Goal: Task Accomplishment & Management: Use online tool/utility

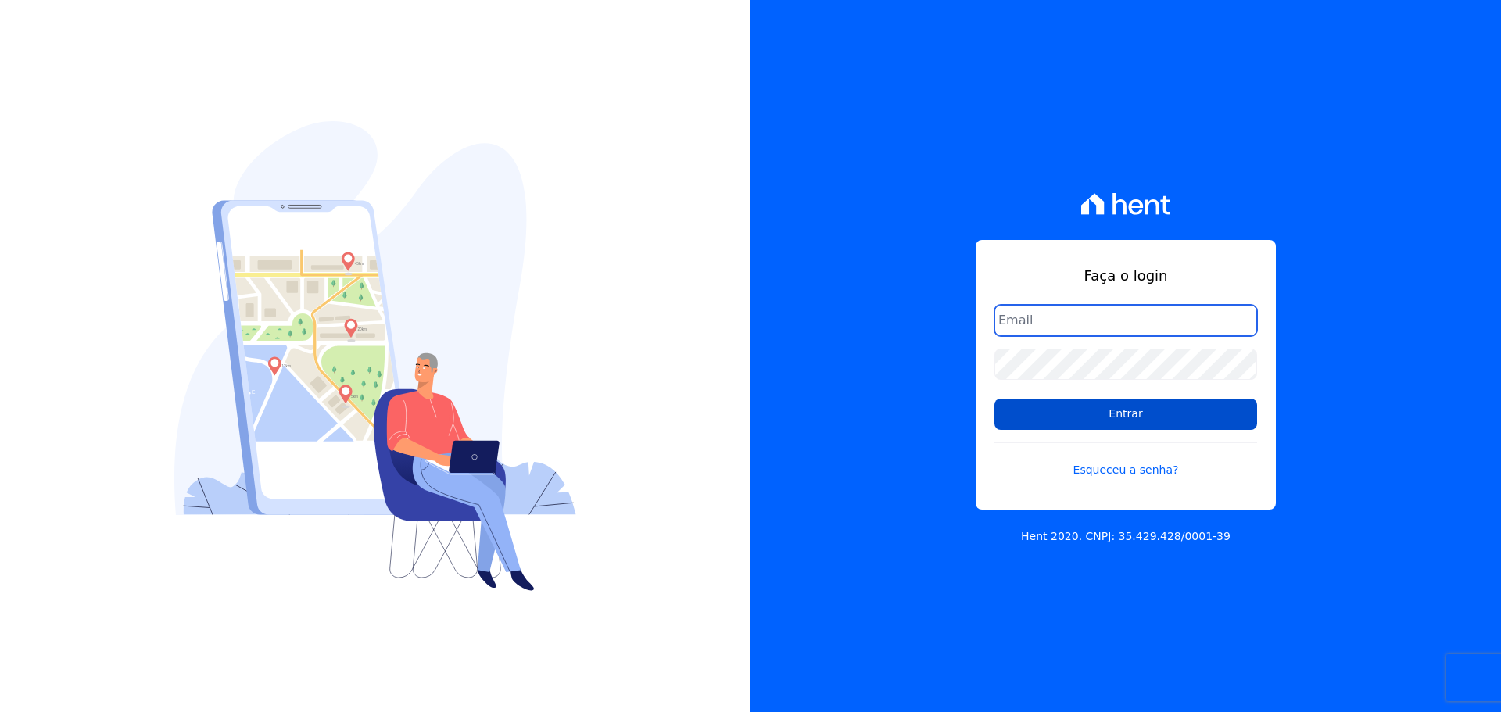
type input "raquel.pradie@porto5.com.br"
click at [1063, 418] on input "Entrar" at bounding box center [1125, 414] width 263 height 31
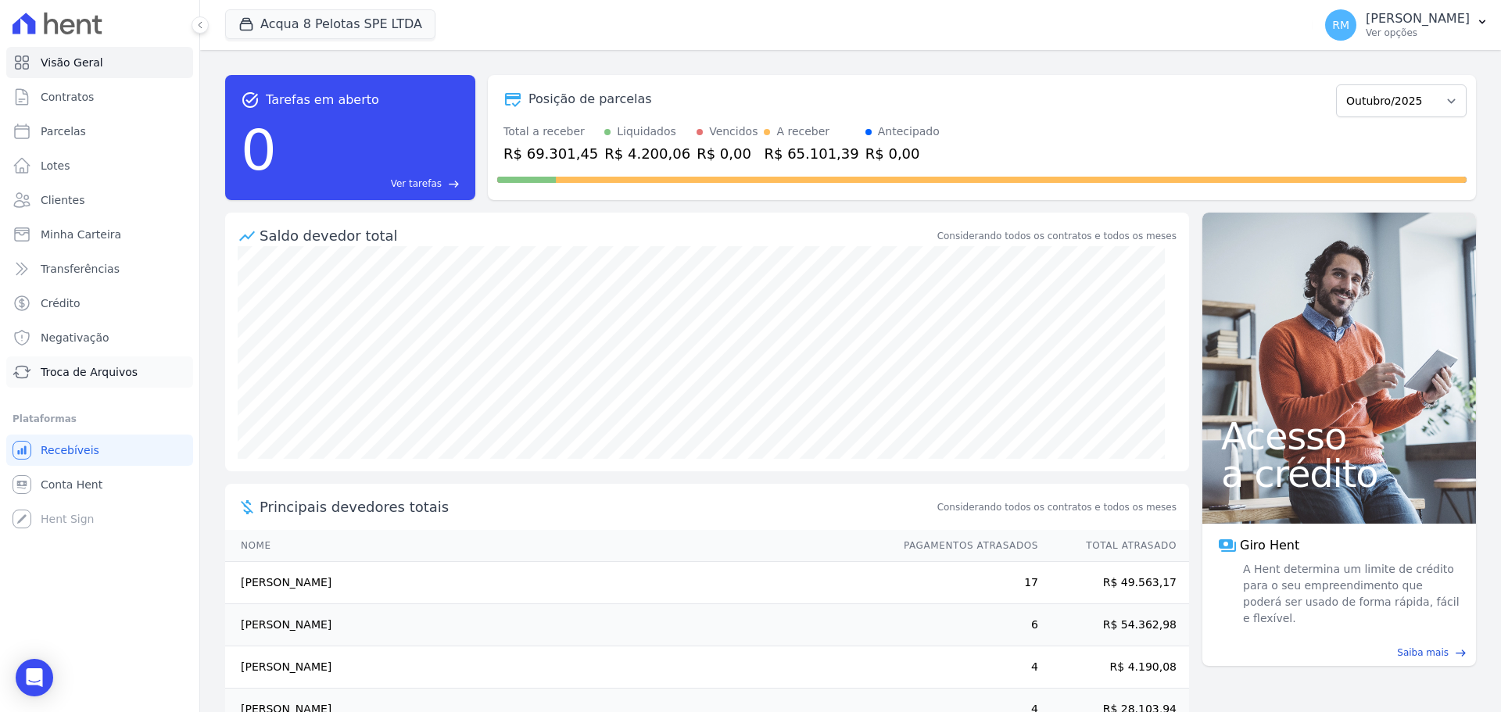
click at [81, 377] on span "Troca de Arquivos" at bounding box center [89, 372] width 97 height 16
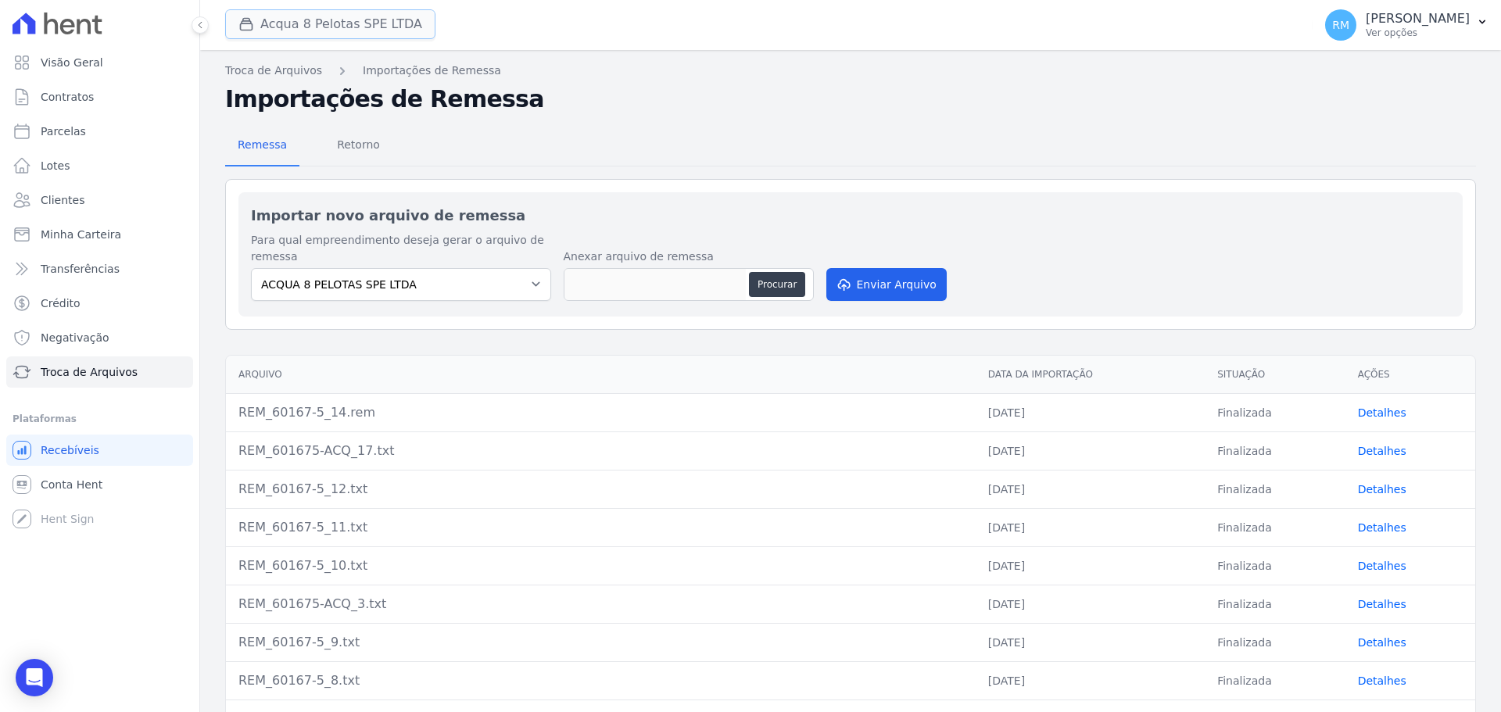
click at [328, 13] on button "Acqua 8 Pelotas SPE LTDA" at bounding box center [330, 24] width 210 height 30
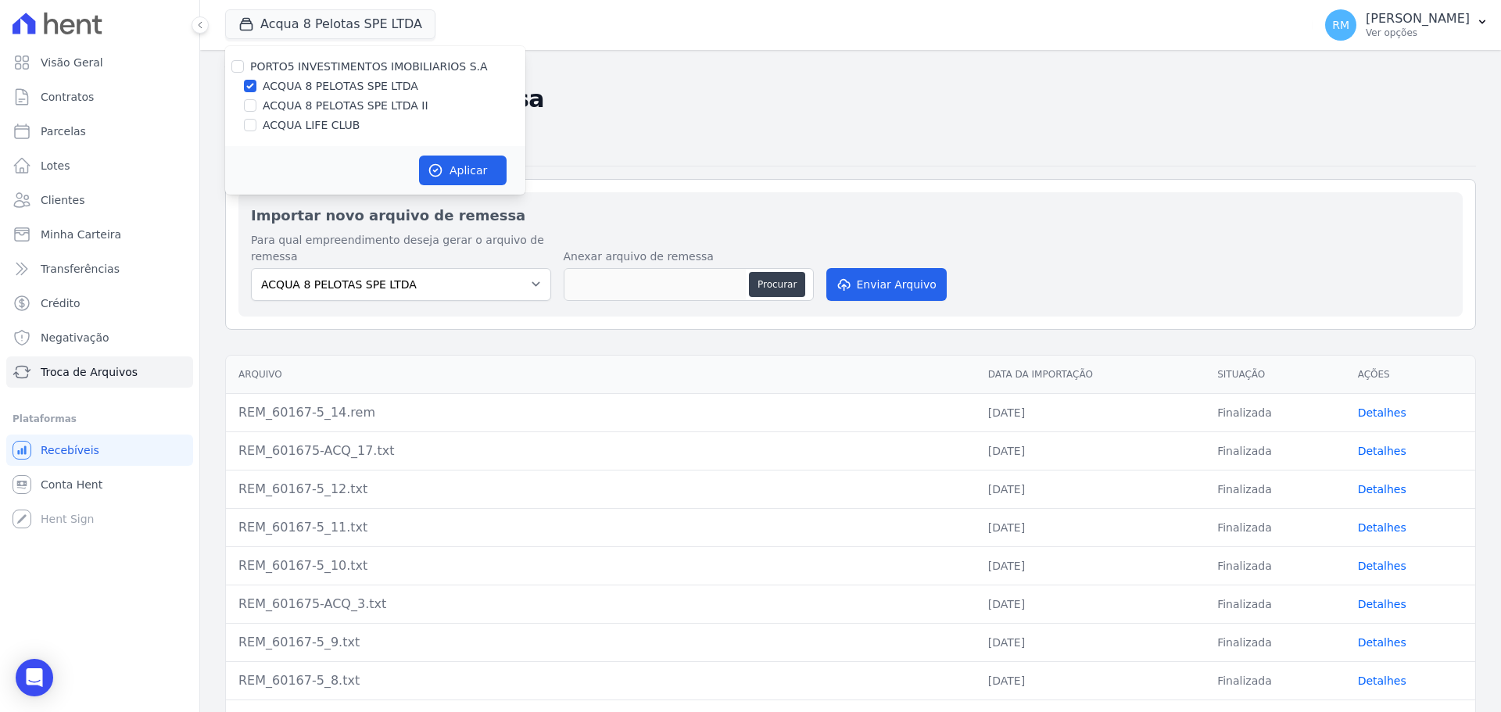
click at [296, 127] on label "ACQUA LIFE CLUB" at bounding box center [311, 125] width 97 height 16
click at [256, 127] on input "ACQUA LIFE CLUB" at bounding box center [250, 125] width 13 height 13
checkbox input "true"
click at [304, 85] on label "ACQUA 8 PELOTAS SPE LTDA" at bounding box center [341, 86] width 156 height 16
click at [256, 85] on input "ACQUA 8 PELOTAS SPE LTDA" at bounding box center [250, 86] width 13 height 13
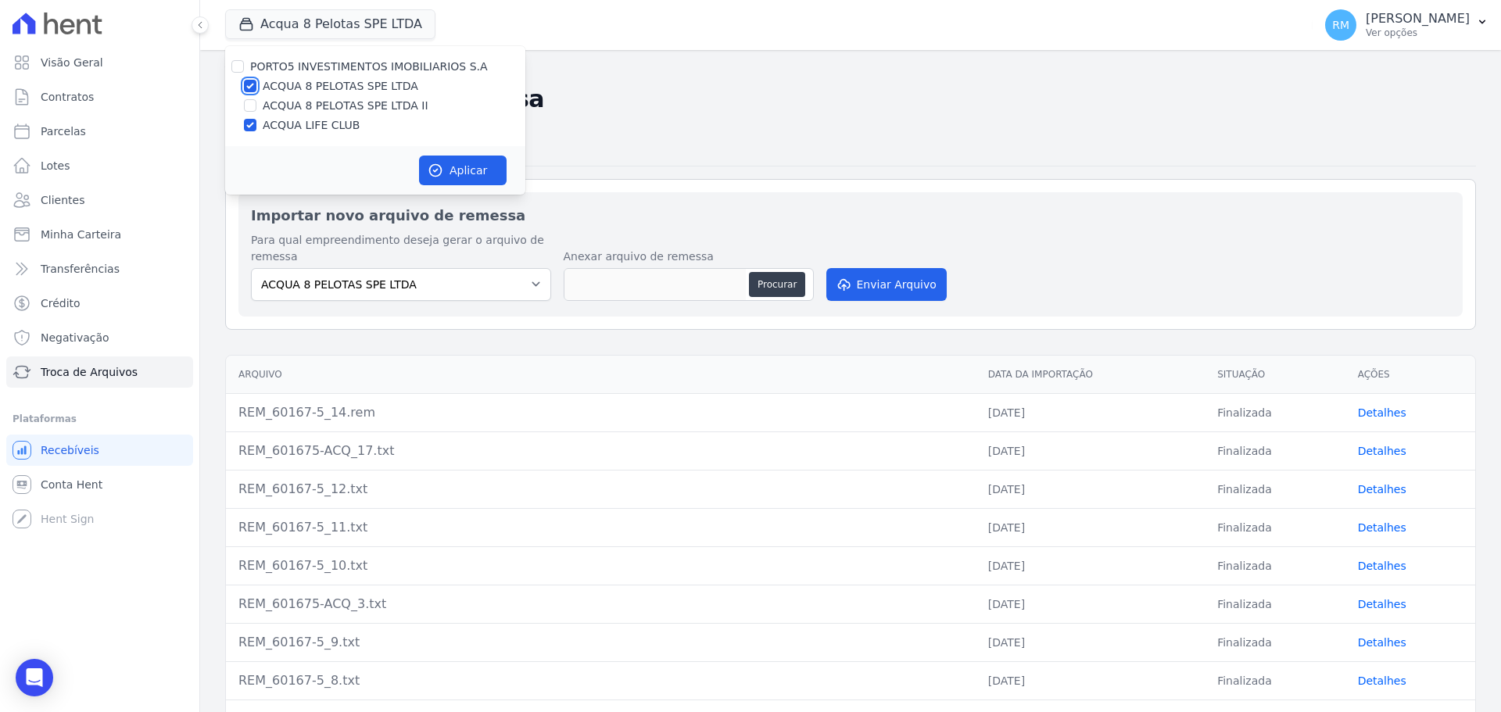
checkbox input "false"
click at [492, 177] on button "Aplicar" at bounding box center [463, 171] width 88 height 30
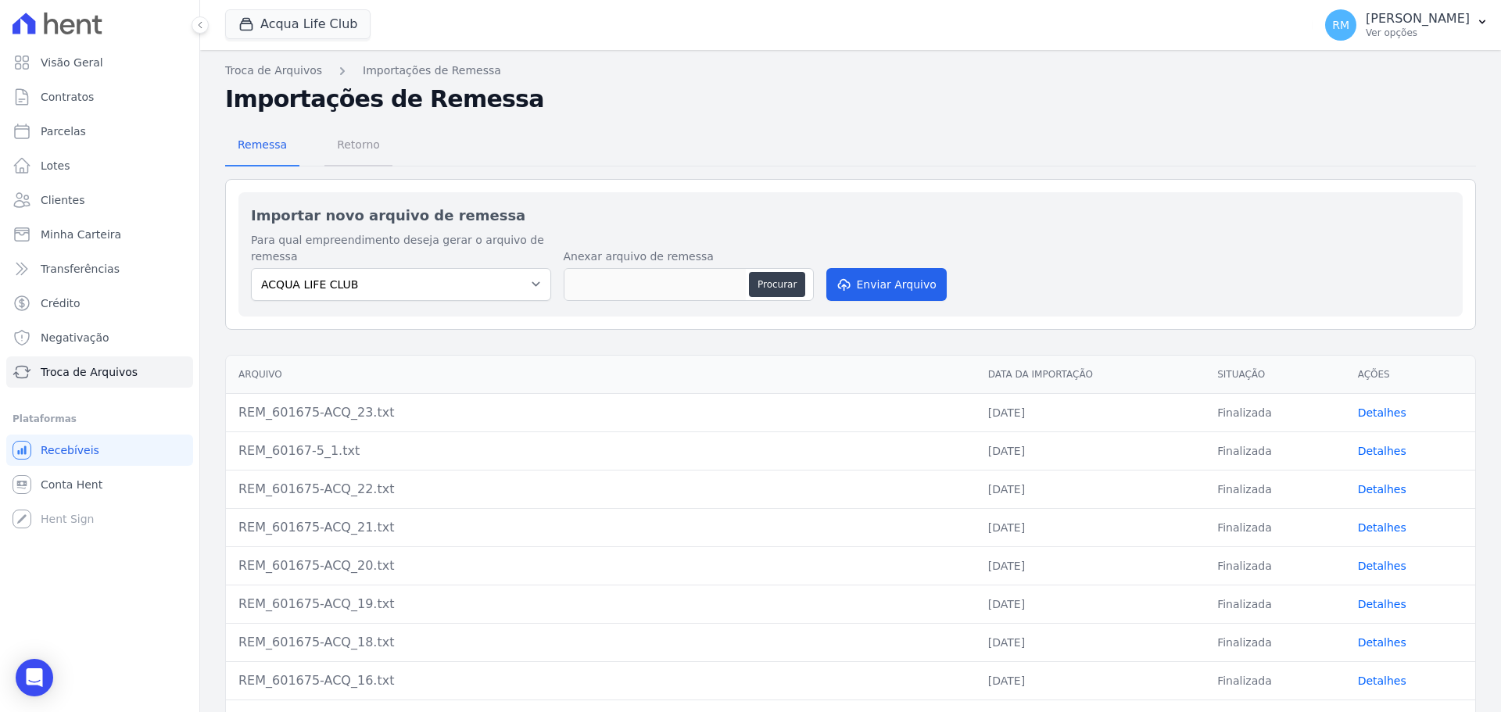
click at [357, 156] on span "Retorno" at bounding box center [359, 144] width 62 height 31
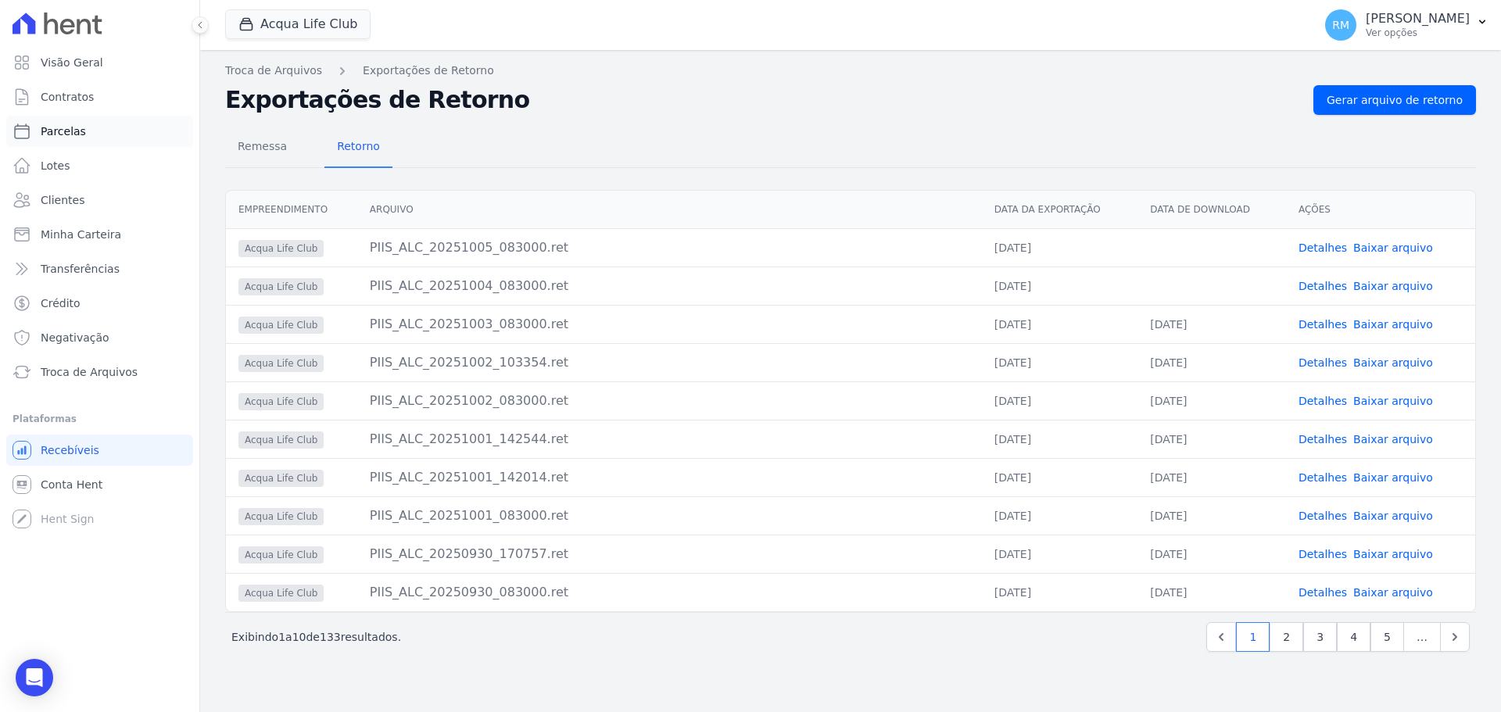
click at [84, 131] on link "Parcelas" at bounding box center [99, 131] width 187 height 31
select select
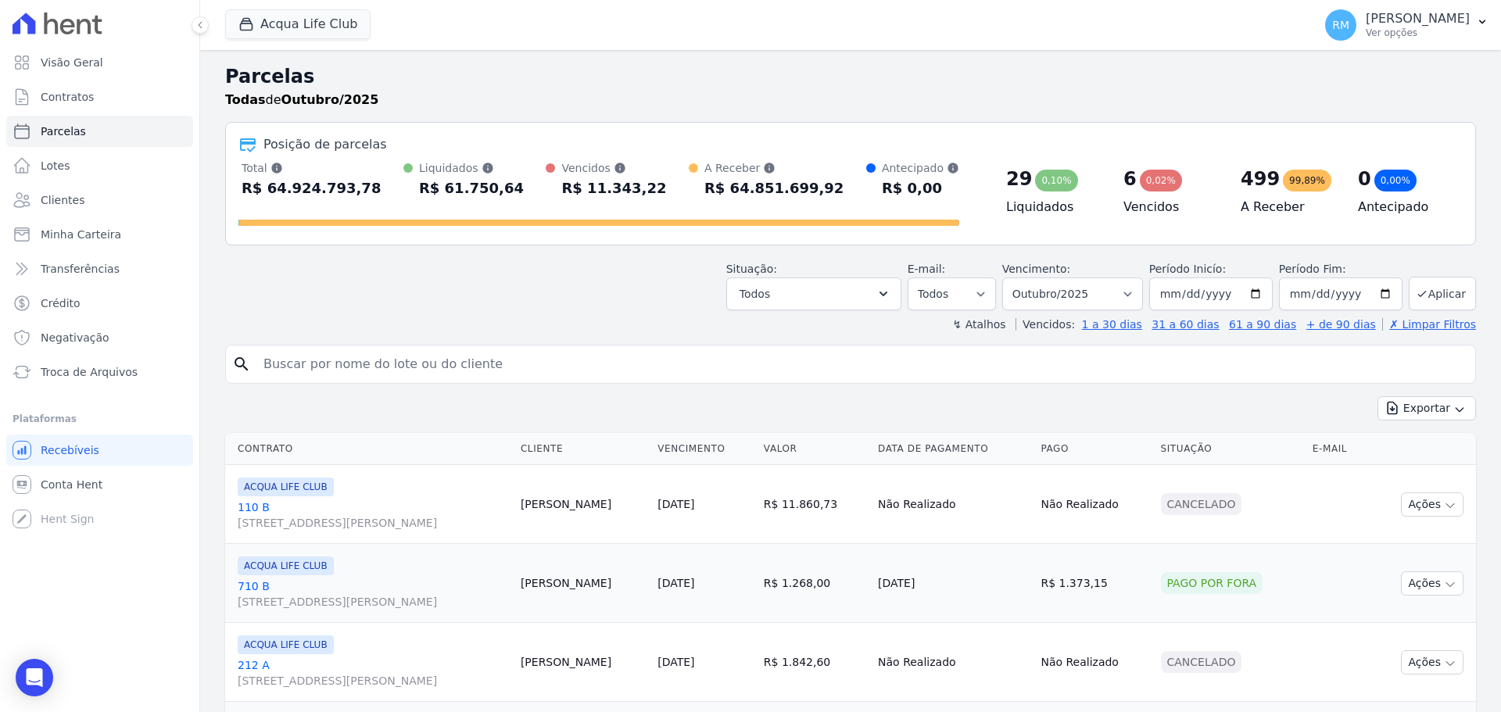
click at [424, 364] on input "search" at bounding box center [861, 364] width 1215 height 31
type input "nikolas"
select select
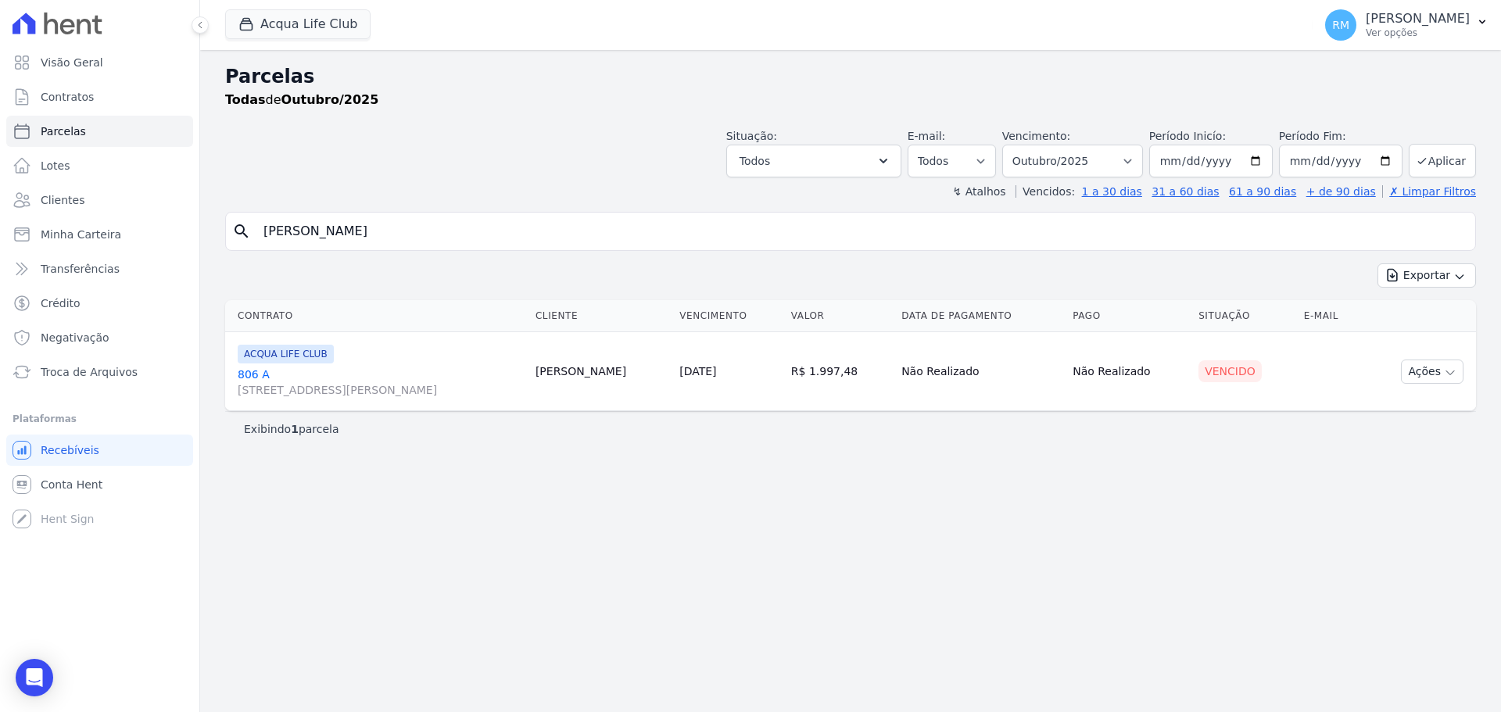
click at [317, 375] on link "806 A Rua General Neto, 55, LOJA L 08, Centro" at bounding box center [380, 382] width 285 height 31
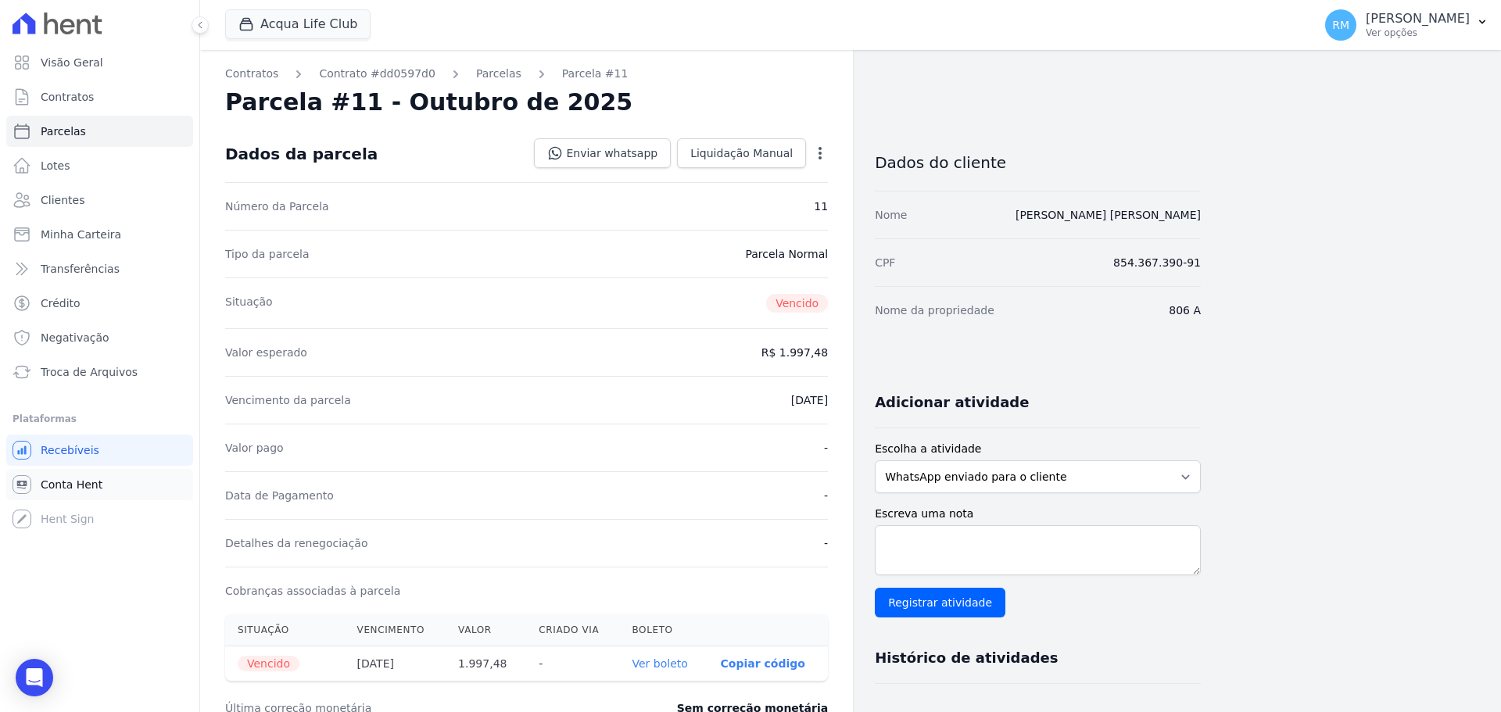
click at [95, 492] on span "Conta Hent" at bounding box center [72, 485] width 62 height 16
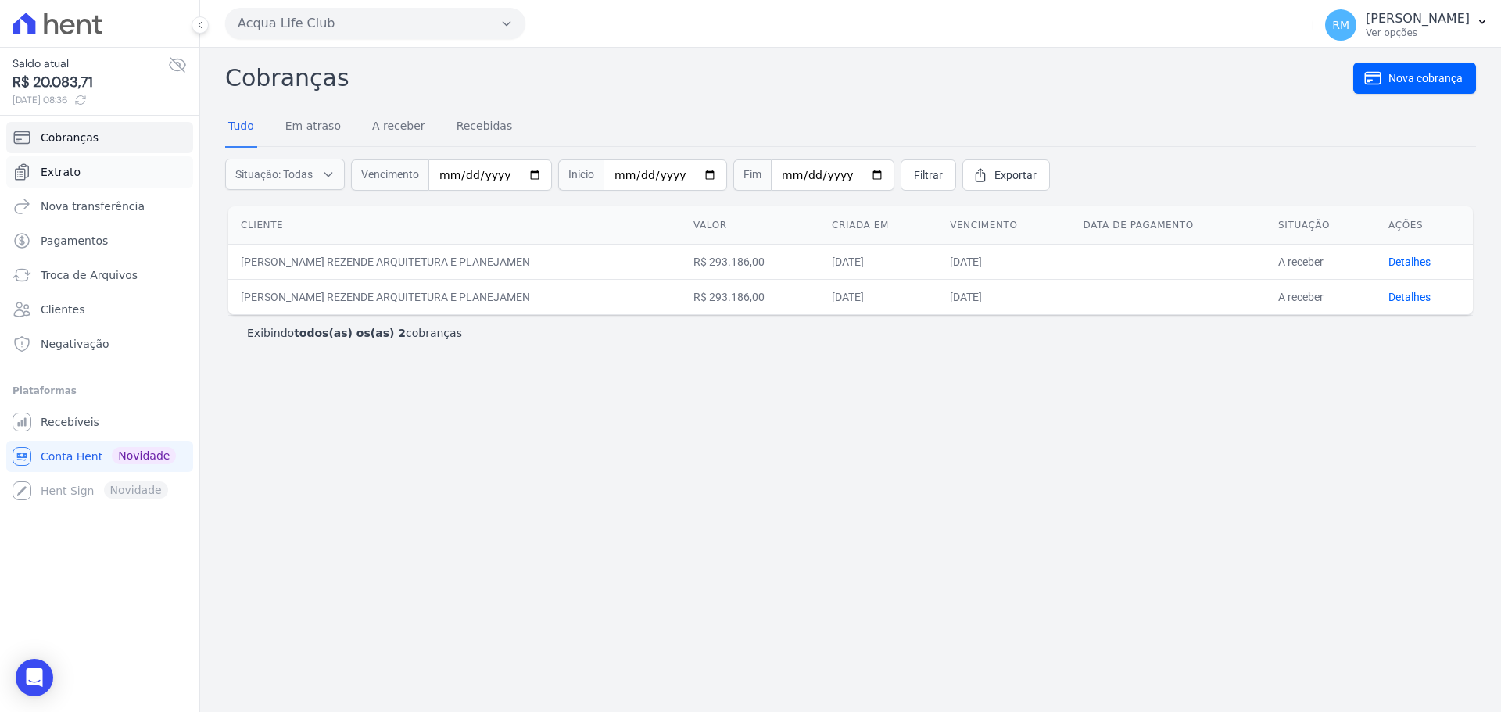
click at [79, 178] on link "Extrato" at bounding box center [99, 171] width 187 height 31
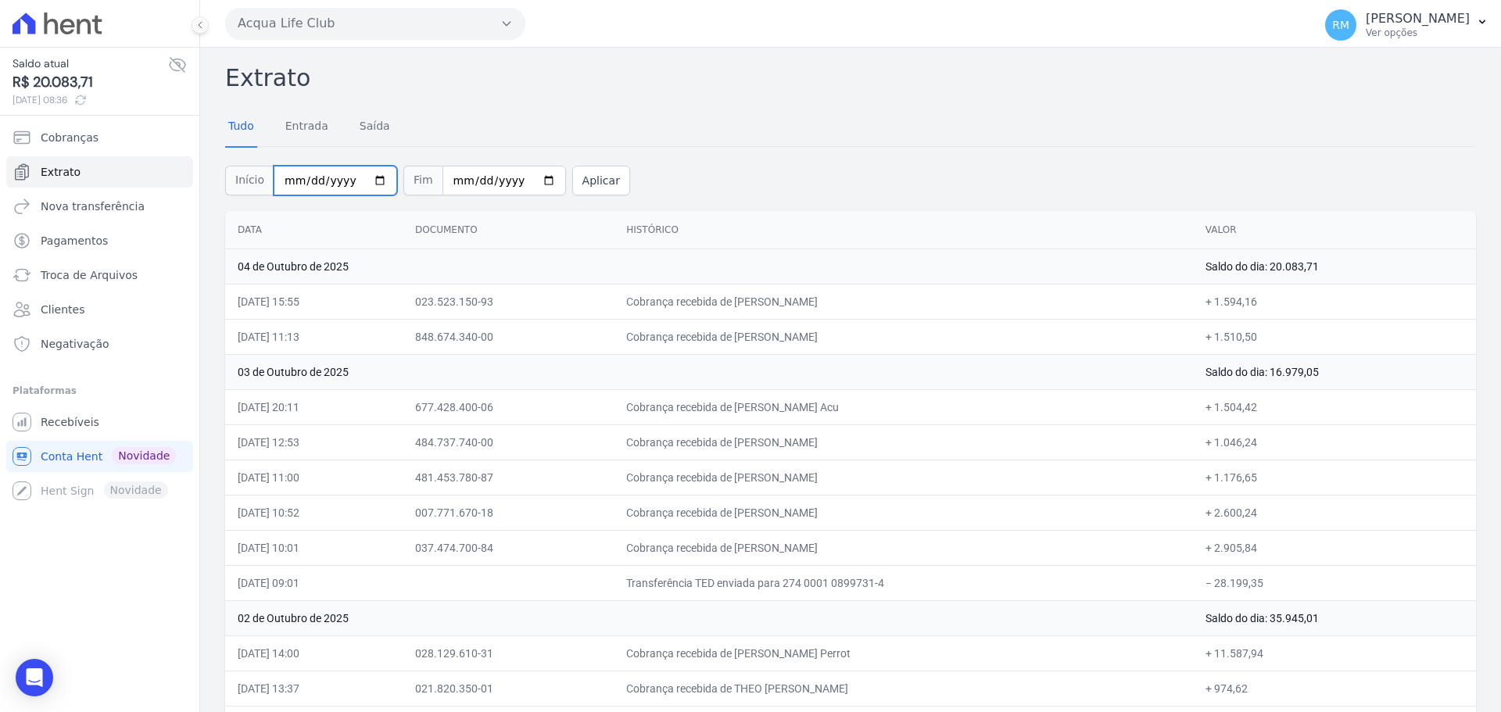
click at [374, 182] on input "2025-10-01" at bounding box center [336, 181] width 124 height 30
type input "[DATE]"
click at [534, 177] on input "2025-10-06" at bounding box center [504, 181] width 124 height 30
click at [525, 188] on input "2025-10-06" at bounding box center [504, 181] width 124 height 30
click at [524, 182] on input "2025-10-06" at bounding box center [504, 181] width 124 height 30
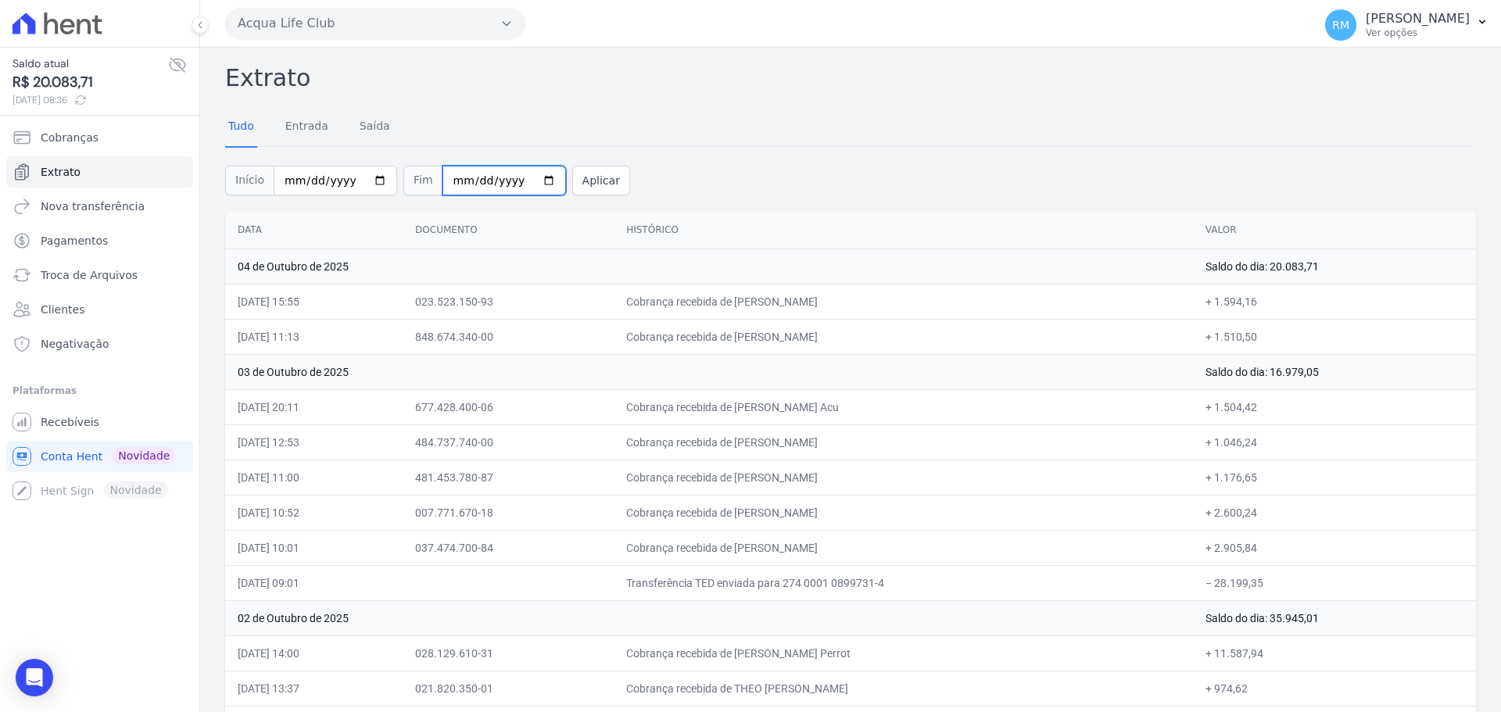
type input "[DATE]"
click at [576, 175] on button "Aplicar" at bounding box center [601, 181] width 58 height 30
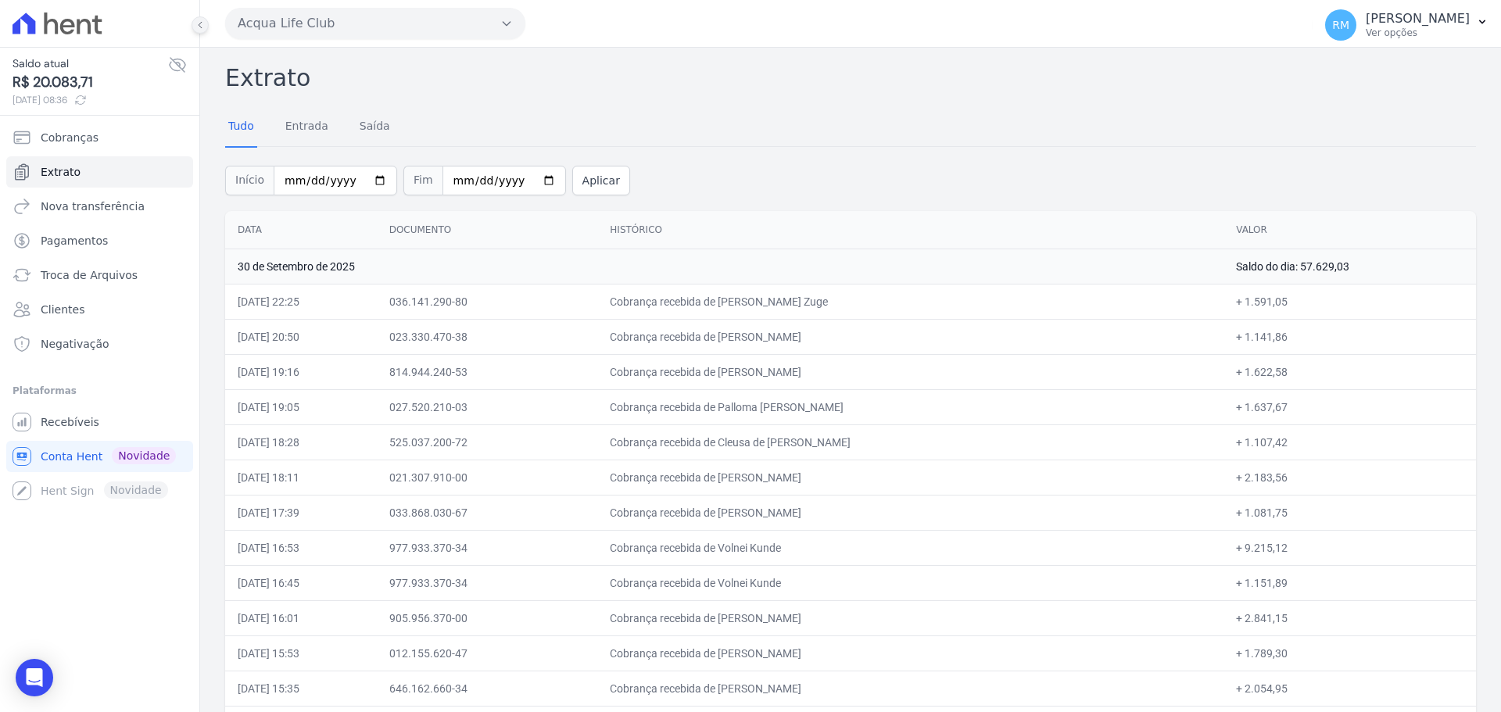
click at [197, 24] on icon at bounding box center [199, 24] width 9 height 9
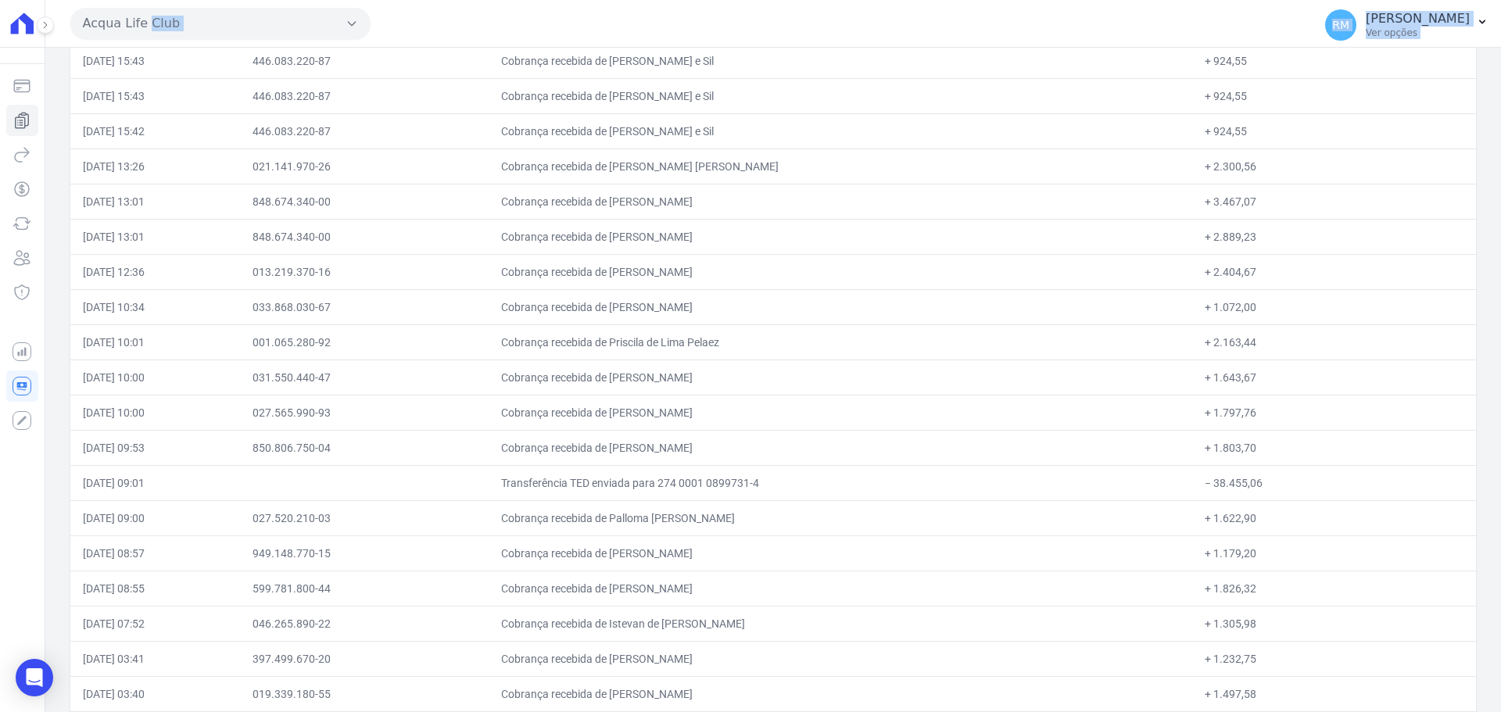
scroll to position [13973, 0]
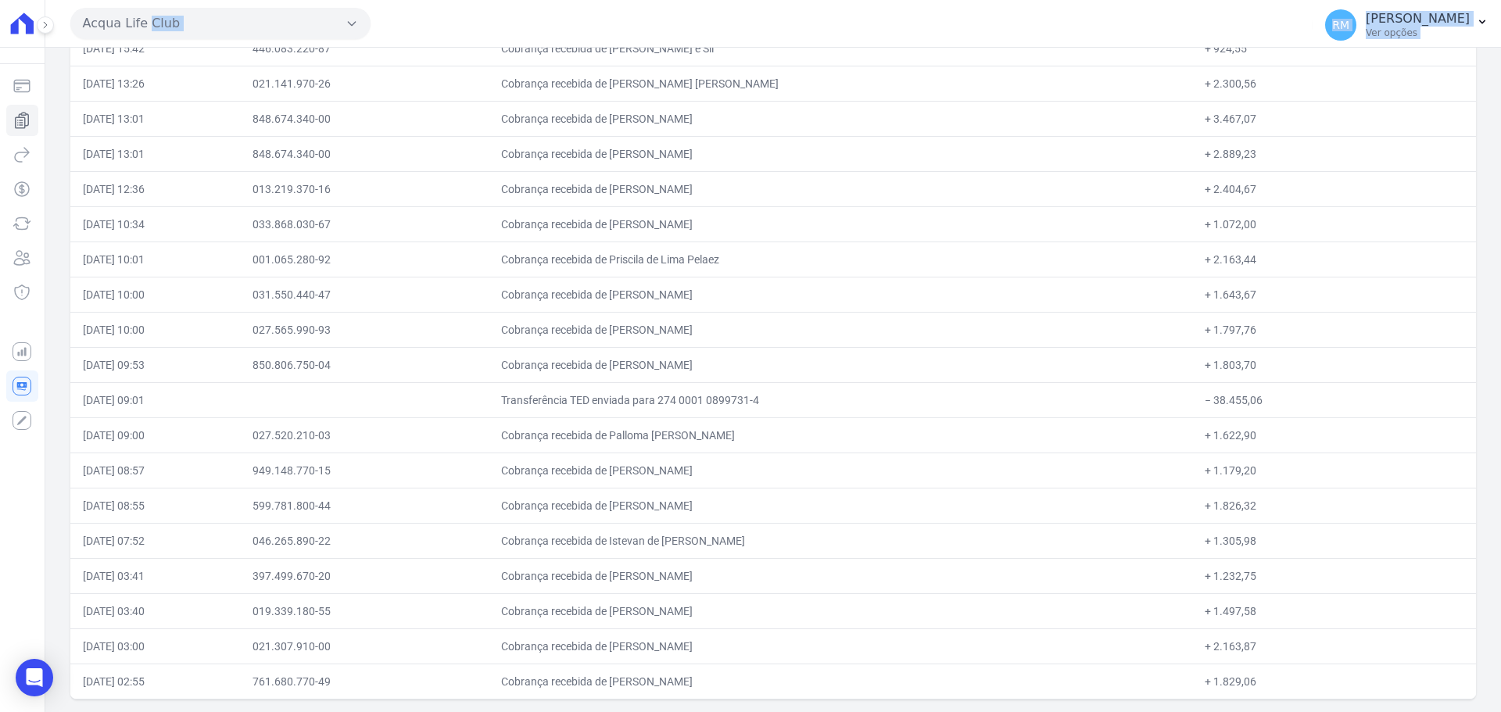
drag, startPoint x: 80, startPoint y: 218, endPoint x: 10, endPoint y: 748, distance: 534.6
click at [10, 711] on html "Saldo atual R$ 20.083,71 06/10/2025, 08:36 Cobranças Extrato Nova transferência…" at bounding box center [750, 356] width 1501 height 712
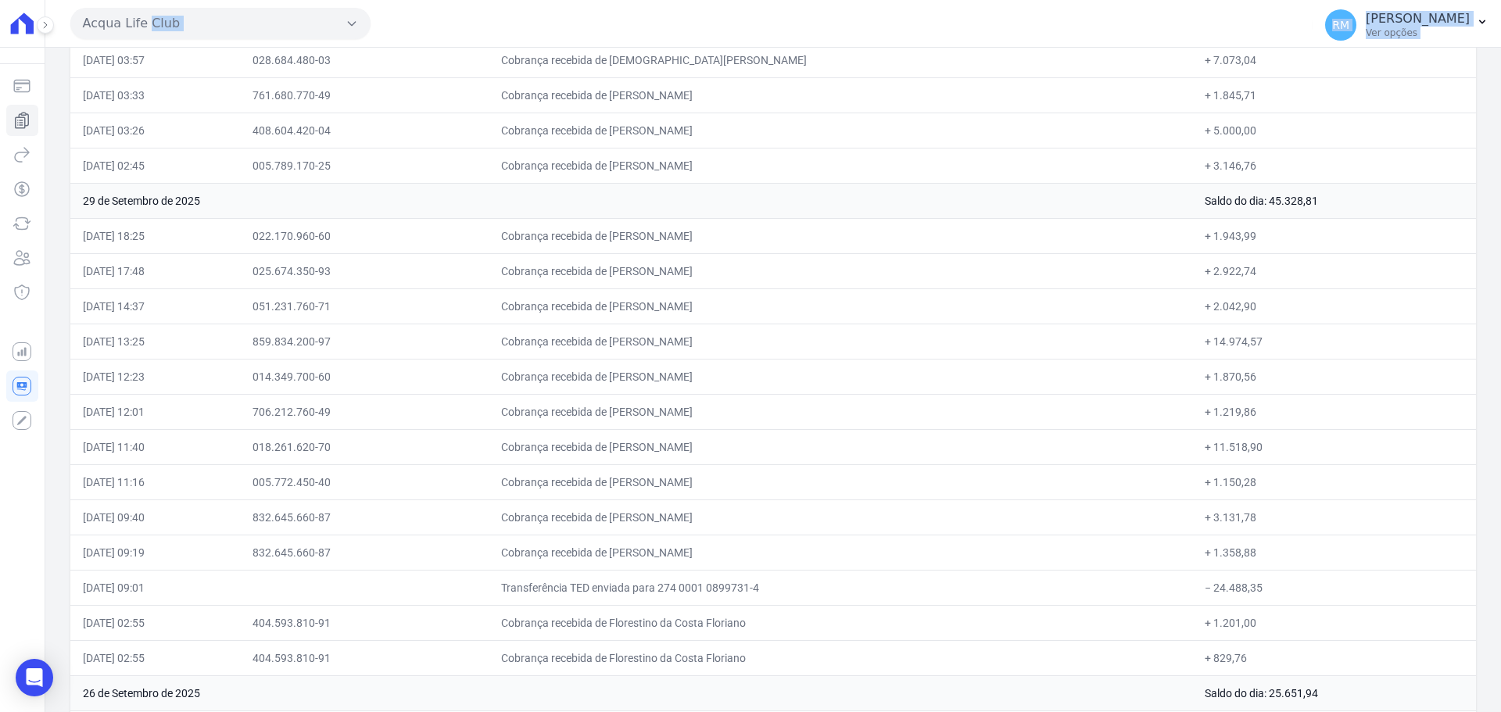
scroll to position [0, 0]
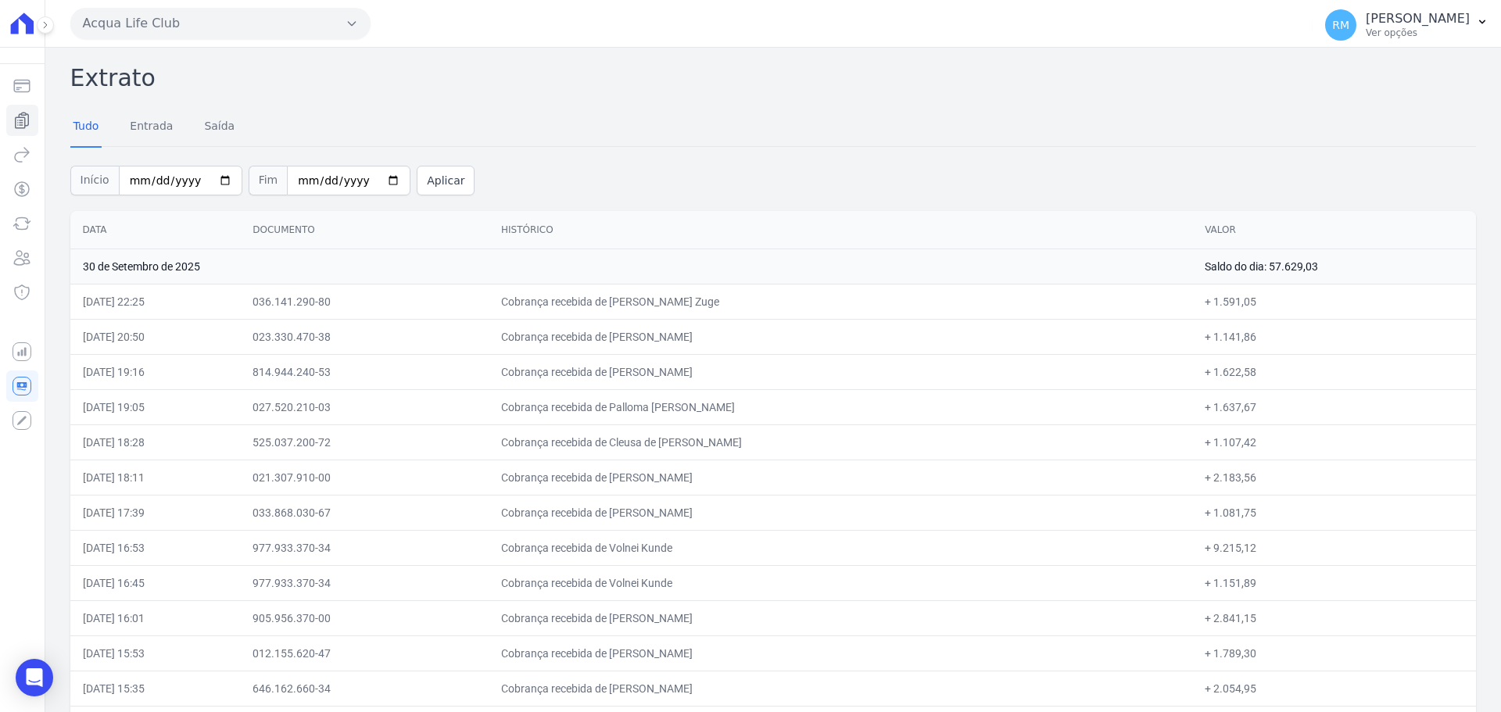
click at [192, 316] on td "30/09/2025, 22:25" at bounding box center [155, 301] width 170 height 35
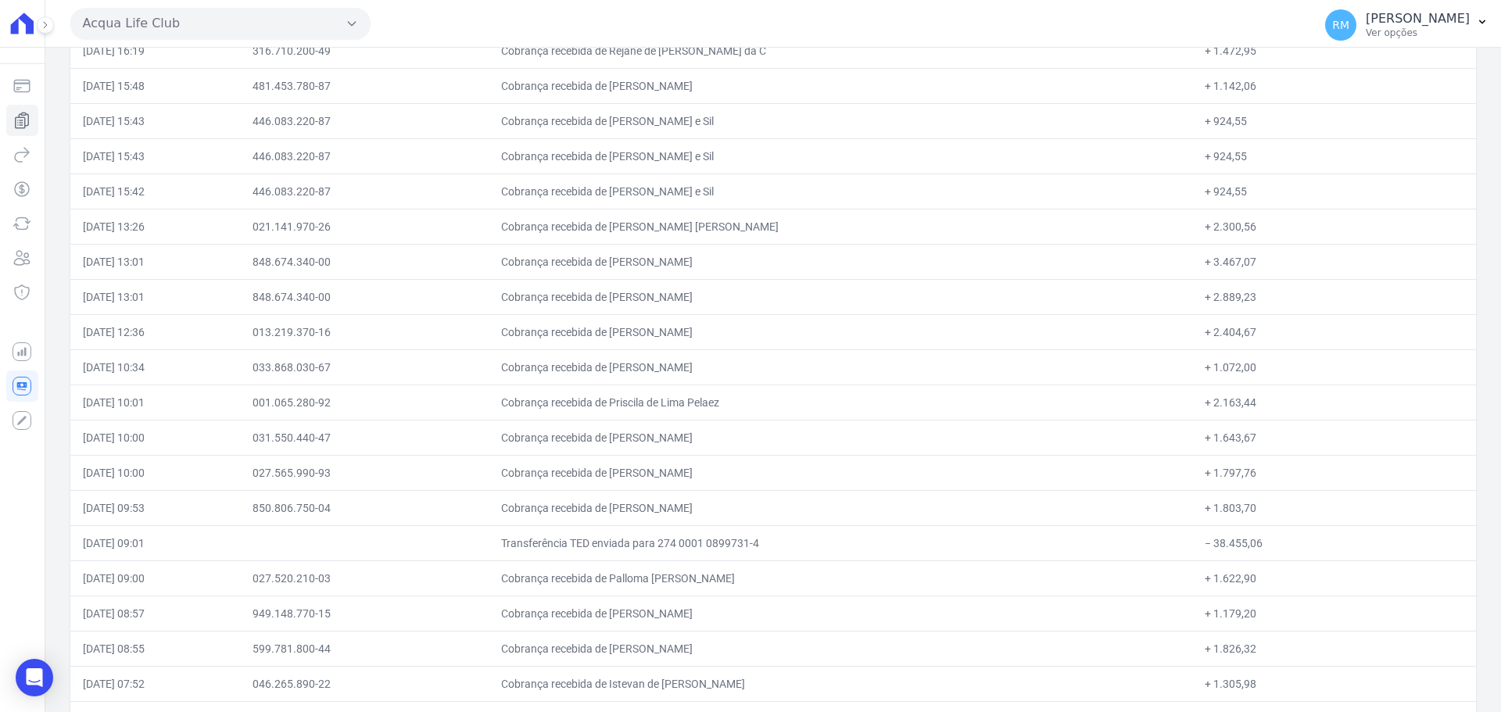
scroll to position [13973, 0]
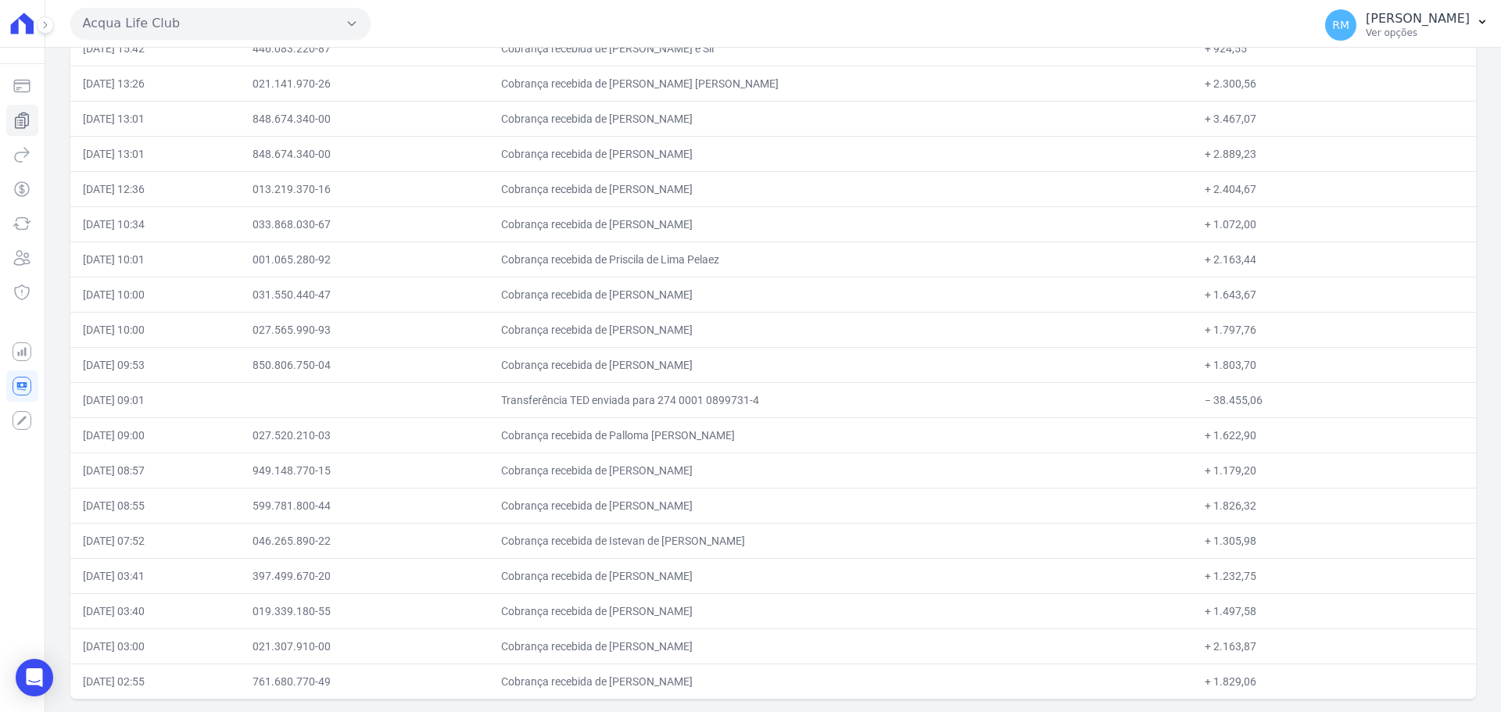
drag, startPoint x: 78, startPoint y: 225, endPoint x: 185, endPoint y: 749, distance: 534.6
click at [185, 711] on html "Saldo atual R$ 20.083,71 [DATE] 08:36 Cobranças Extrato Nova transferência Paga…" at bounding box center [750, 356] width 1501 height 712
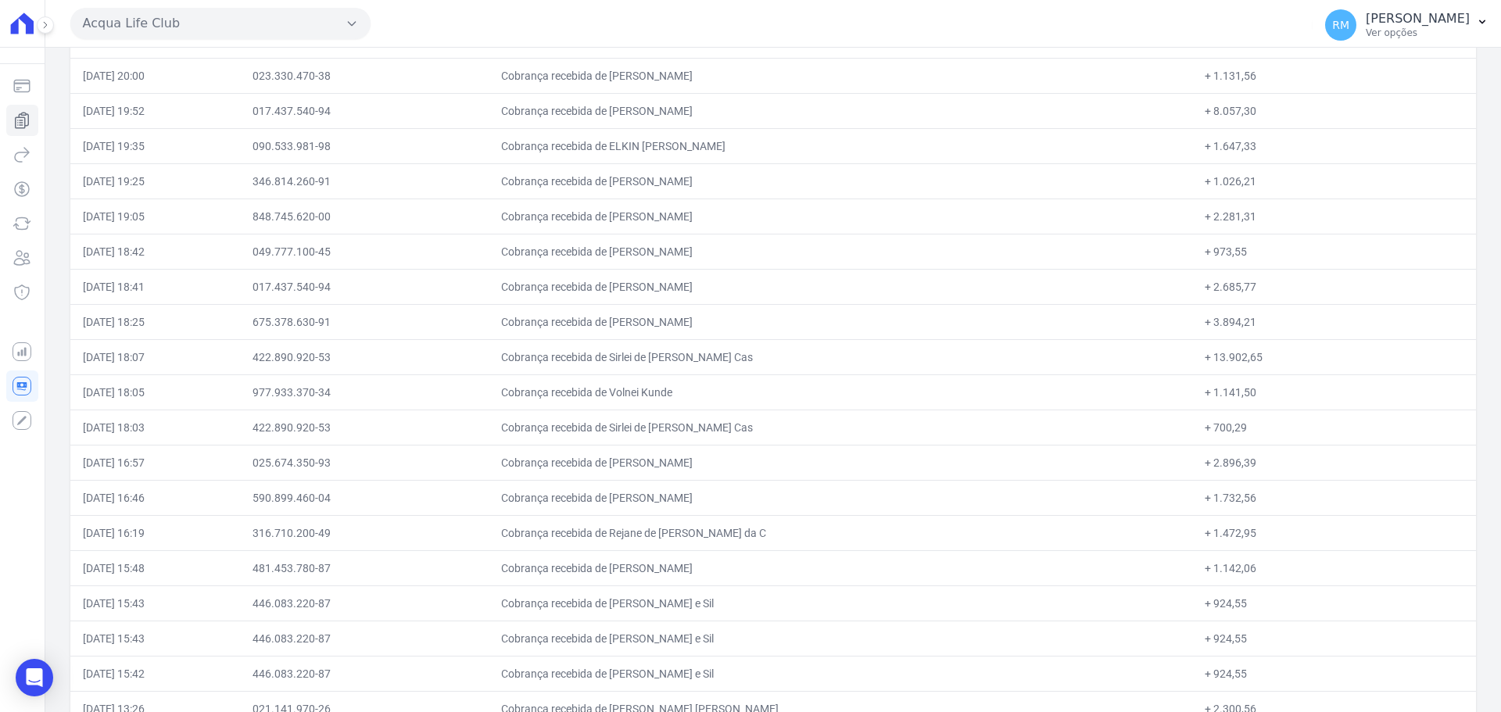
click at [331, 20] on button "Acqua Life Club" at bounding box center [220, 23] width 300 height 31
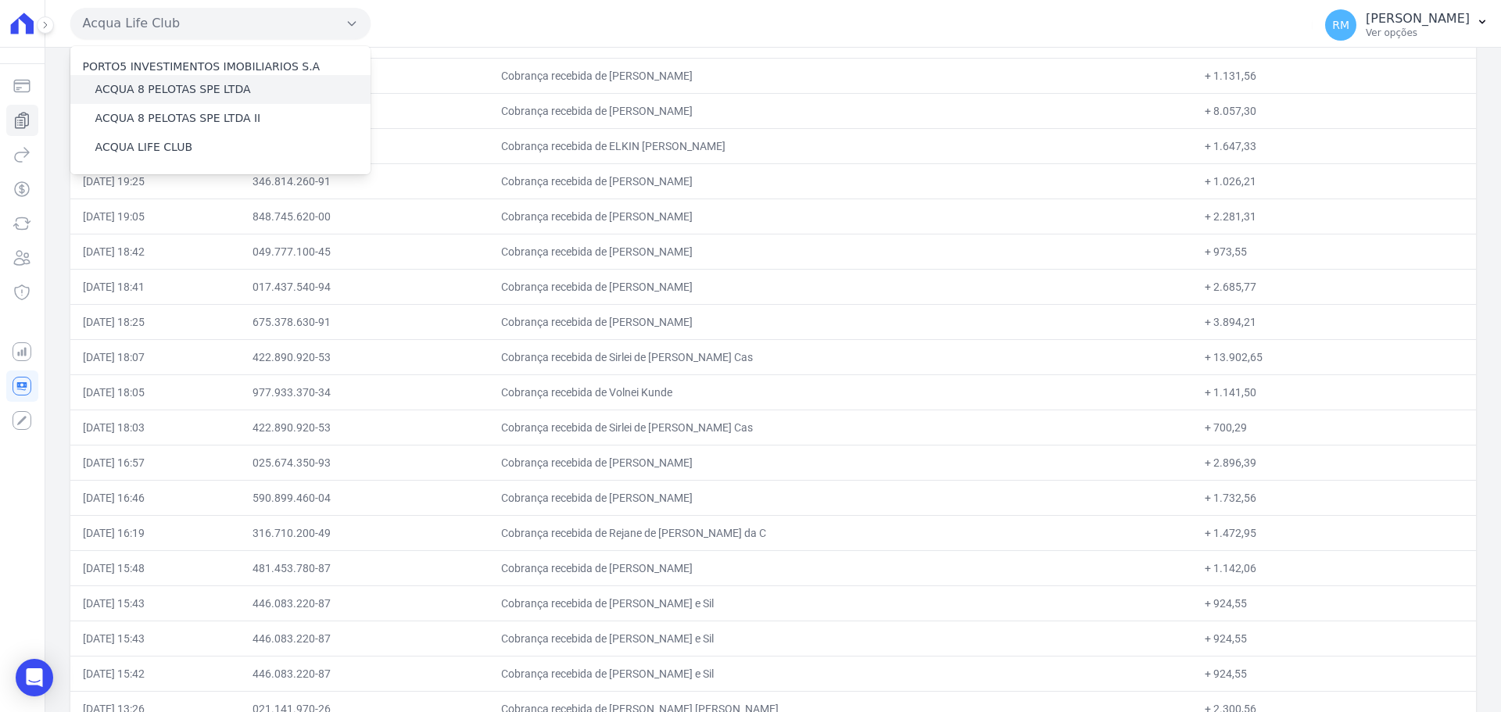
click at [237, 95] on div "ACQUA 8 PELOTAS SPE LTDA" at bounding box center [220, 89] width 300 height 29
click at [217, 86] on label "ACQUA 8 PELOTAS SPE LTDA" at bounding box center [173, 89] width 156 height 16
click at [0, 0] on input "ACQUA 8 PELOTAS SPE LTDA" at bounding box center [0, 0] width 0 height 0
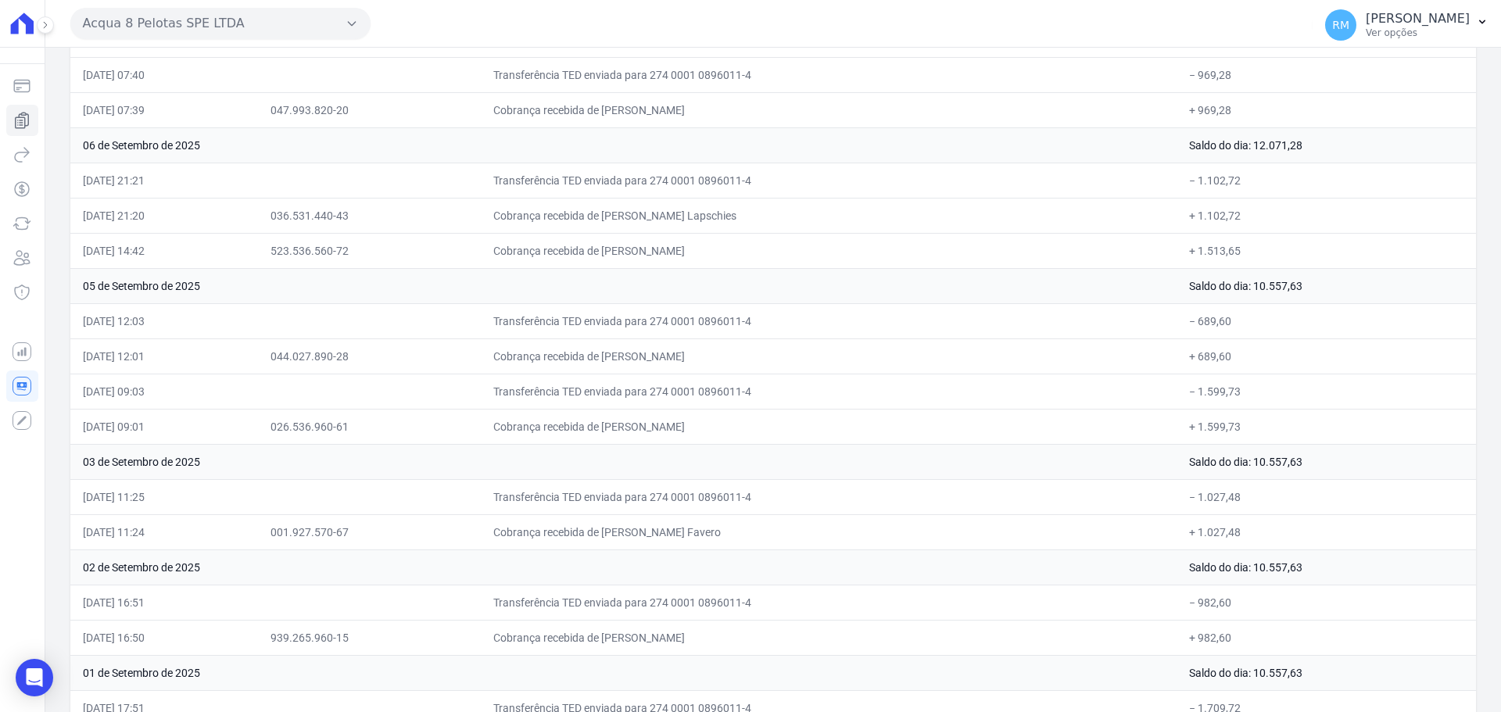
scroll to position [2505, 0]
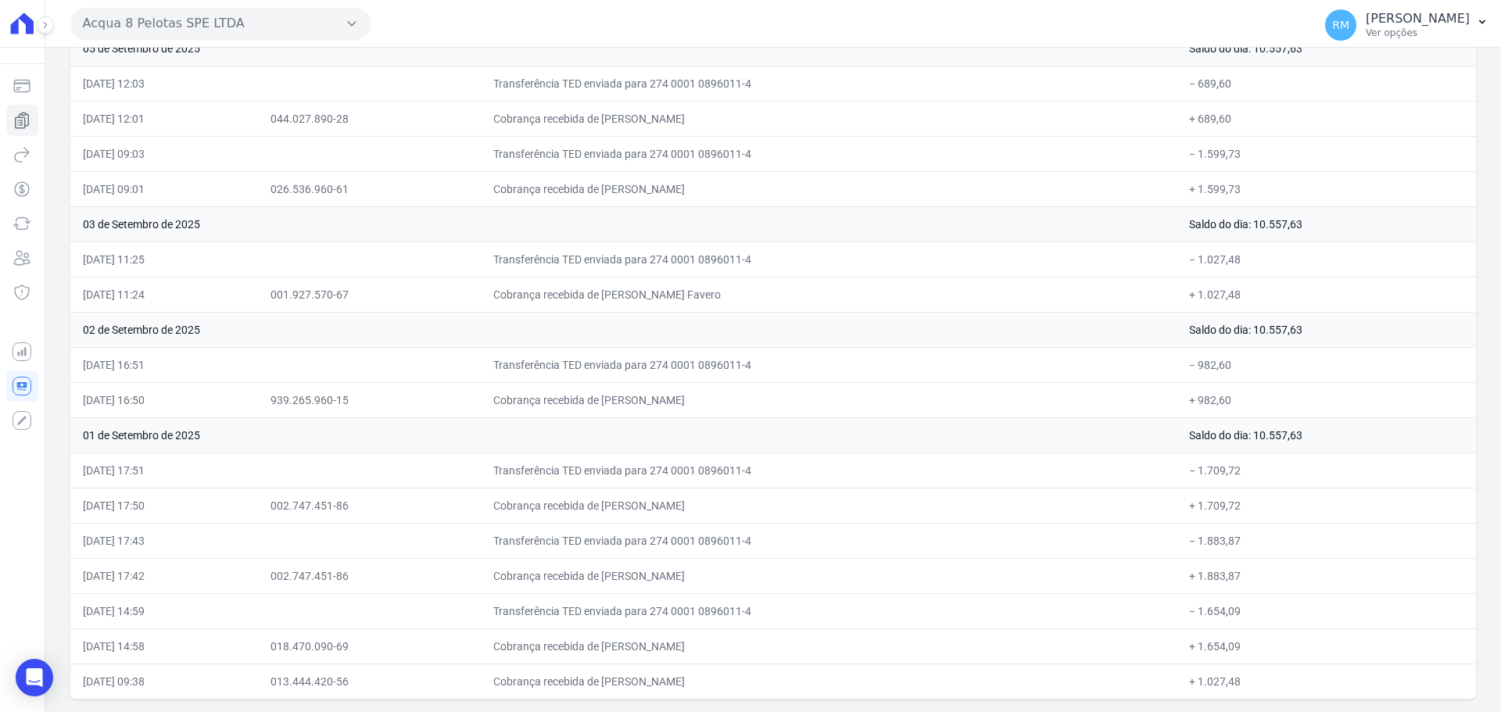
drag, startPoint x: 82, startPoint y: 230, endPoint x: 176, endPoint y: 714, distance: 492.9
click at [176, 711] on html "Saldo atual R$ 20.766,79 06/10/2025, 08:39 Cobranças Extrato Nova transferência…" at bounding box center [750, 356] width 1501 height 712
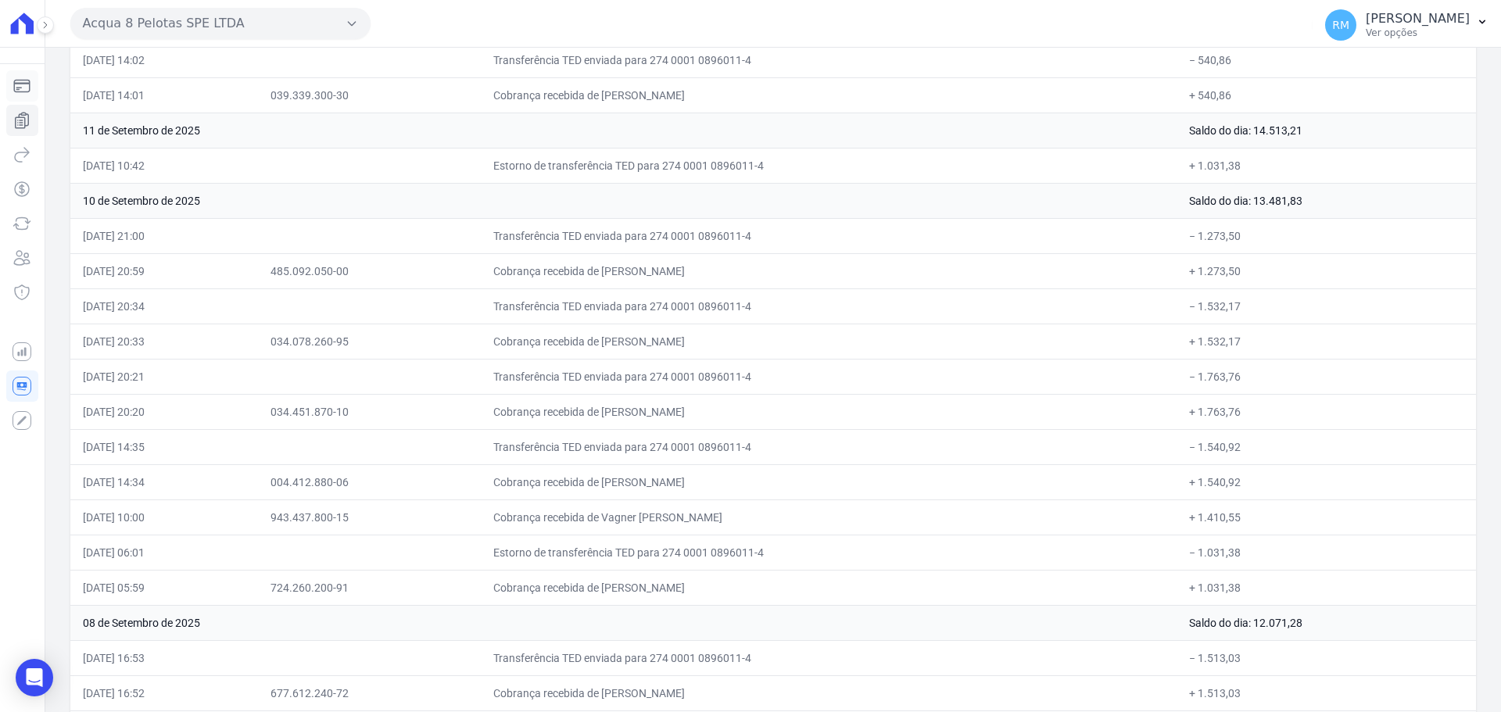
scroll to position [1254, 0]
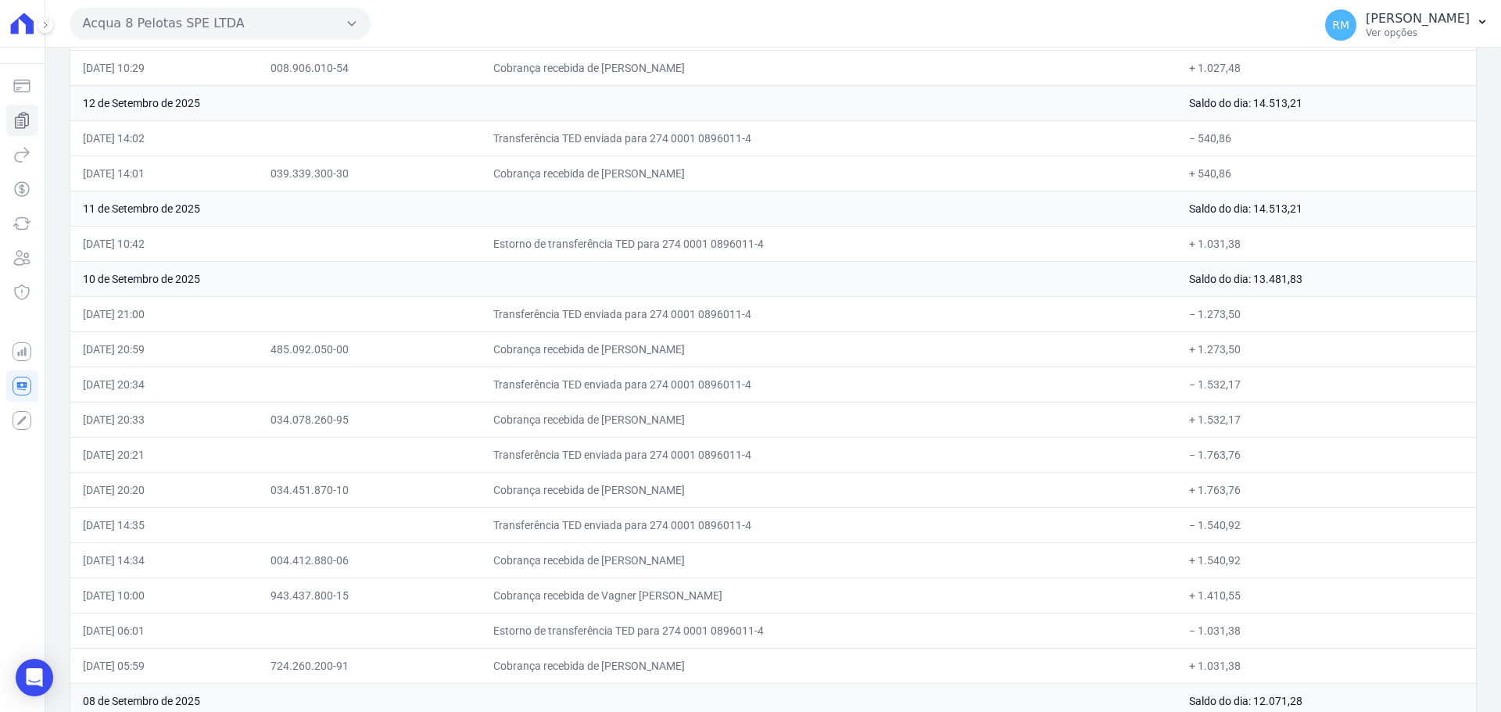
click at [227, 32] on button "Acqua 8 Pelotas SPE LTDA" at bounding box center [220, 23] width 300 height 31
click at [210, 119] on label "ACQUA 8 PELOTAS SPE LTDA II" at bounding box center [178, 118] width 166 height 16
click at [0, 0] on input "ACQUA 8 PELOTAS SPE LTDA II" at bounding box center [0, 0] width 0 height 0
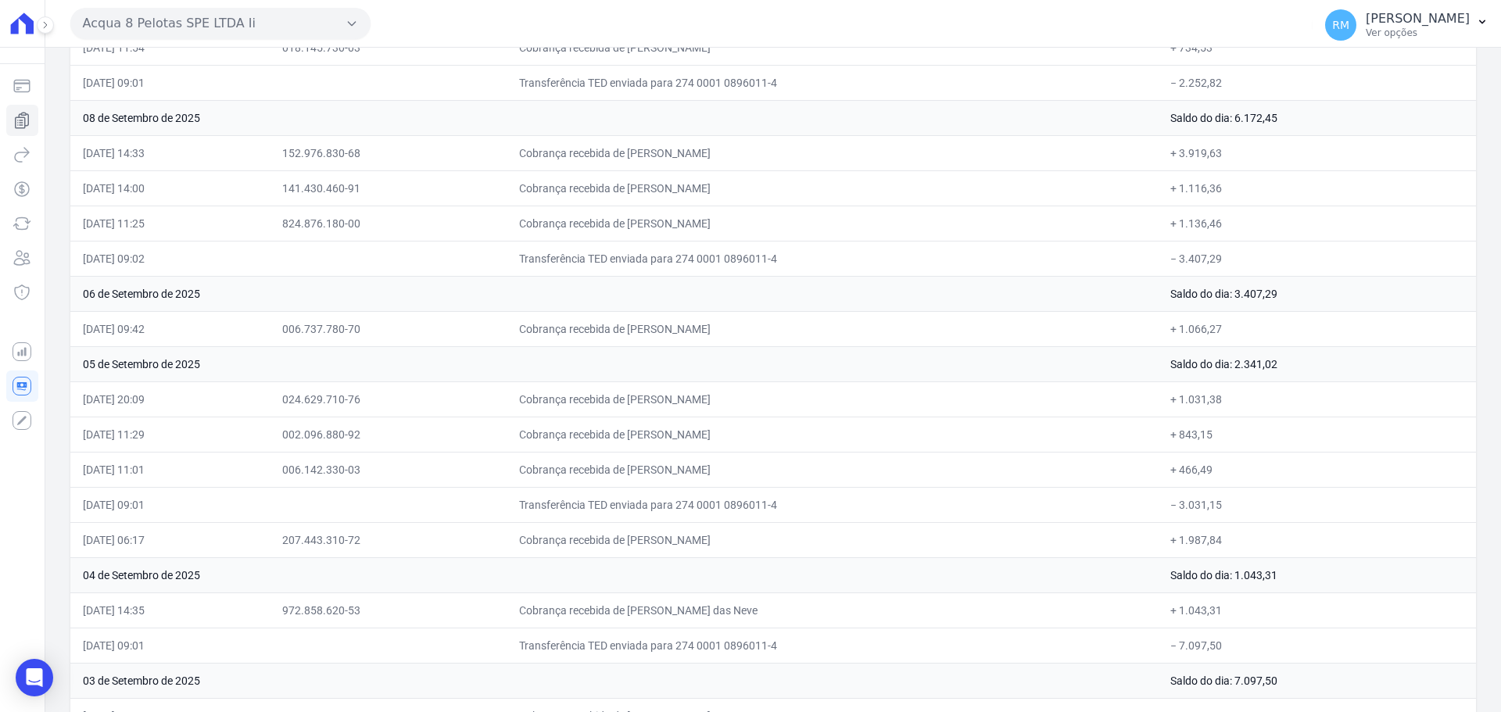
scroll to position [3419, 0]
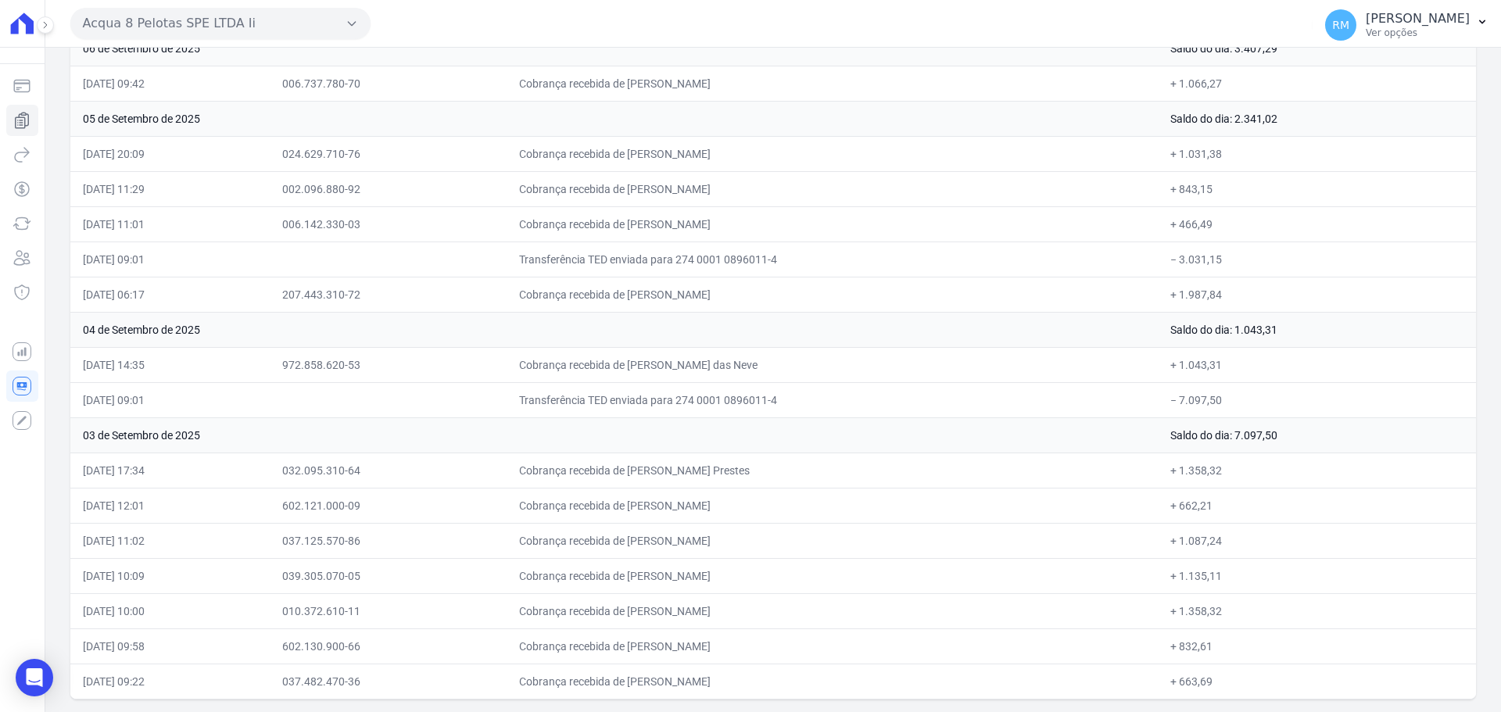
drag, startPoint x: 83, startPoint y: 228, endPoint x: 109, endPoint y: 749, distance: 521.3
click at [109, 711] on html "Saldo atual R$ [...] atualizando... Cobranças Extrato Nova transferência Pagame…" at bounding box center [750, 356] width 1501 height 712
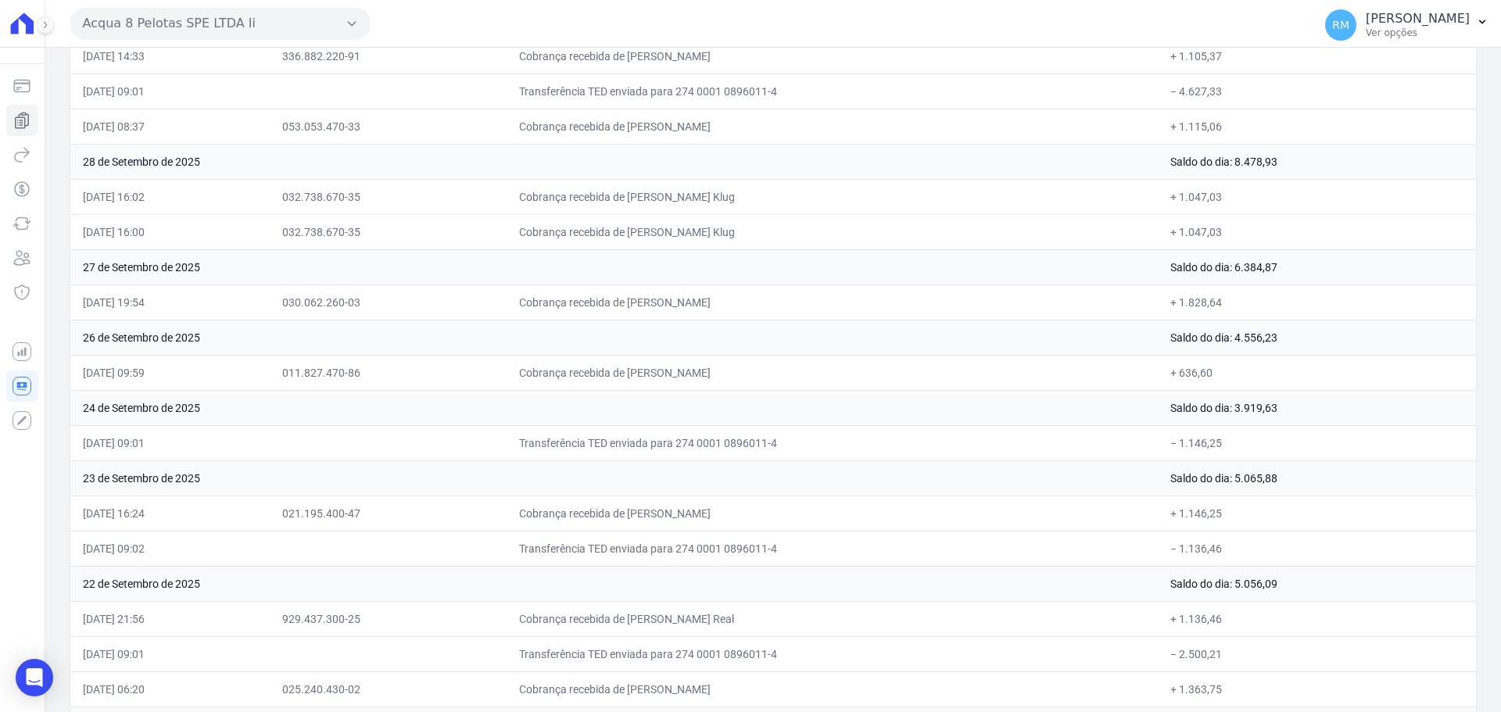
scroll to position [0, 0]
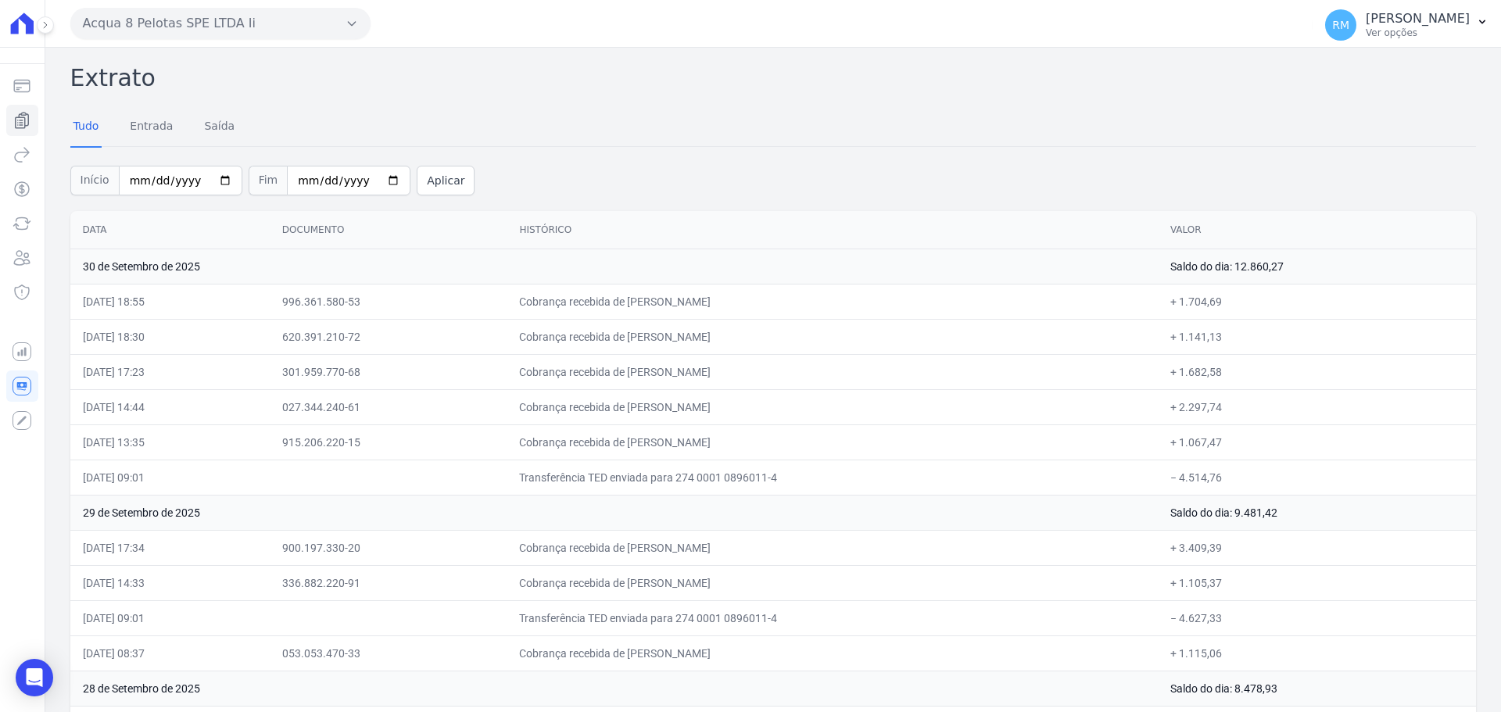
click at [295, 37] on button "Acqua 8 Pelotas SPE LTDA Ii" at bounding box center [220, 23] width 300 height 31
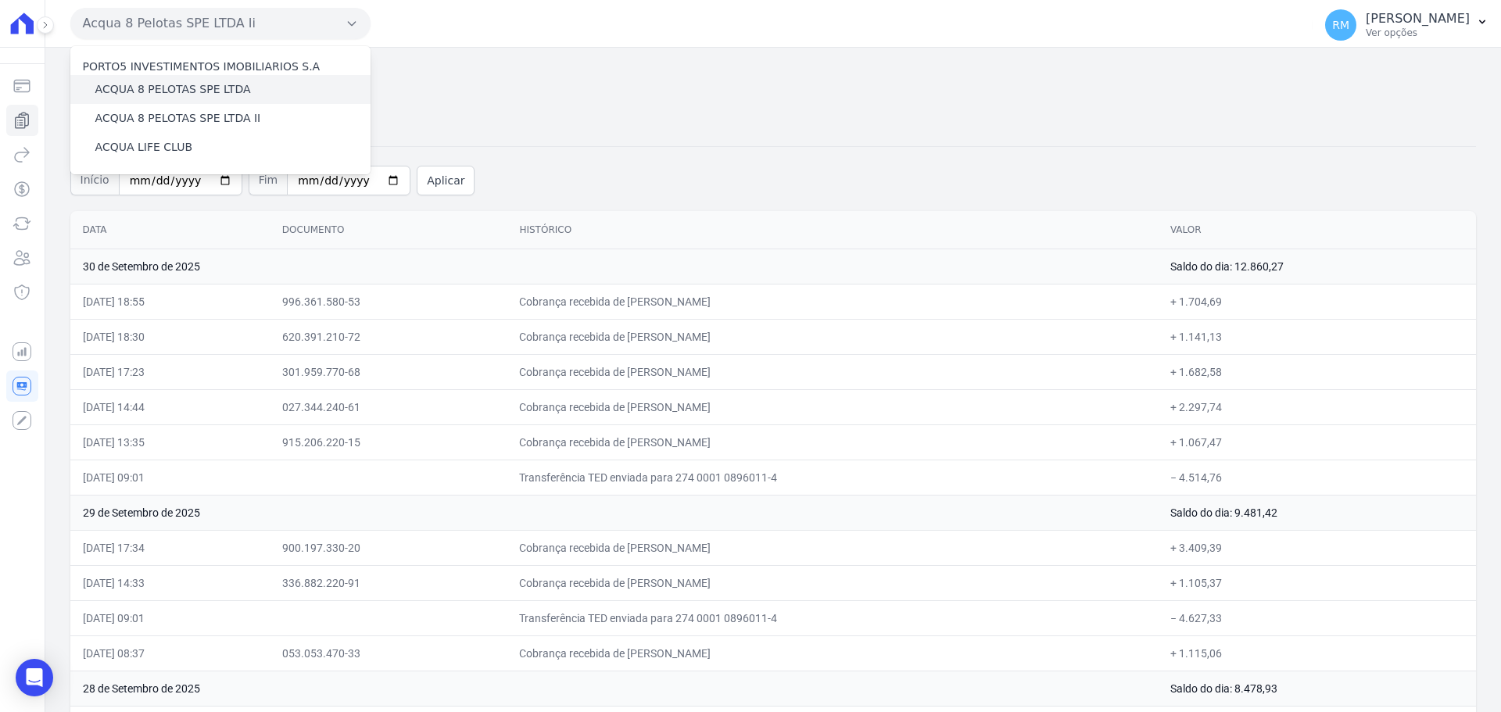
click at [267, 91] on div "ACQUA 8 PELOTAS SPE LTDA" at bounding box center [220, 89] width 300 height 29
click at [170, 146] on label "ACQUA LIFE CLUB" at bounding box center [143, 147] width 97 height 16
click at [0, 0] on input "ACQUA LIFE CLUB" at bounding box center [0, 0] width 0 height 0
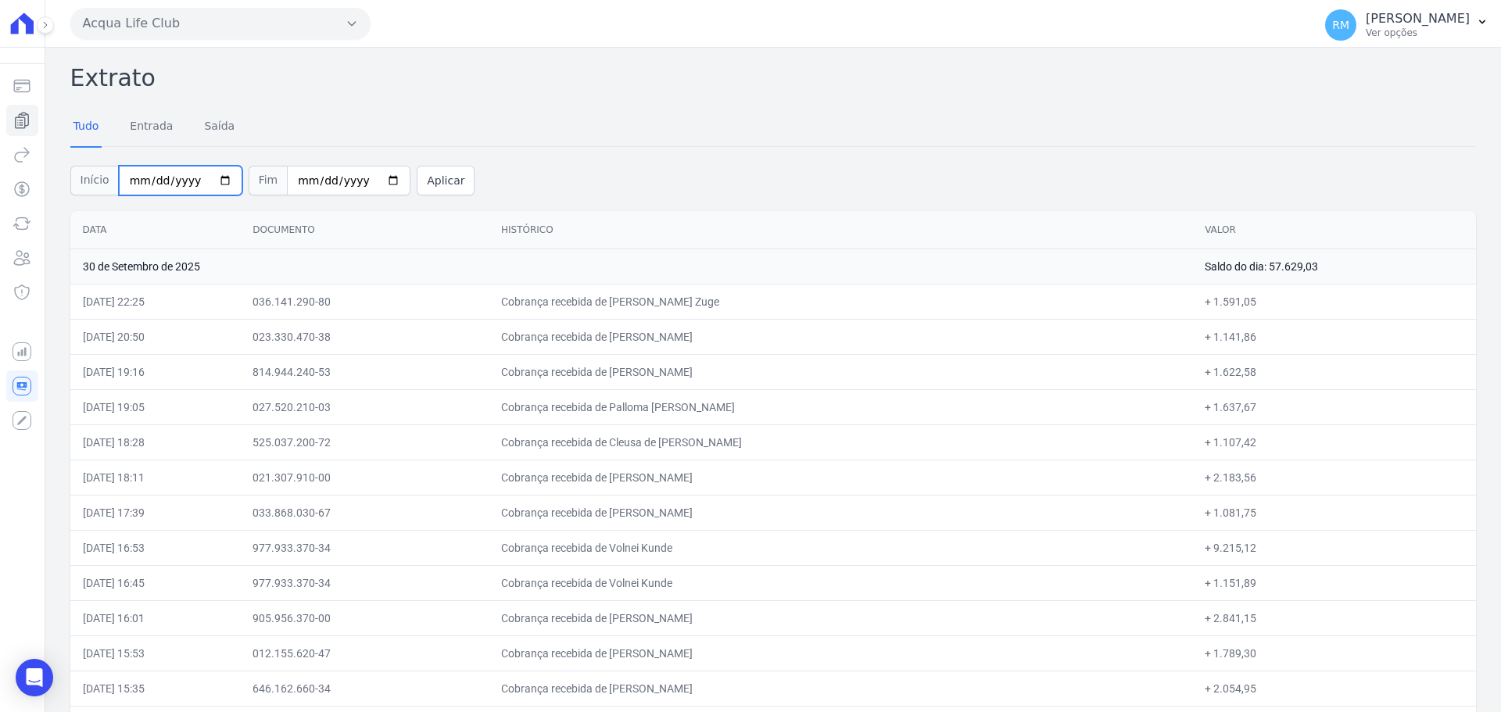
click at [213, 189] on input "2025-09-01" at bounding box center [181, 181] width 124 height 30
click at [220, 183] on input "2025-09-01" at bounding box center [181, 181] width 124 height 30
type input "[DATE]"
click at [378, 188] on input "2025-09-30" at bounding box center [349, 181] width 124 height 30
click at [378, 187] on input "2025-09-30" at bounding box center [349, 181] width 124 height 30
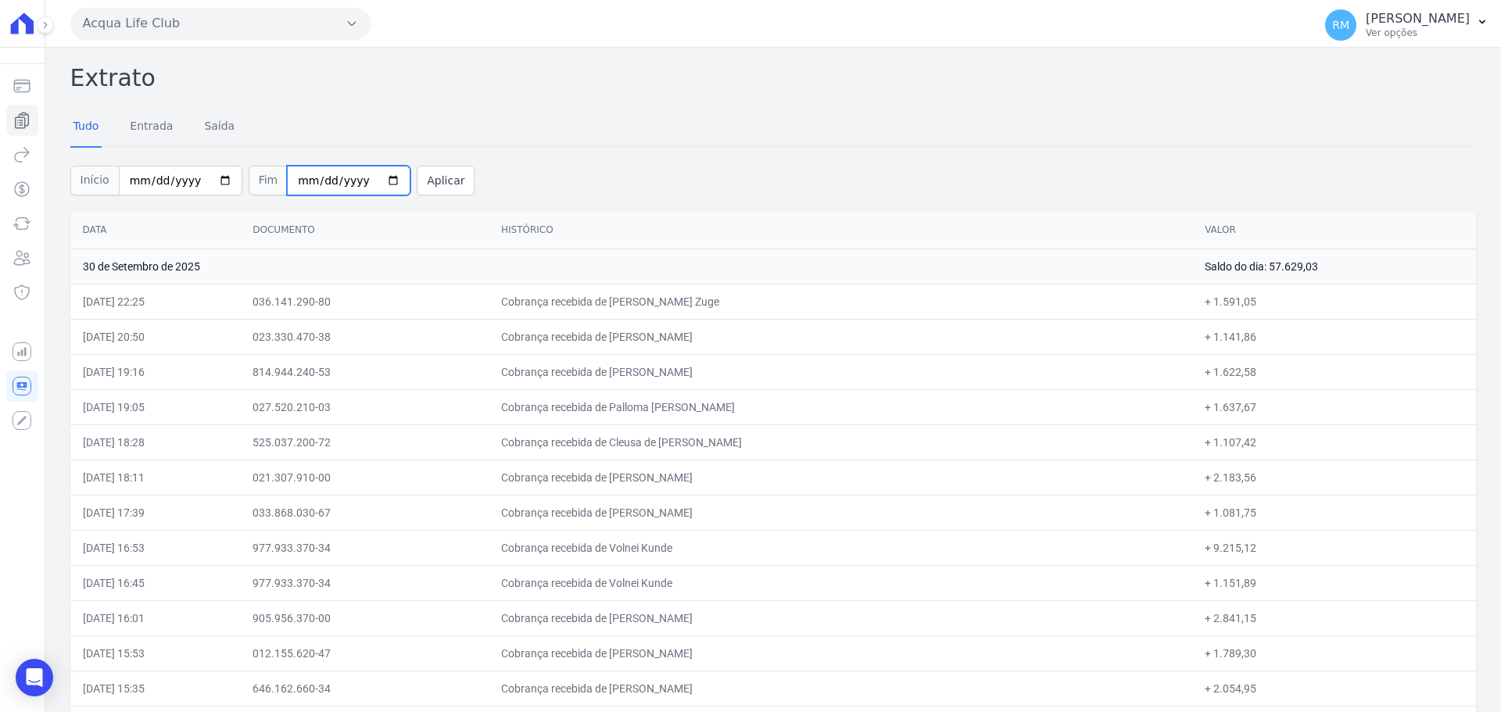
type input "[DATE]"
click at [424, 175] on button "Aplicar" at bounding box center [446, 181] width 58 height 30
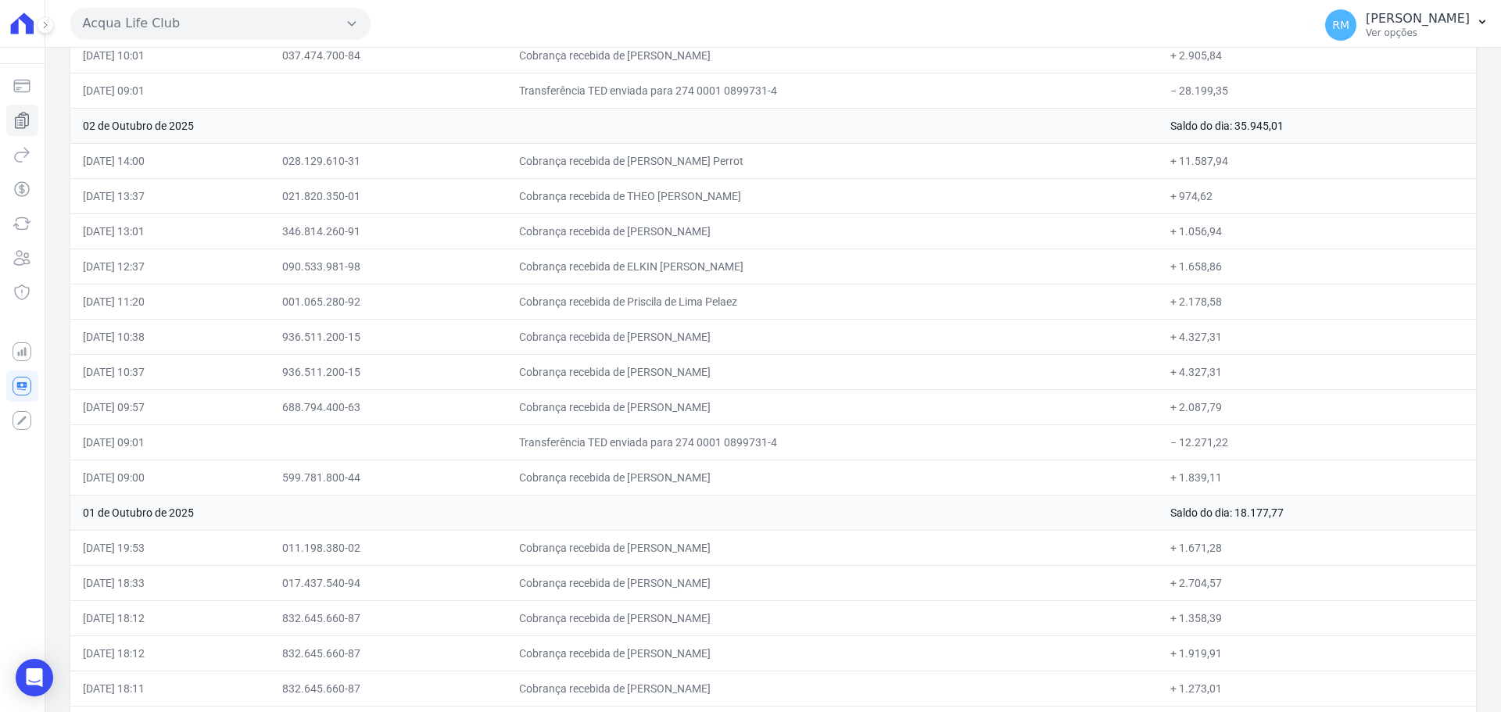
scroll to position [746, 0]
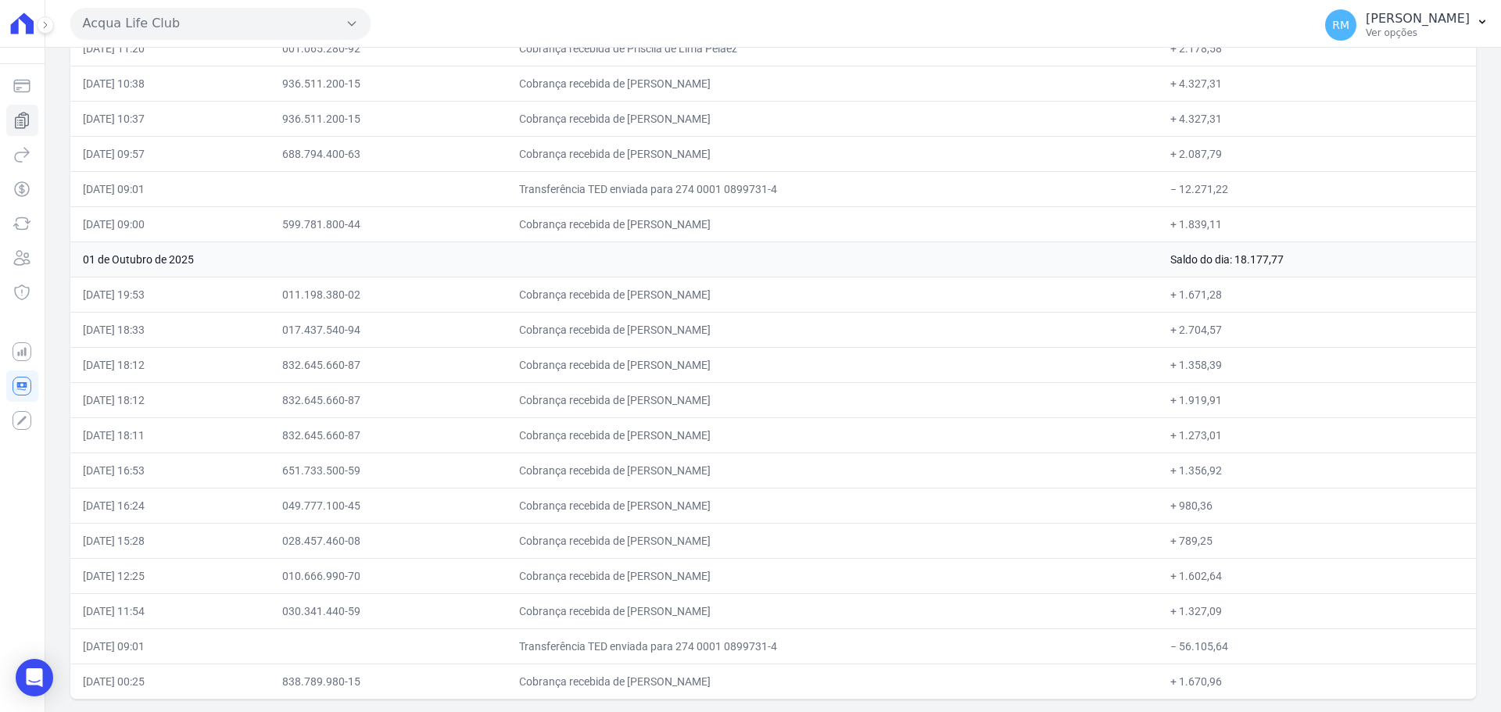
drag, startPoint x: 84, startPoint y: 230, endPoint x: 245, endPoint y: 550, distance: 358.0
click at [221, 711] on html "Saldo atual R$ 20.083,71 [DATE] 08:36 Cobranças Extrato Nova transferência Paga…" at bounding box center [750, 356] width 1501 height 712
click at [174, 34] on button "Acqua Life Club" at bounding box center [220, 23] width 300 height 31
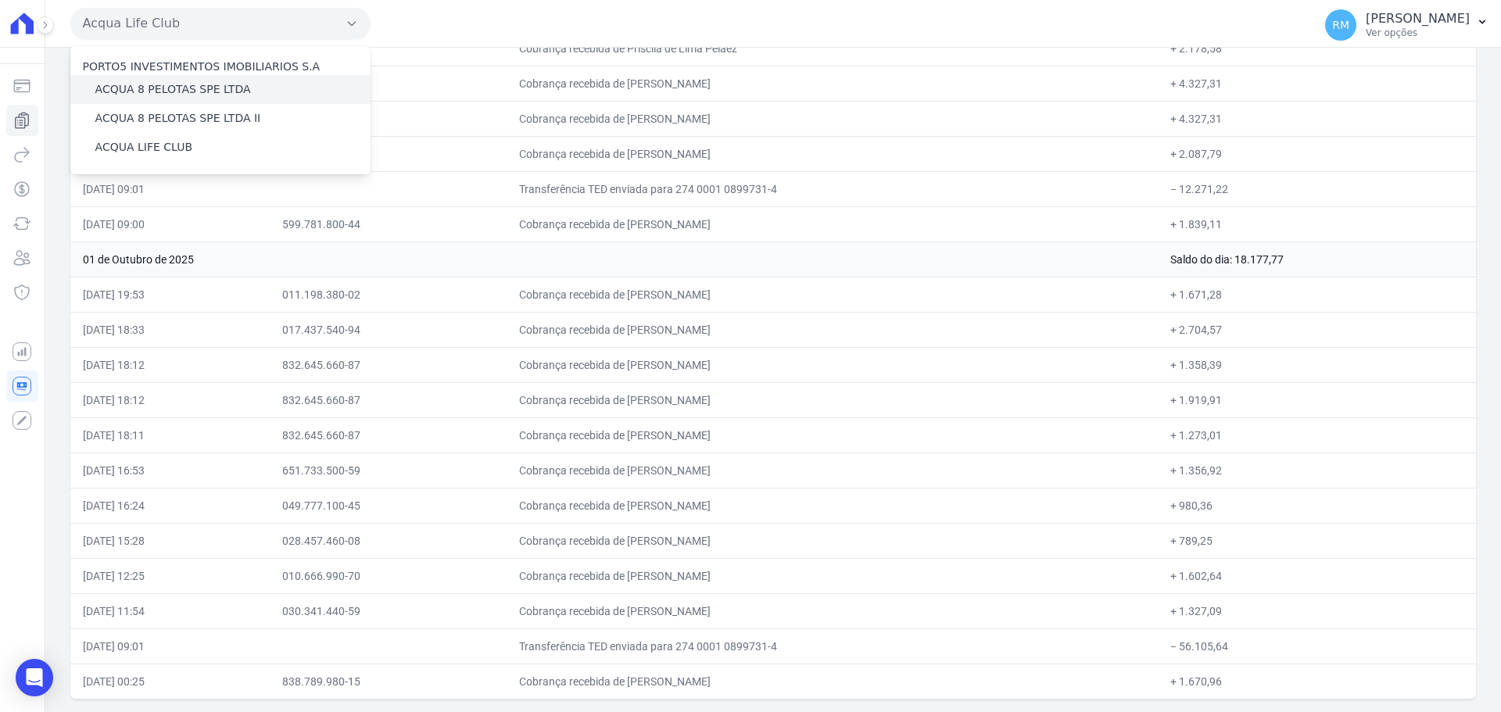
click at [188, 89] on label "ACQUA 8 PELOTAS SPE LTDA" at bounding box center [173, 89] width 156 height 16
click at [0, 0] on input "ACQUA 8 PELOTAS SPE LTDA" at bounding box center [0, 0] width 0 height 0
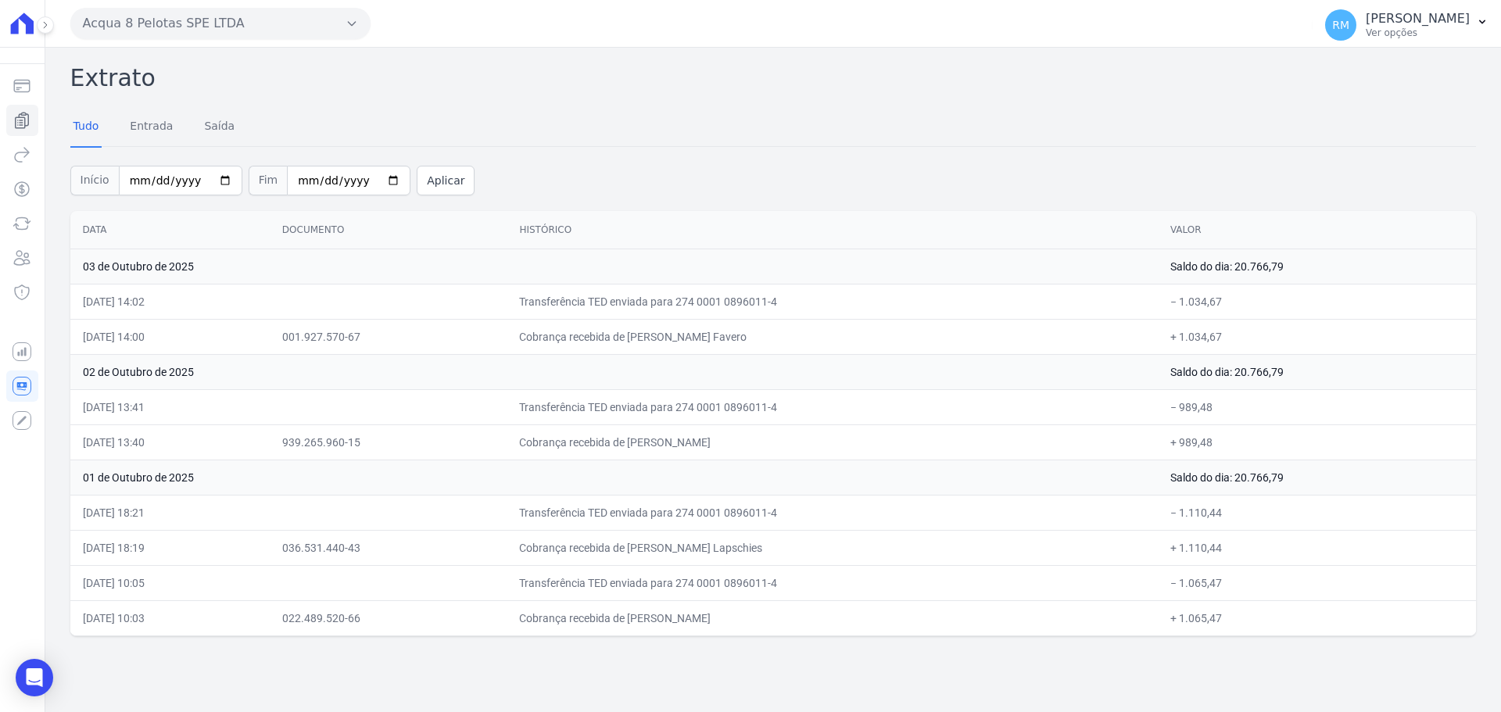
drag, startPoint x: 84, startPoint y: 266, endPoint x: 221, endPoint y: 557, distance: 322.4
click at [214, 555] on tbody "03 de Outubro de 2025 Saldo do dia: 20.766,79 03/10/2025, 14:02 Transferência T…" at bounding box center [773, 442] width 1406 height 387
drag, startPoint x: 83, startPoint y: 229, endPoint x: 314, endPoint y: 412, distance: 295.0
click at [300, 660] on div "Extrato Tudo Entrada Saída Início 2025-10-01 Fim 2025-10-06 Aplicar Data Docume…" at bounding box center [773, 380] width 1456 height 664
click at [314, 38] on button "Acqua 8 Pelotas SPE LTDA" at bounding box center [220, 23] width 300 height 31
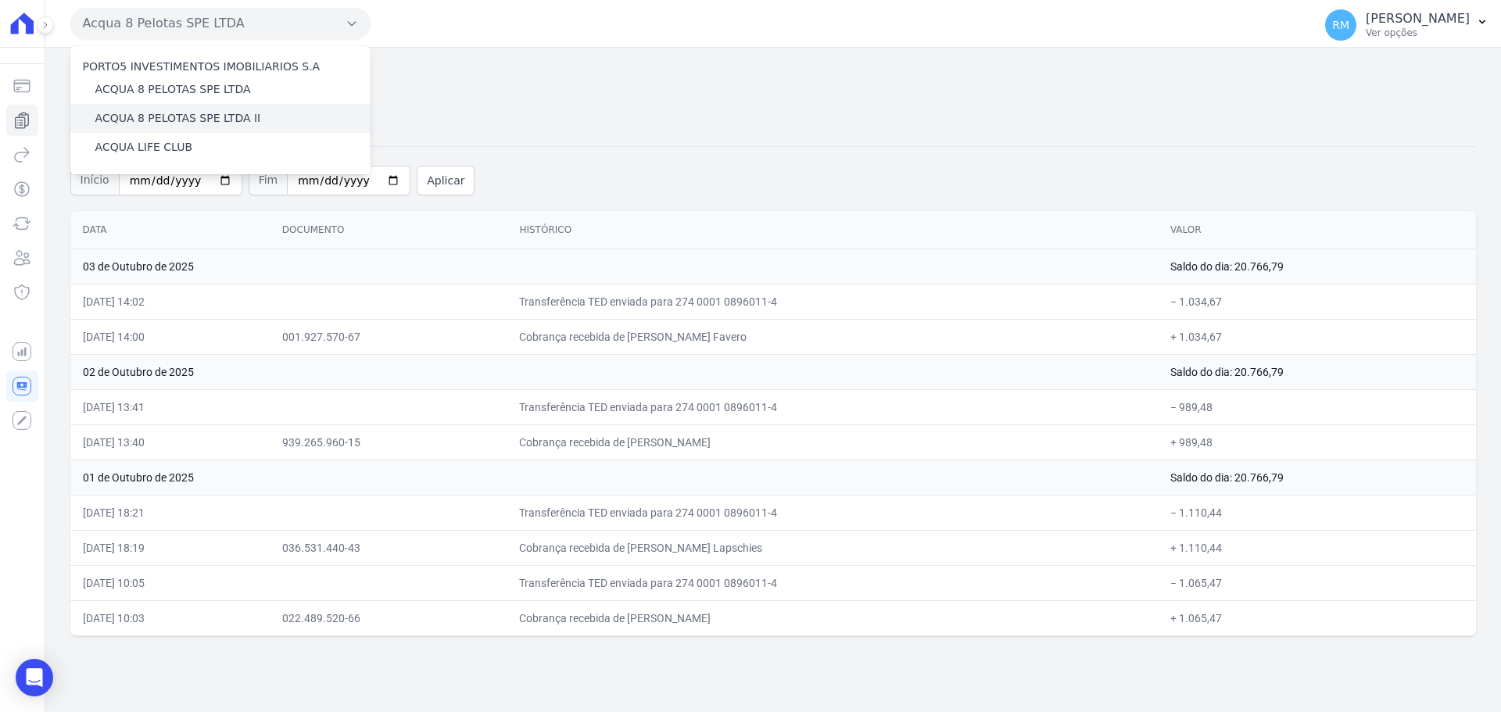
click at [271, 127] on div "ACQUA 8 PELOTAS SPE LTDA II" at bounding box center [220, 118] width 300 height 29
click at [260, 116] on div "ACQUA 8 PELOTAS SPE LTDA II" at bounding box center [220, 118] width 300 height 29
click at [197, 341] on td "03/10/2025, 14:00" at bounding box center [169, 336] width 199 height 35
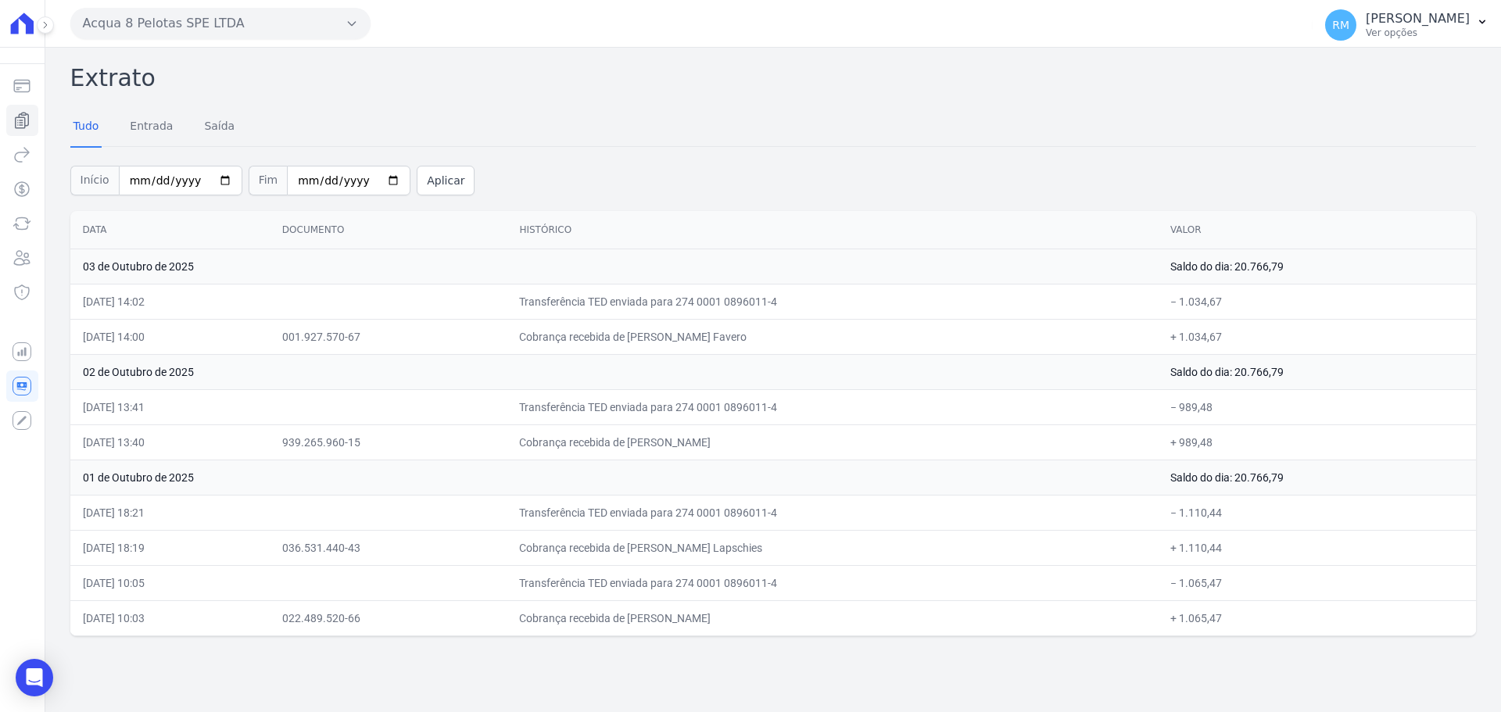
click at [191, 27] on button "Acqua 8 Pelotas SPE LTDA" at bounding box center [220, 23] width 300 height 31
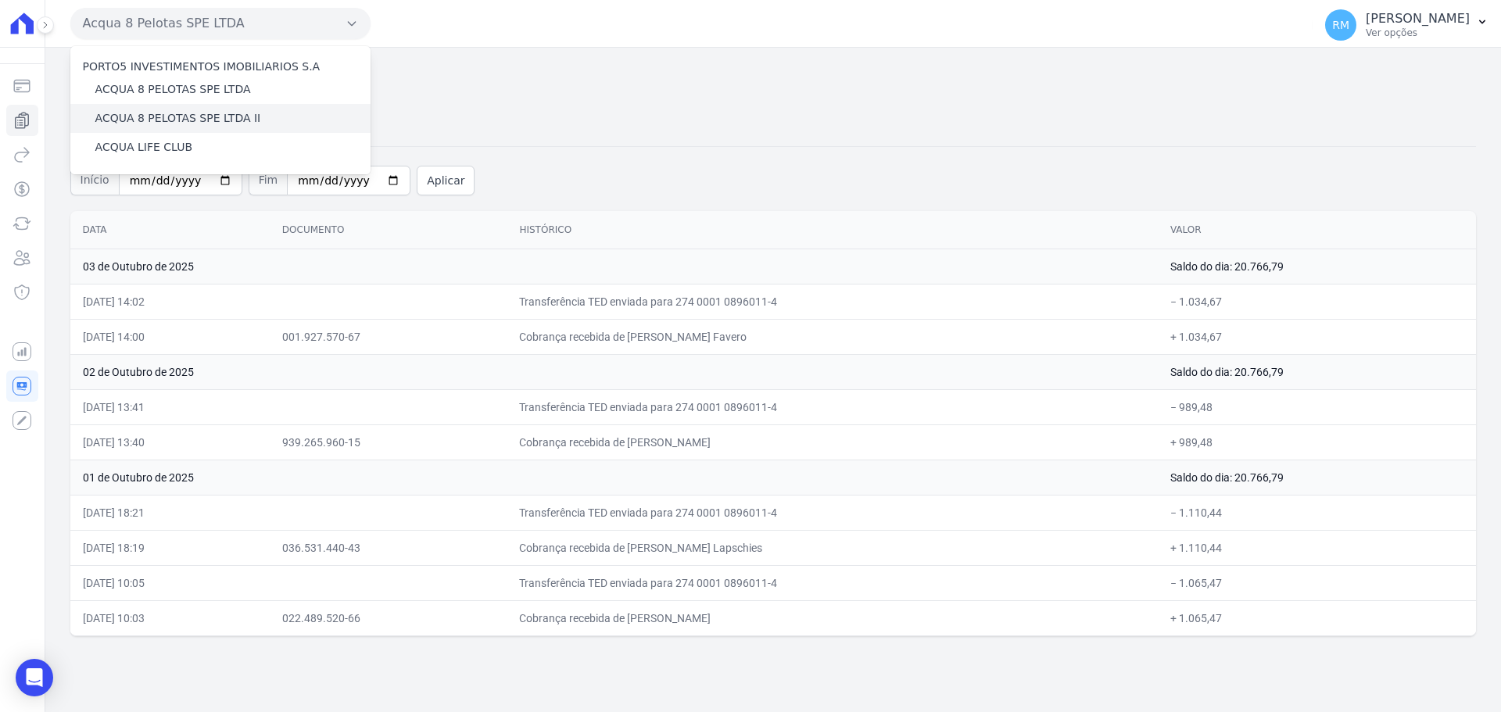
click at [192, 121] on label "ACQUA 8 PELOTAS SPE LTDA II" at bounding box center [178, 118] width 166 height 16
click at [0, 0] on input "ACQUA 8 PELOTAS SPE LTDA II" at bounding box center [0, 0] width 0 height 0
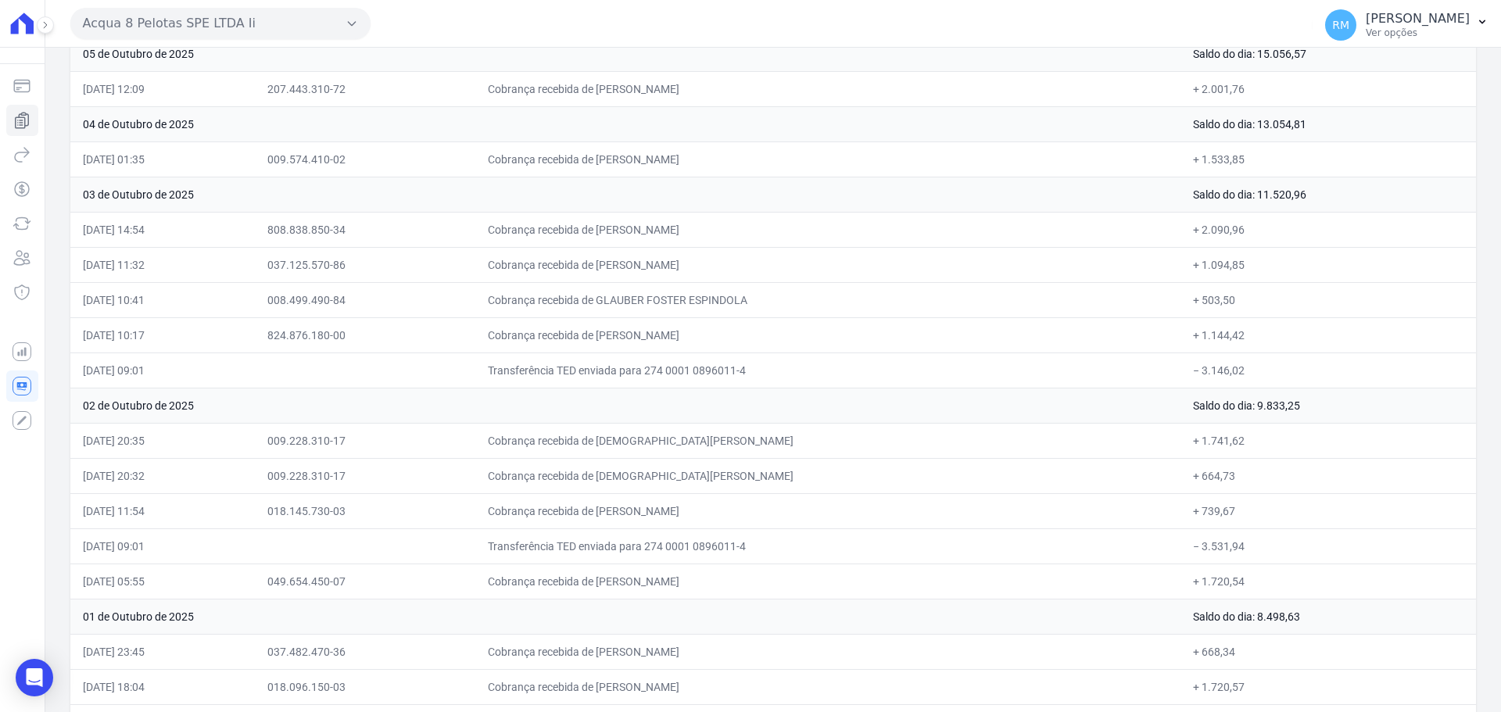
scroll to position [394, 0]
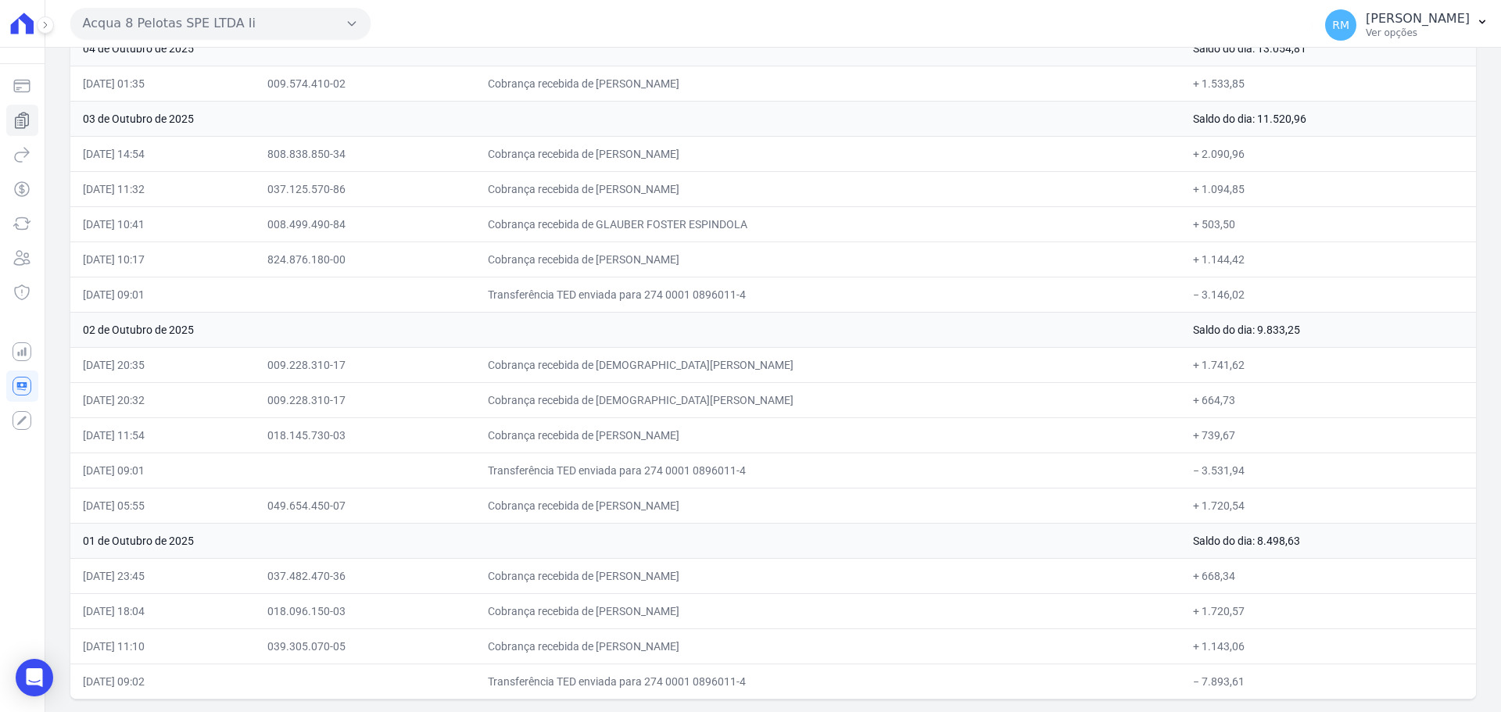
drag, startPoint x: 82, startPoint y: 230, endPoint x: 210, endPoint y: 637, distance: 427.0
click at [200, 711] on html "Saldo atual R$ [...] atualizando... Cobranças Extrato Nova transferência Pagame…" at bounding box center [750, 356] width 1501 height 712
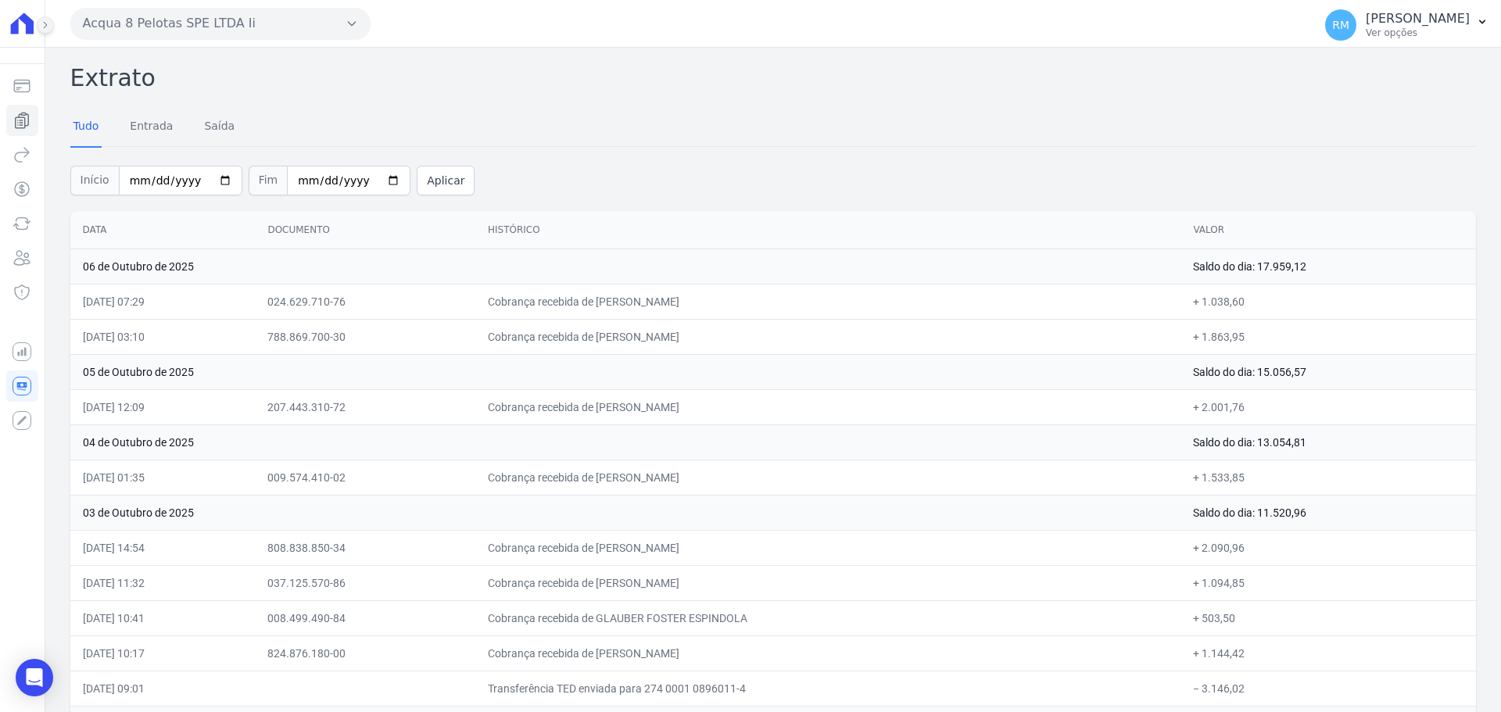
click at [44, 28] on icon at bounding box center [45, 24] width 9 height 9
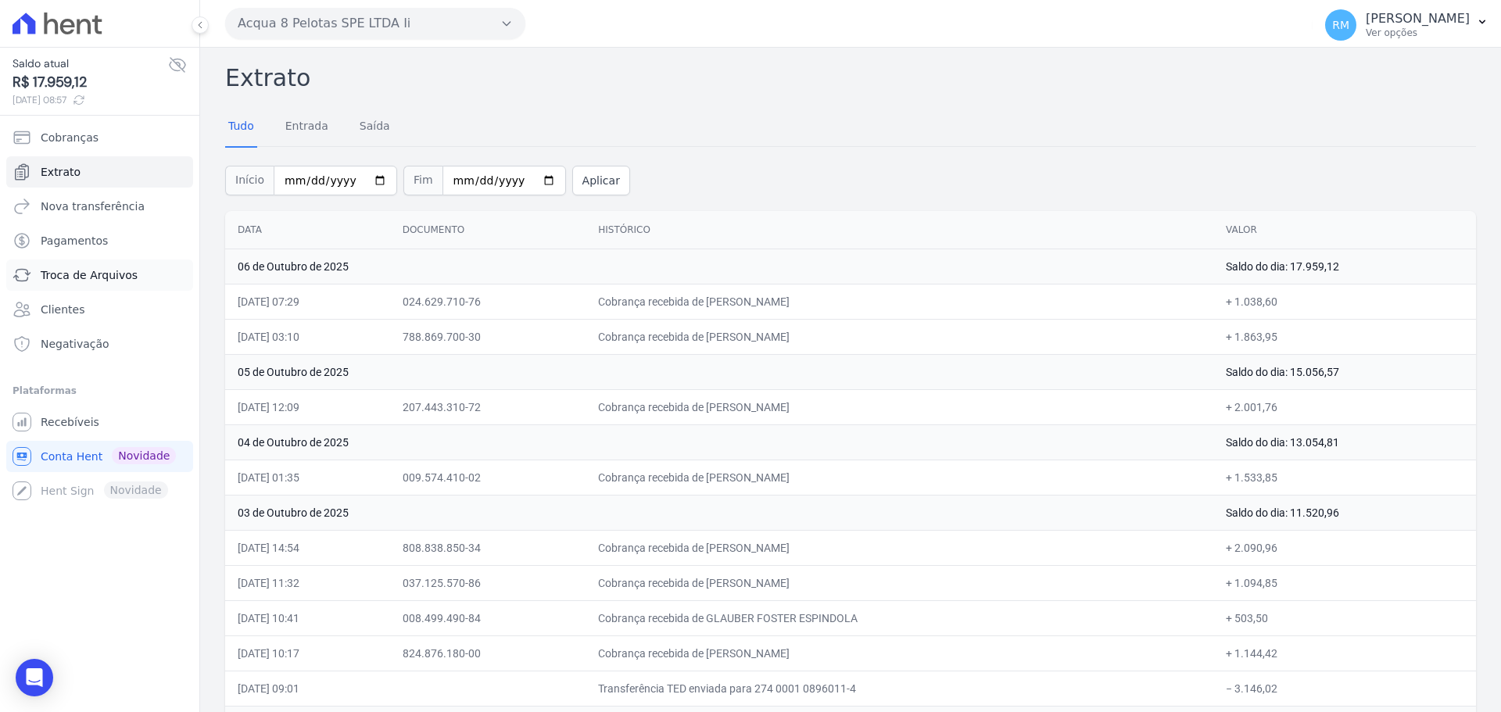
click at [84, 269] on span "Troca de Arquivos" at bounding box center [89, 275] width 97 height 16
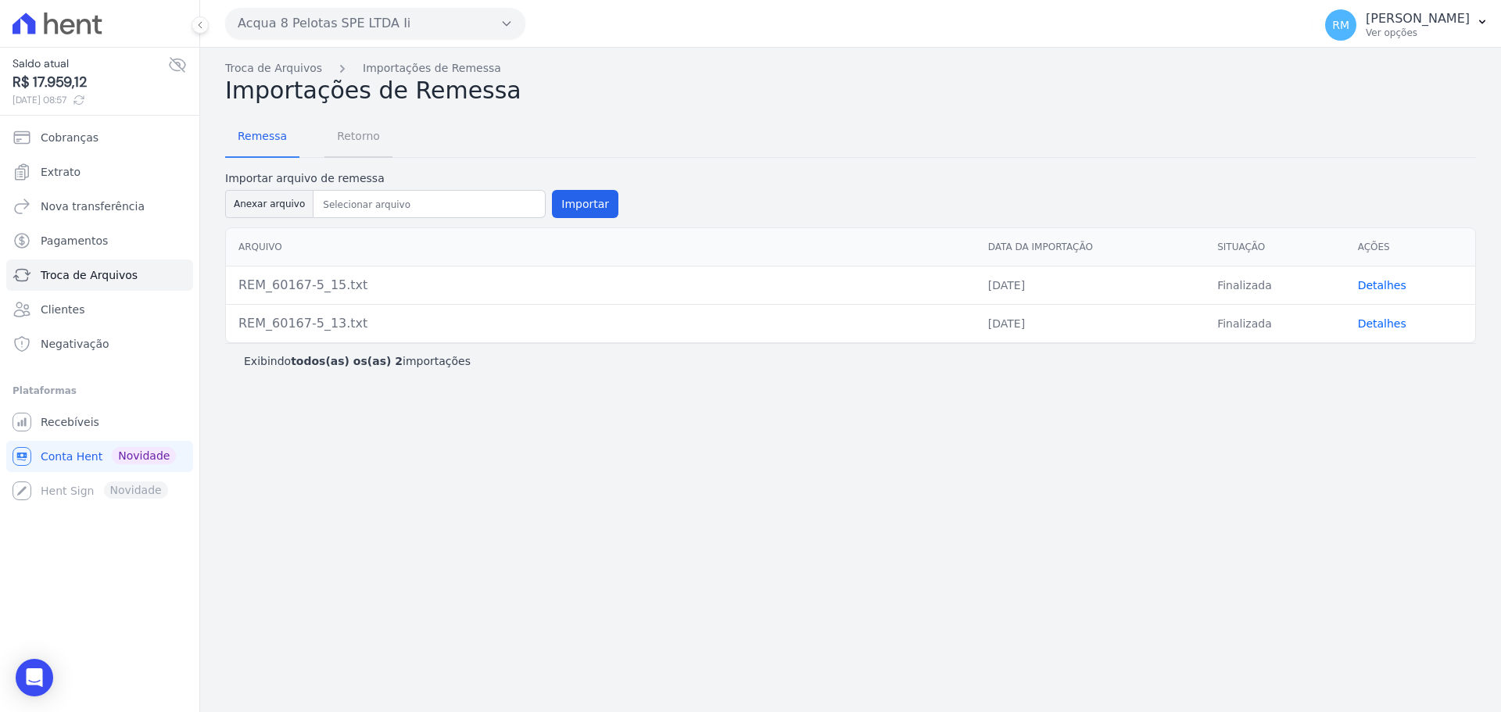
click at [350, 138] on span "Retorno" at bounding box center [359, 135] width 62 height 31
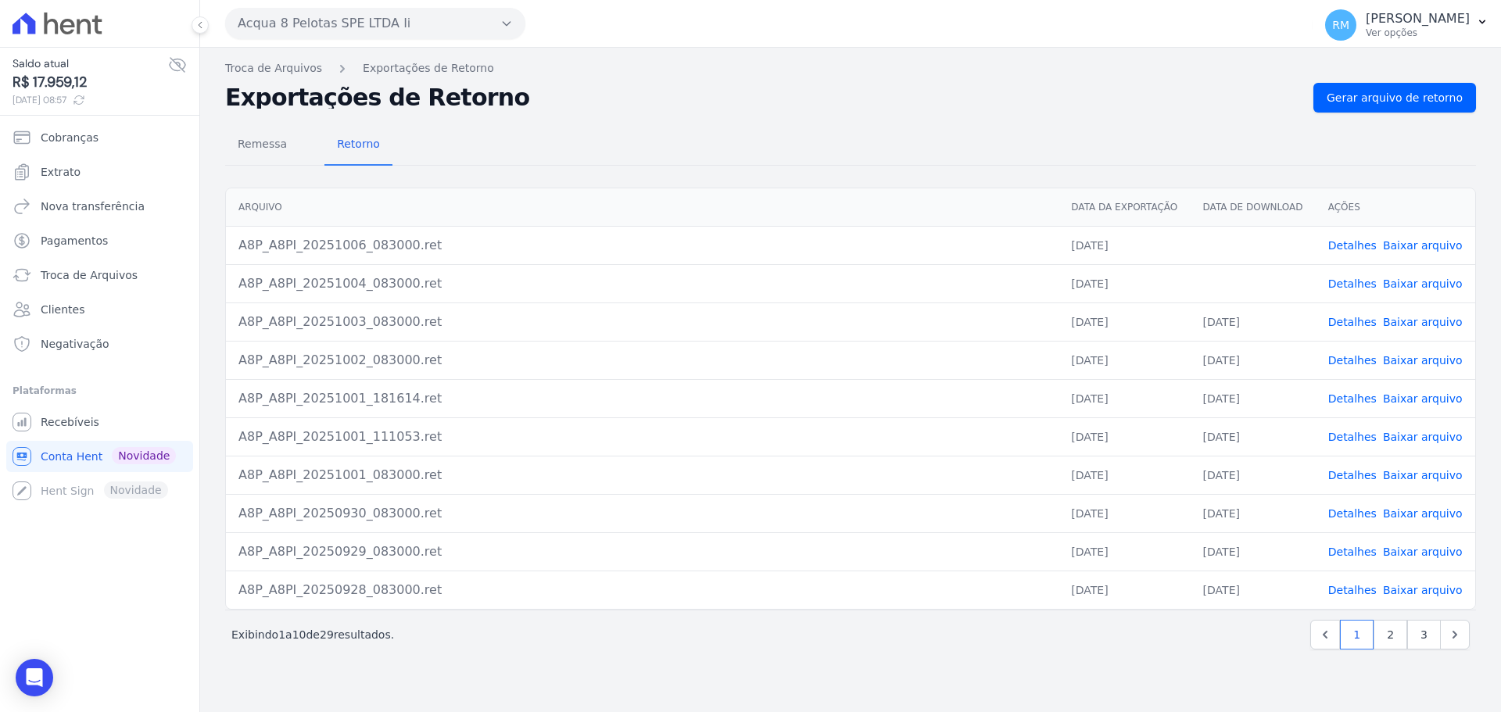
click at [390, 9] on button "Acqua 8 Pelotas SPE LTDA Ii" at bounding box center [375, 23] width 300 height 31
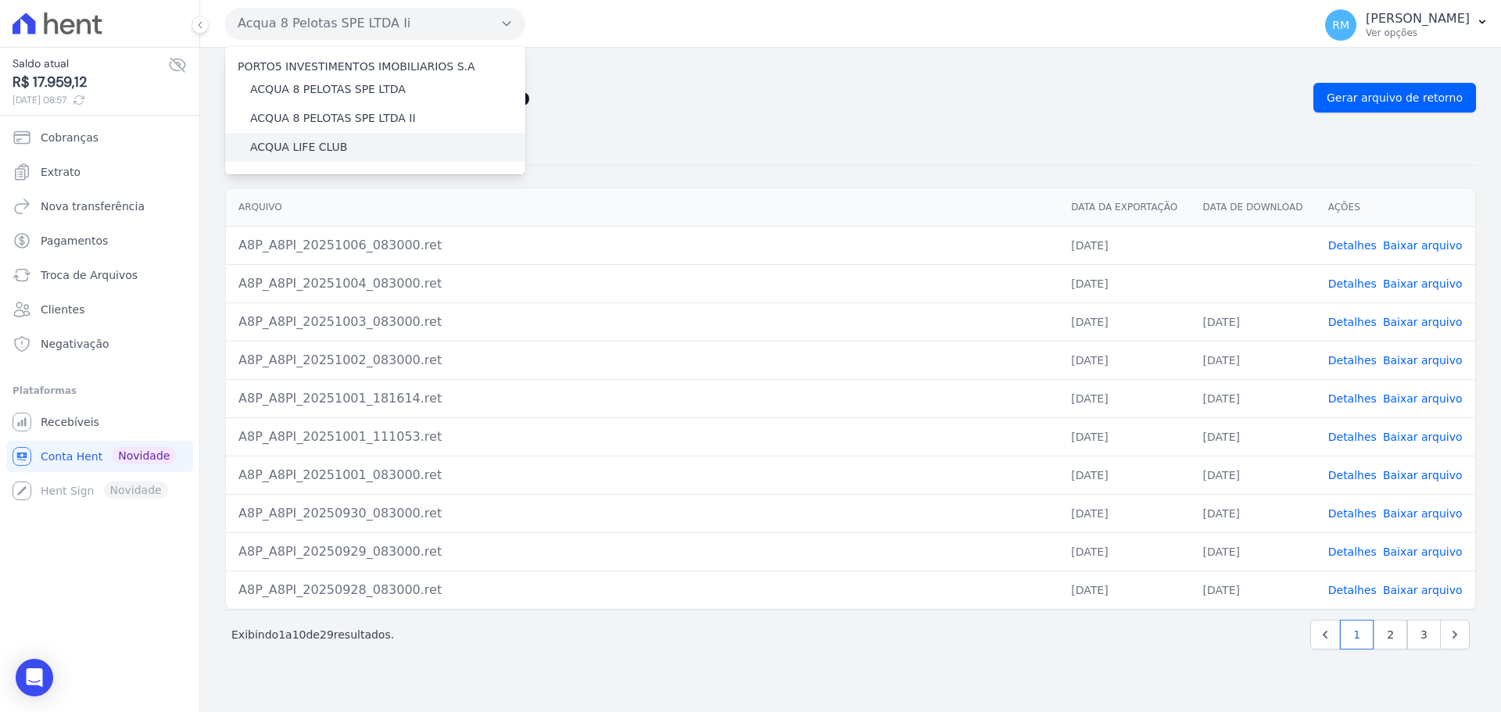
click at [362, 138] on div "ACQUA LIFE CLUB" at bounding box center [375, 147] width 300 height 29
click at [263, 154] on label "ACQUA LIFE CLUB" at bounding box center [298, 147] width 97 height 16
click at [0, 0] on input "ACQUA LIFE CLUB" at bounding box center [0, 0] width 0 height 0
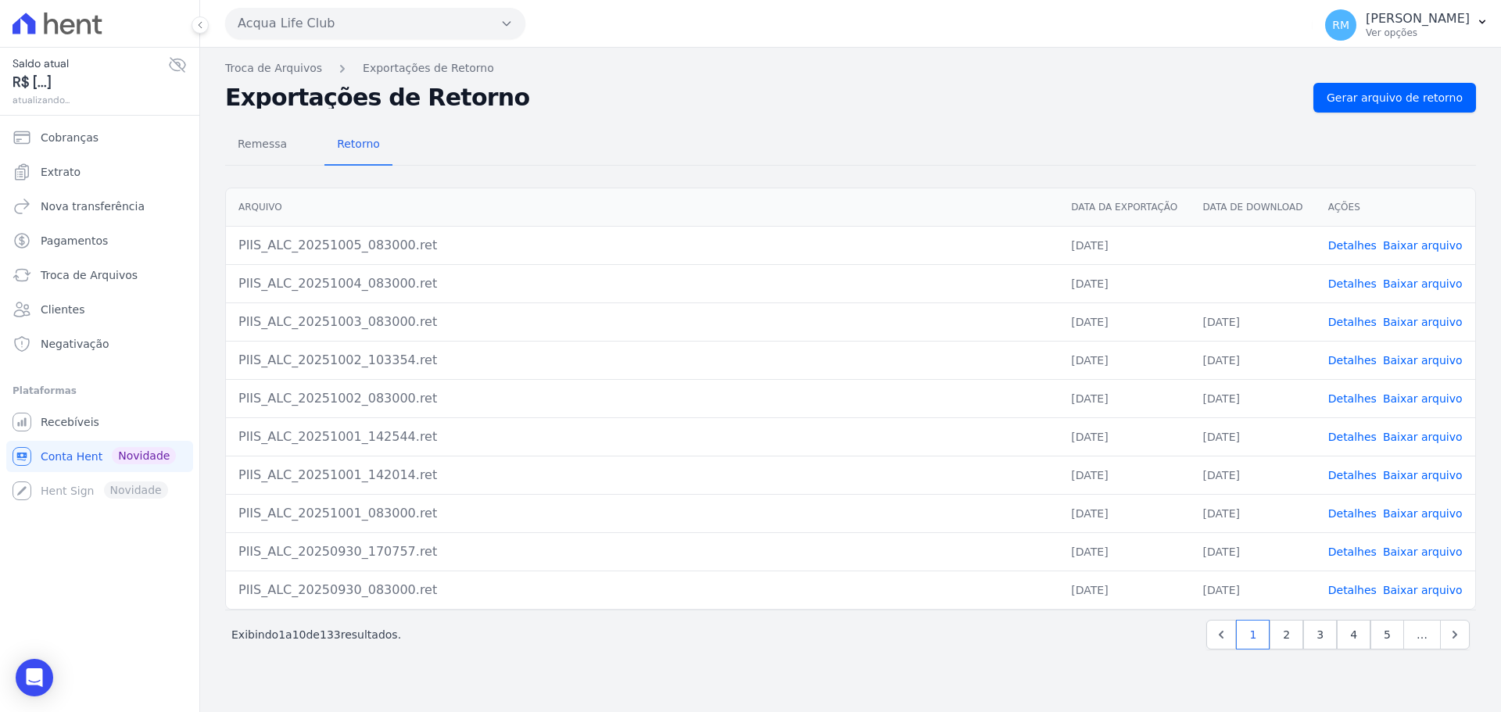
click at [1443, 248] on link "Baixar arquivo" at bounding box center [1423, 245] width 80 height 13
click at [1433, 286] on link "Baixar arquivo" at bounding box center [1423, 284] width 80 height 13
click at [74, 447] on link "Conta Hent Novidade" at bounding box center [99, 456] width 187 height 31
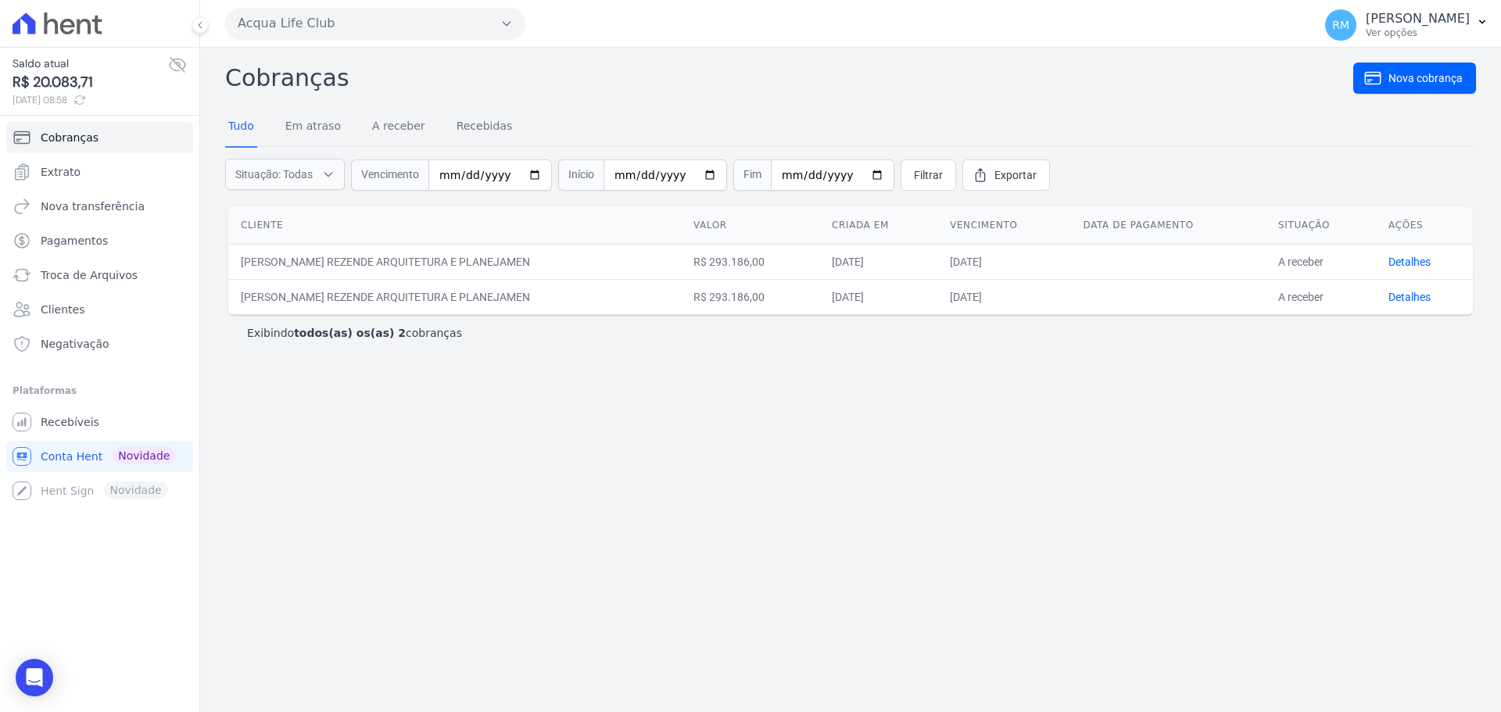
click at [60, 6] on div at bounding box center [99, 23] width 187 height 47
click at [62, 35] on div at bounding box center [99, 23] width 187 height 47
click at [62, 27] on icon at bounding box center [67, 27] width 15 height 16
click at [38, 25] on icon at bounding box center [58, 24] width 90 height 22
click at [41, 16] on icon at bounding box center [58, 24] width 90 height 22
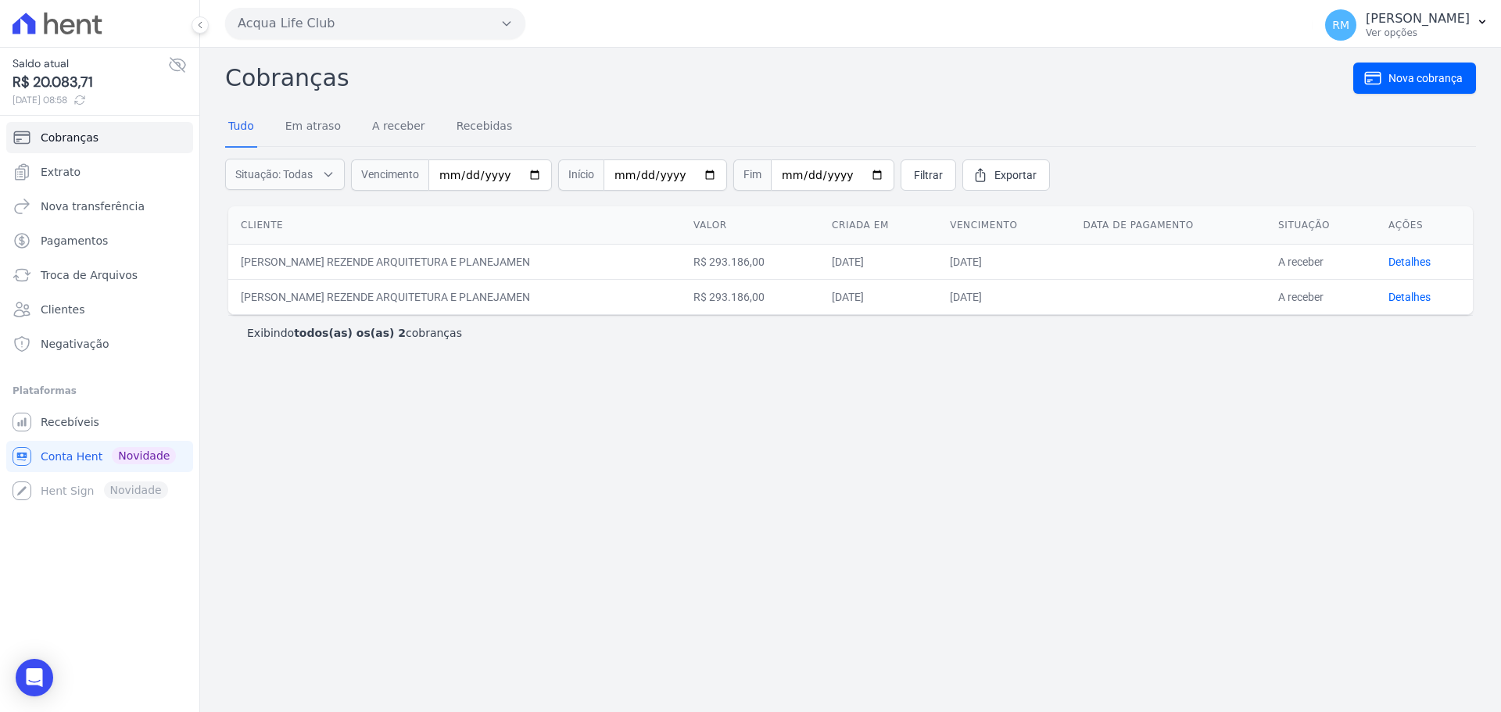
click at [41, 16] on icon at bounding box center [58, 24] width 90 height 22
click at [41, 82] on span "R$ 20.083,71" at bounding box center [91, 82] width 156 height 21
click at [80, 16] on icon at bounding box center [58, 24] width 90 height 22
click at [67, 423] on span "Recebíveis" at bounding box center [70, 422] width 59 height 16
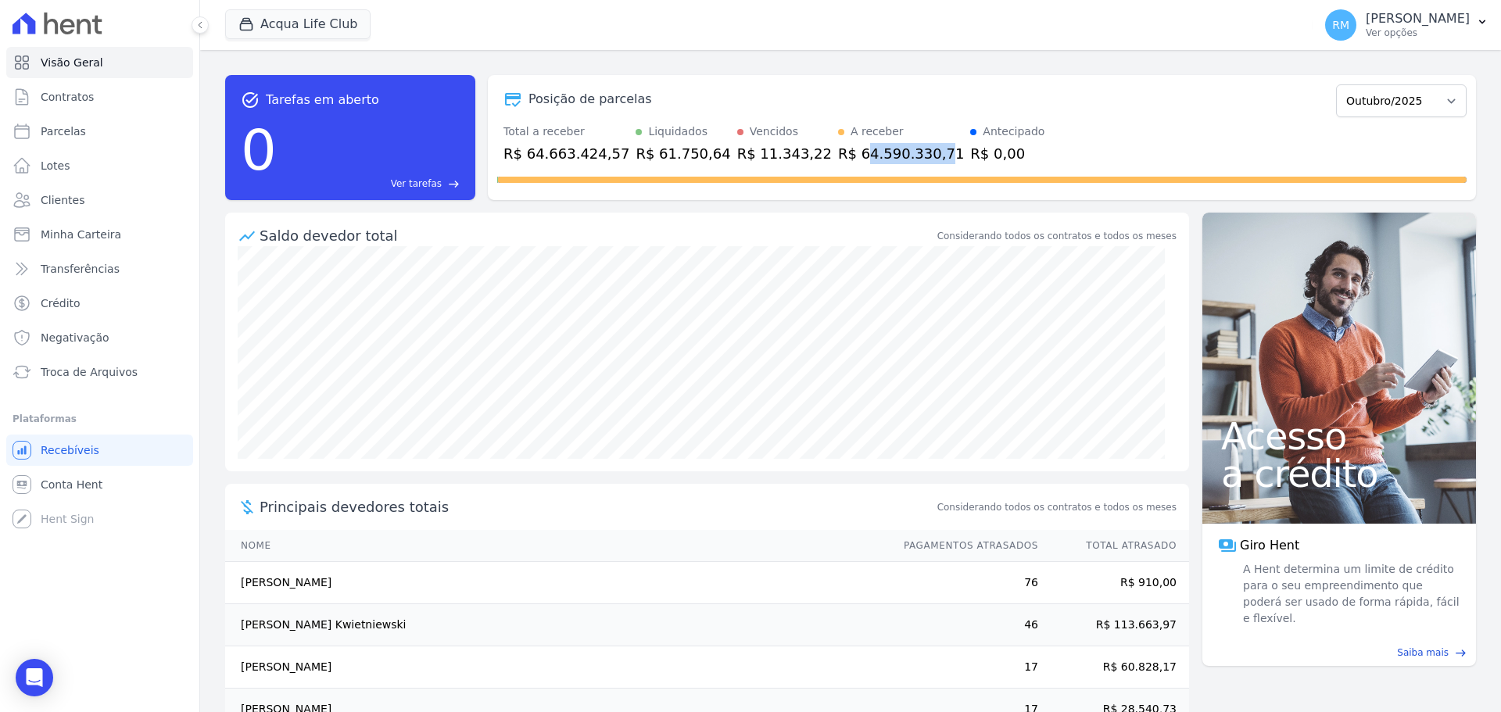
drag, startPoint x: 810, startPoint y: 145, endPoint x: 882, endPoint y: 154, distance: 72.4
click at [882, 154] on div "R$ 64.590.330,71" at bounding box center [901, 153] width 126 height 21
drag, startPoint x: 611, startPoint y: 145, endPoint x: 722, endPoint y: 197, distance: 122.7
click at [735, 156] on div "Total a receber R$ 64.663.424,57 Liquidados R$ 61.750,64 Vencidos R$ 11.343,22 …" at bounding box center [981, 144] width 969 height 41
click at [737, 140] on div "Vencidos R$ 11.343,22" at bounding box center [784, 144] width 95 height 41
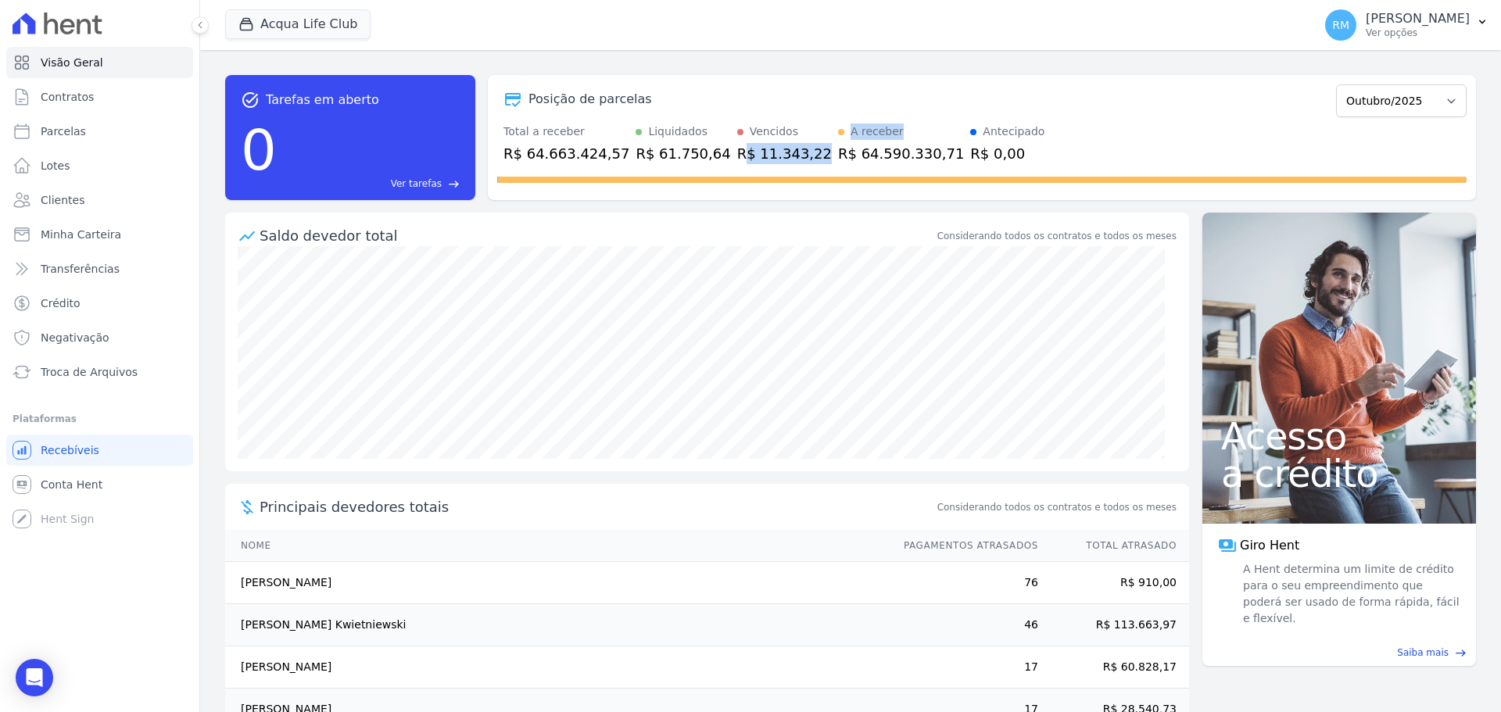
drag, startPoint x: 711, startPoint y: 143, endPoint x: 783, endPoint y: 159, distance: 73.6
click at [783, 156] on div "Total a receber R$ 64.663.424,57 Liquidados R$ 61.750,64 Vencidos R$ 11.343,22 …" at bounding box center [981, 144] width 969 height 41
click at [1087, 119] on div "Posição de parcelas Janeiro/2022 Fevereiro/2022 Março/2022 Abril/2022 Maio/2022…" at bounding box center [982, 137] width 988 height 125
click at [1405, 97] on select "Janeiro/2022 Fevereiro/2022 Março/2022 Abril/2022 Maio/2022 Junho/2022 Julho/20…" at bounding box center [1401, 100] width 131 height 33
select select "09/2025"
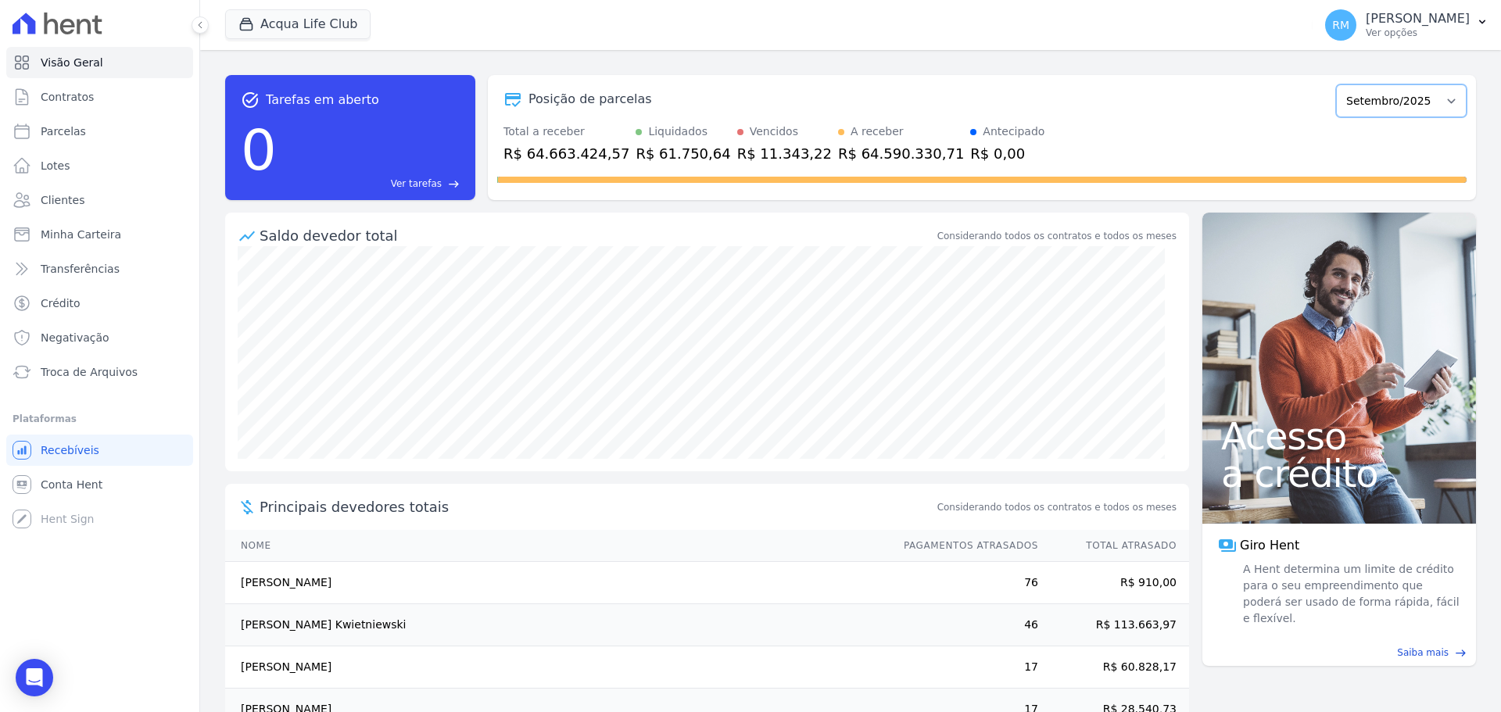
click at [1336, 84] on select "Janeiro/2022 Fevereiro/2022 Março/2022 Abril/2022 Maio/2022 Junho/2022 Julho/20…" at bounding box center [1401, 100] width 131 height 33
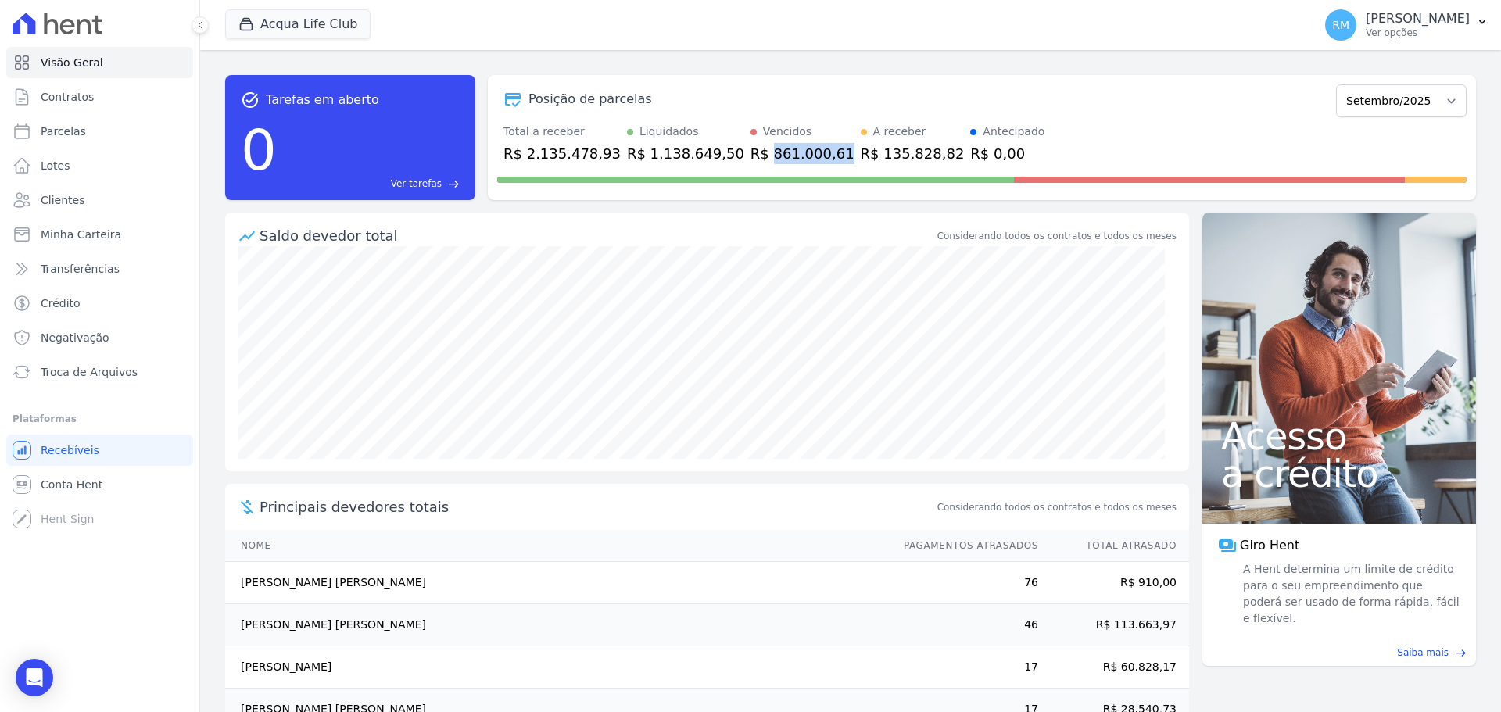
drag, startPoint x: 729, startPoint y: 156, endPoint x: 755, endPoint y: 243, distance: 90.5
click at [793, 159] on div "R$ 861.000,61" at bounding box center [802, 153] width 104 height 21
click at [317, 18] on button "Acqua Life Club" at bounding box center [297, 24] width 145 height 30
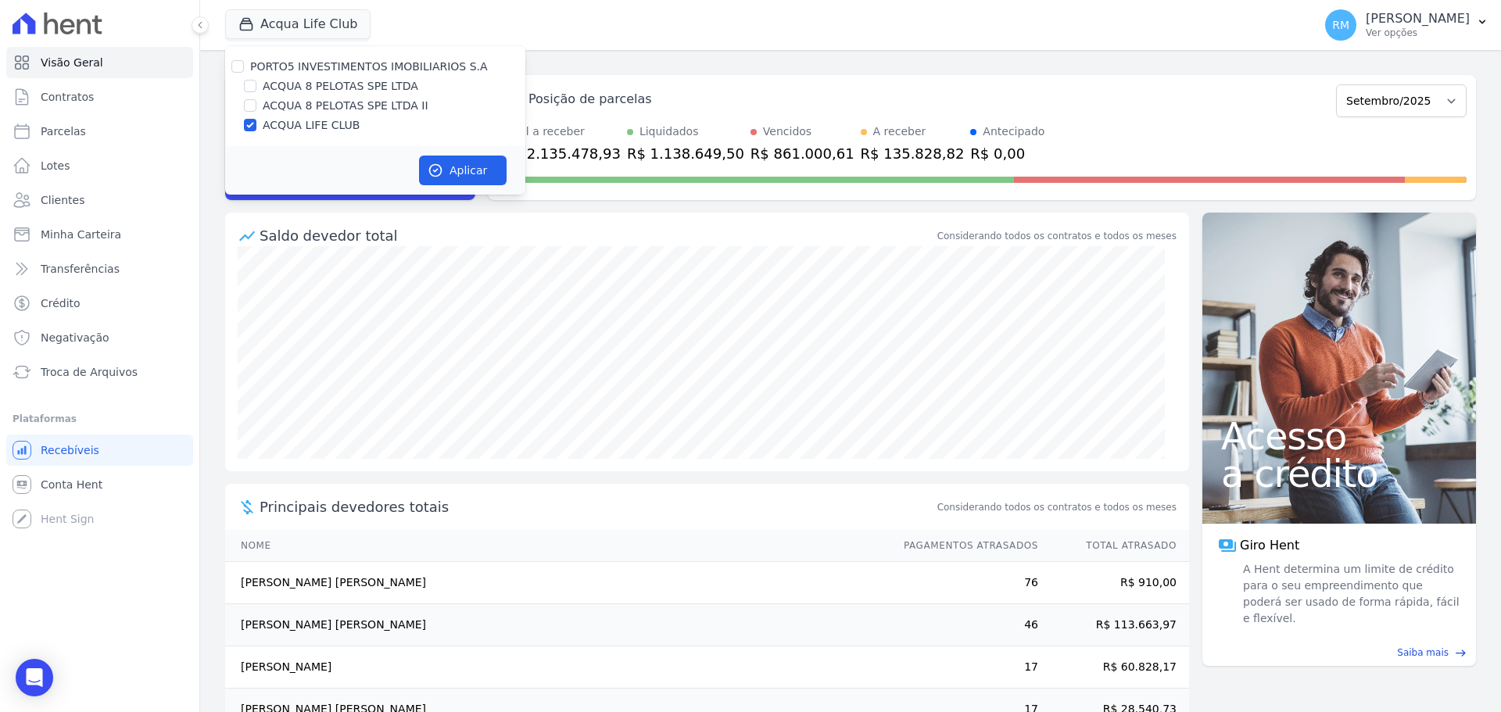
drag, startPoint x: 303, startPoint y: 88, endPoint x: 289, endPoint y: 120, distance: 35.7
click at [303, 88] on label "ACQUA 8 PELOTAS SPE LTDA" at bounding box center [341, 86] width 156 height 16
click at [256, 88] on input "ACQUA 8 PELOTAS SPE LTDA" at bounding box center [250, 86] width 13 height 13
checkbox input "true"
click at [255, 133] on div "PORTO5 INVESTIMENTOS IMOBILIARIOS S.A ACQUA 8 PELOTAS SPE LTDA ACQUA 8 PELOTAS …" at bounding box center [375, 96] width 300 height 100
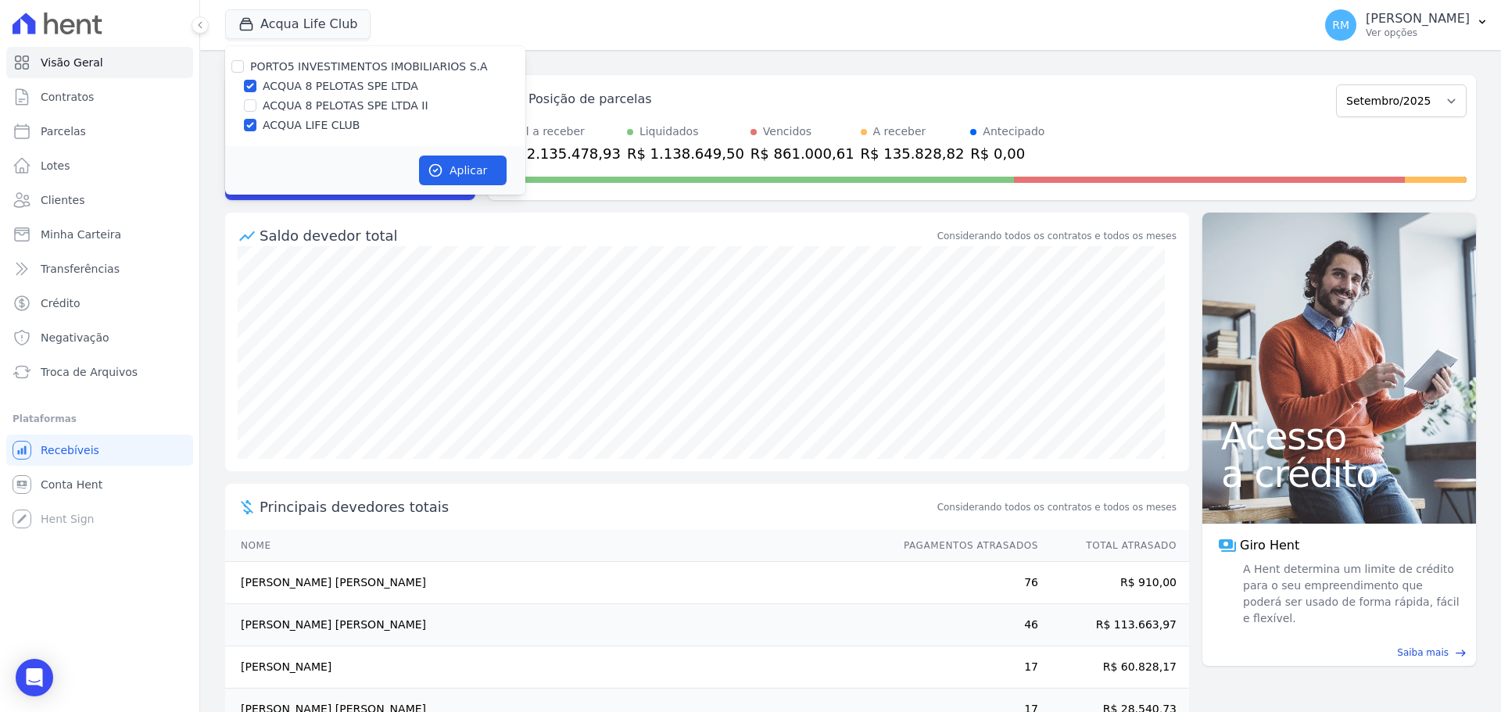
click at [259, 124] on div "ACQUA LIFE CLUB" at bounding box center [375, 125] width 300 height 16
click at [245, 124] on div "ACQUA LIFE CLUB" at bounding box center [375, 125] width 300 height 16
click at [246, 125] on input "ACQUA LIFE CLUB" at bounding box center [250, 125] width 13 height 13
checkbox input "false"
click at [450, 175] on button "Aplicar" at bounding box center [463, 171] width 88 height 30
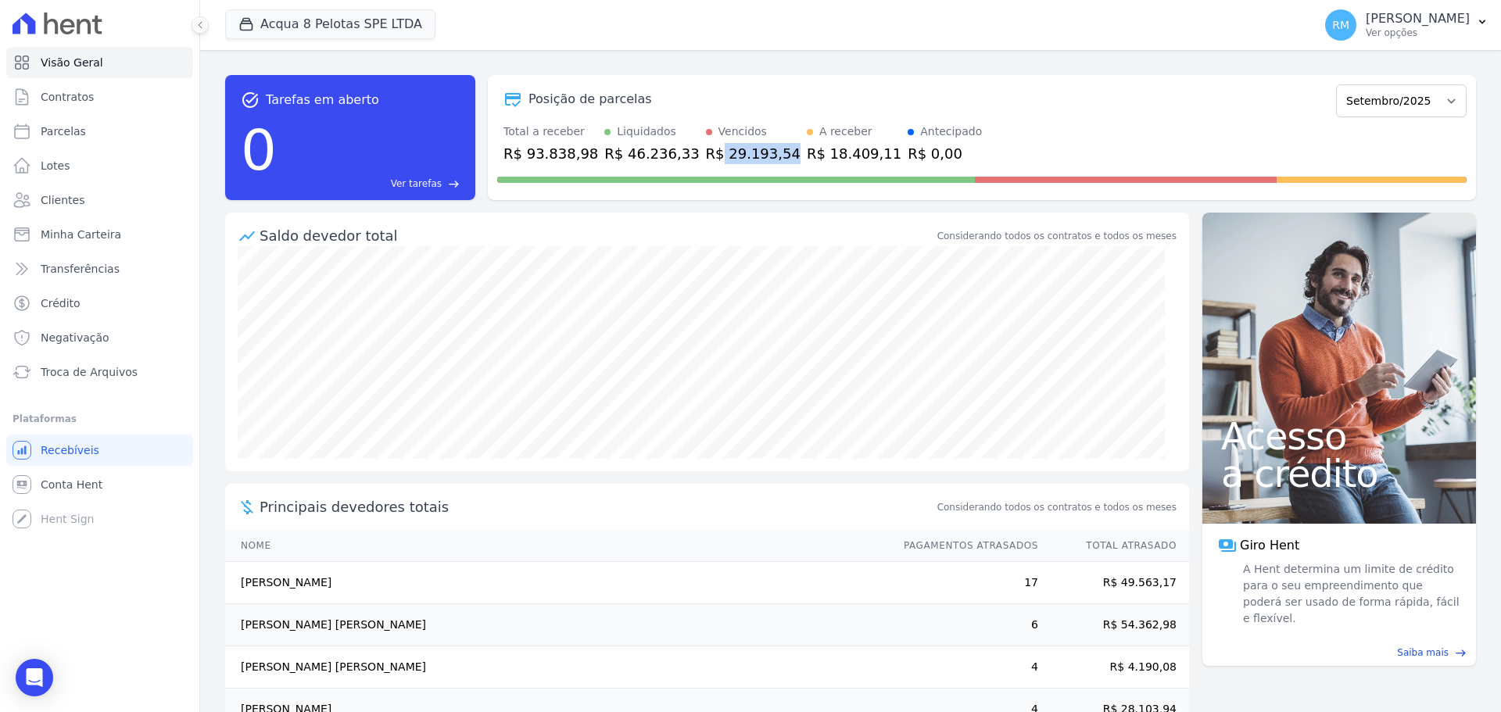
drag, startPoint x: 686, startPoint y: 141, endPoint x: 755, endPoint y: 158, distance: 70.7
click at [755, 158] on div "Total a receber R$ 93.838,98 Liquidados R$ 46.236,33 Vencidos R$ 29.193,54 A re…" at bounding box center [981, 144] width 969 height 41
click at [349, 21] on button "Acqua 8 Pelotas SPE LTDA" at bounding box center [330, 24] width 210 height 30
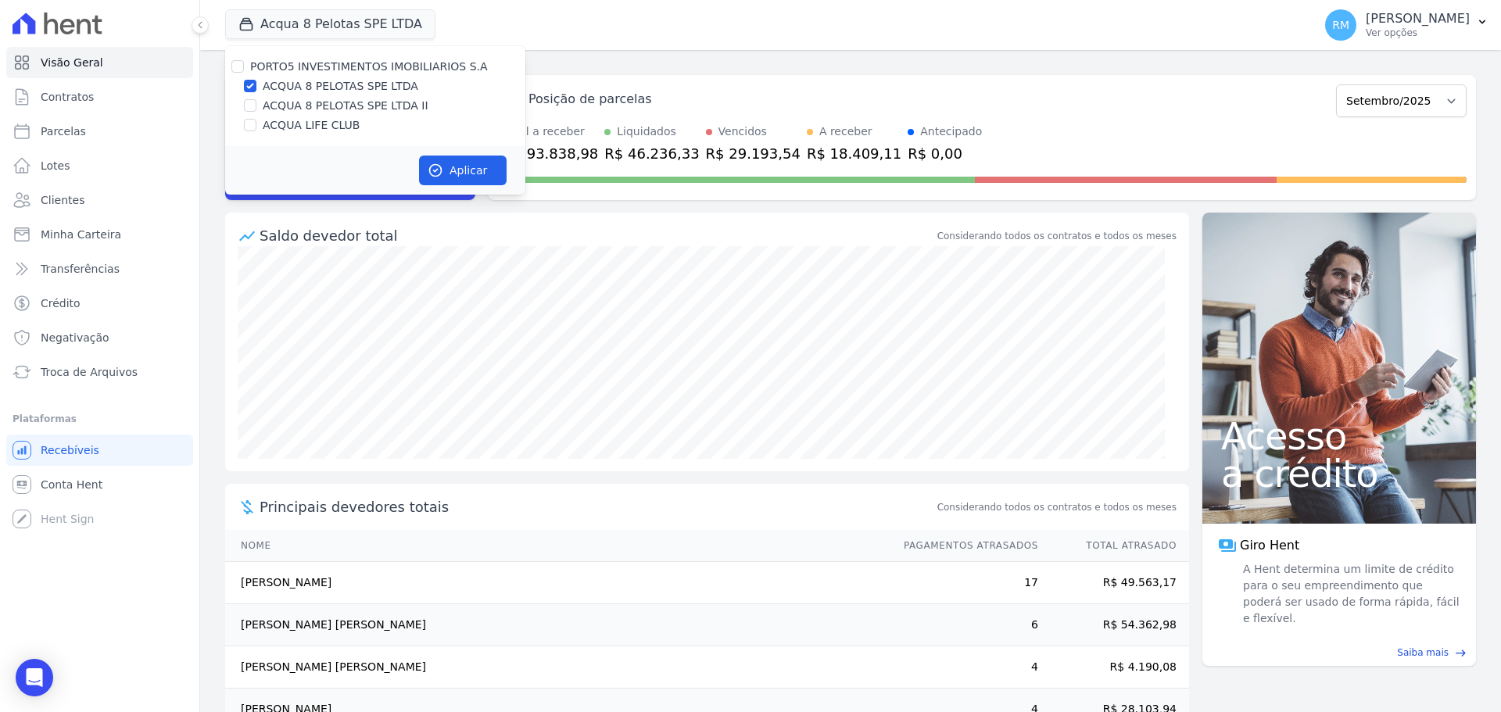
click at [364, 103] on label "ACQUA 8 PELOTAS SPE LTDA II" at bounding box center [346, 106] width 166 height 16
click at [256, 103] on input "ACQUA 8 PELOTAS SPE LTDA II" at bounding box center [250, 105] width 13 height 13
checkbox input "true"
click at [265, 87] on label "ACQUA 8 PELOTAS SPE LTDA" at bounding box center [341, 86] width 156 height 16
click at [256, 87] on input "ACQUA 8 PELOTAS SPE LTDA" at bounding box center [250, 86] width 13 height 13
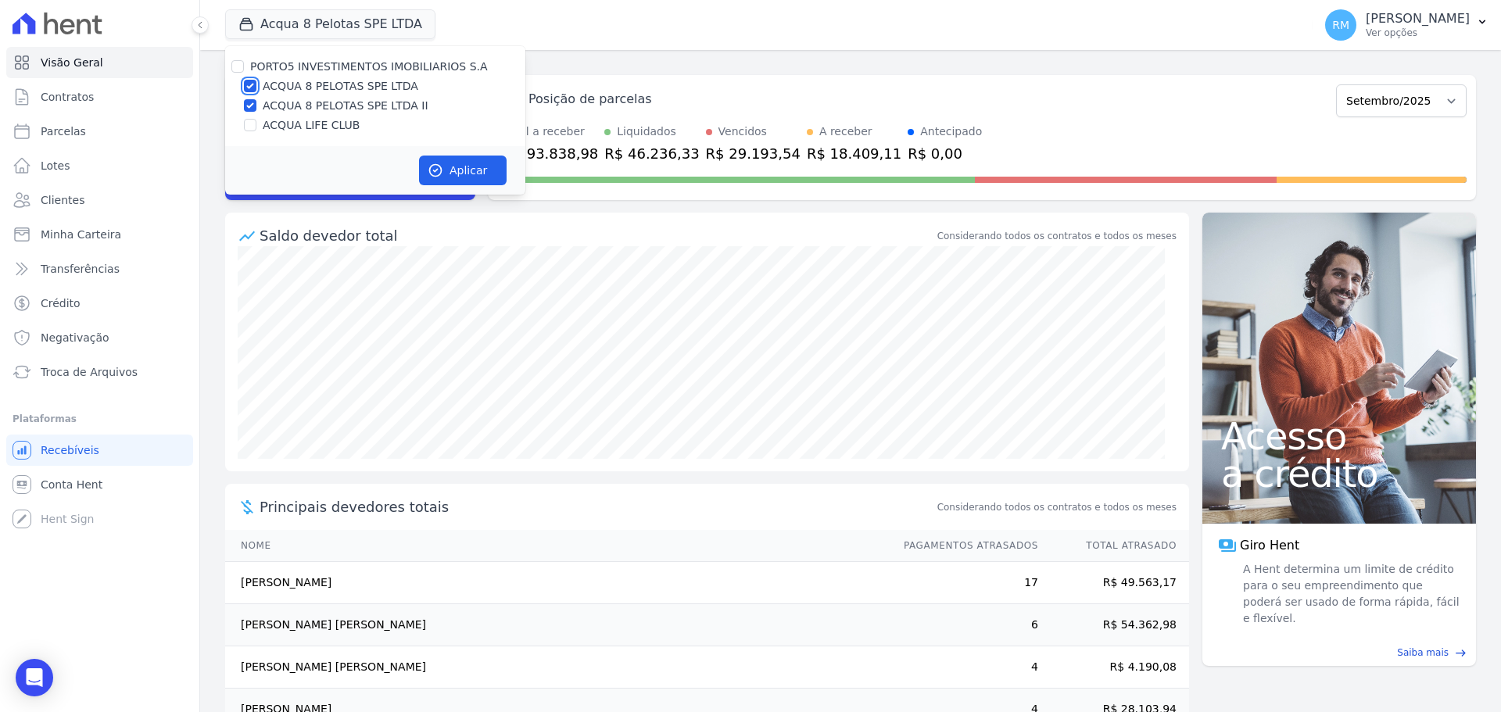
checkbox input "false"
click at [454, 165] on button "Aplicar" at bounding box center [463, 171] width 88 height 30
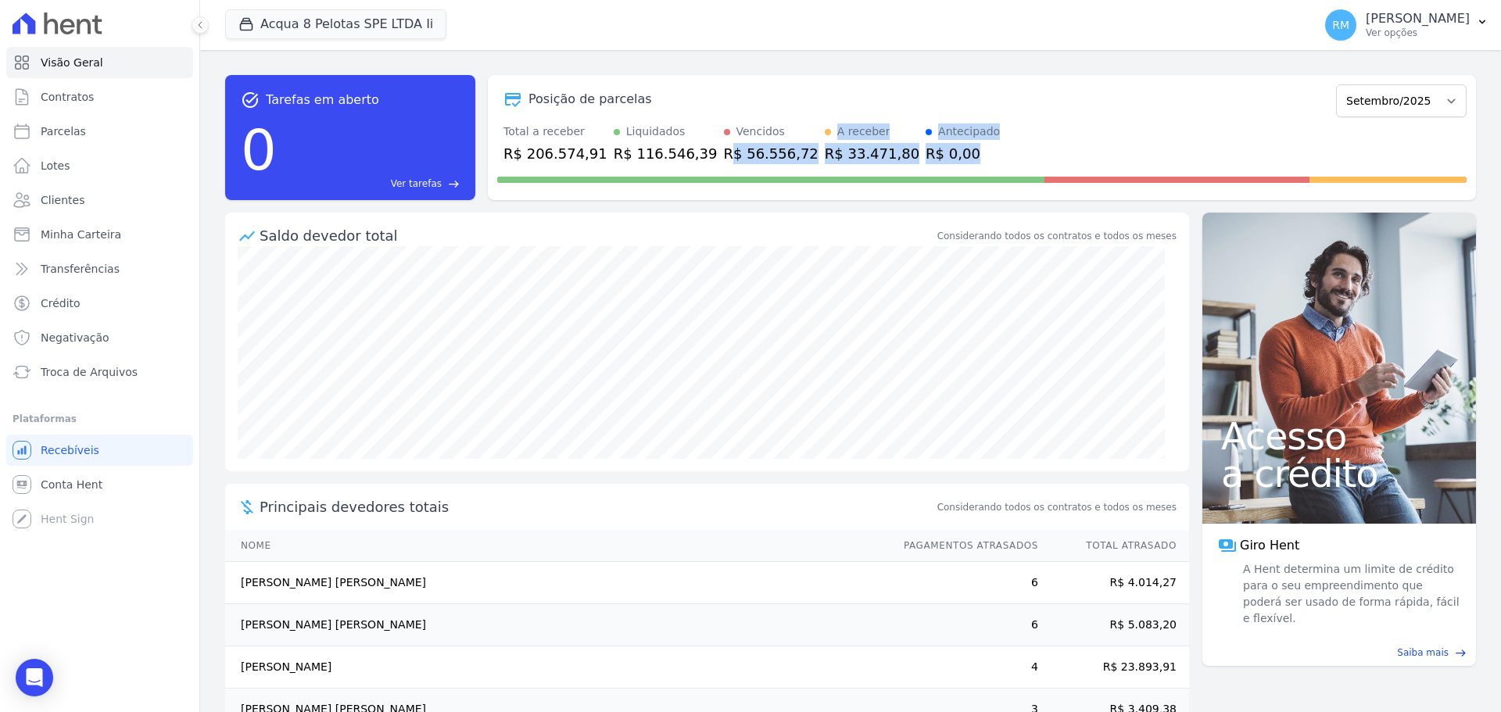
drag, startPoint x: 694, startPoint y: 149, endPoint x: 762, endPoint y: 166, distance: 70.0
click at [762, 165] on div "Posição de parcelas Março/2021 Abril/2021 Maio/2021 Junho/2021 Julho/2021 Agost…" at bounding box center [982, 137] width 988 height 125
click at [750, 206] on div "task_alt Tarefas em aberto 0 Ver tarefas east Posição de parcelas Março/2021 Ab…" at bounding box center [850, 138] width 1251 height 150
click at [733, 159] on div "R$ 56.556,72" at bounding box center [771, 153] width 95 height 21
click at [407, 24] on button "Acqua 8 Pelotas SPE LTDA Ii" at bounding box center [335, 24] width 221 height 30
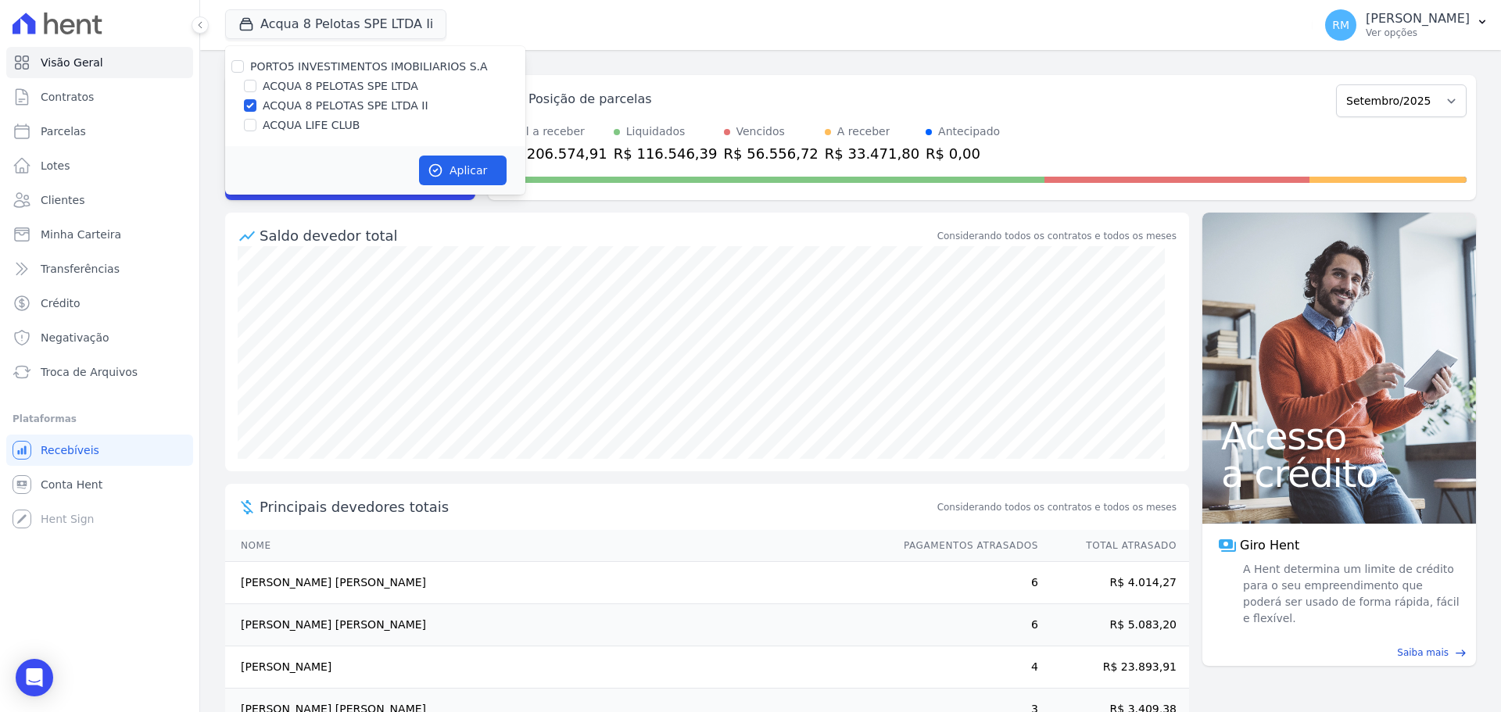
click at [288, 91] on label "ACQUA 8 PELOTAS SPE LTDA" at bounding box center [341, 86] width 156 height 16
click at [256, 91] on input "ACQUA 8 PELOTAS SPE LTDA" at bounding box center [250, 86] width 13 height 13
drag, startPoint x: 256, startPoint y: 93, endPoint x: 250, endPoint y: 102, distance: 10.6
click at [256, 94] on div "ACQUA 8 PELOTAS SPE LTDA" at bounding box center [375, 86] width 300 height 16
click at [255, 85] on input "ACQUA 8 PELOTAS SPE LTDA" at bounding box center [250, 86] width 13 height 13
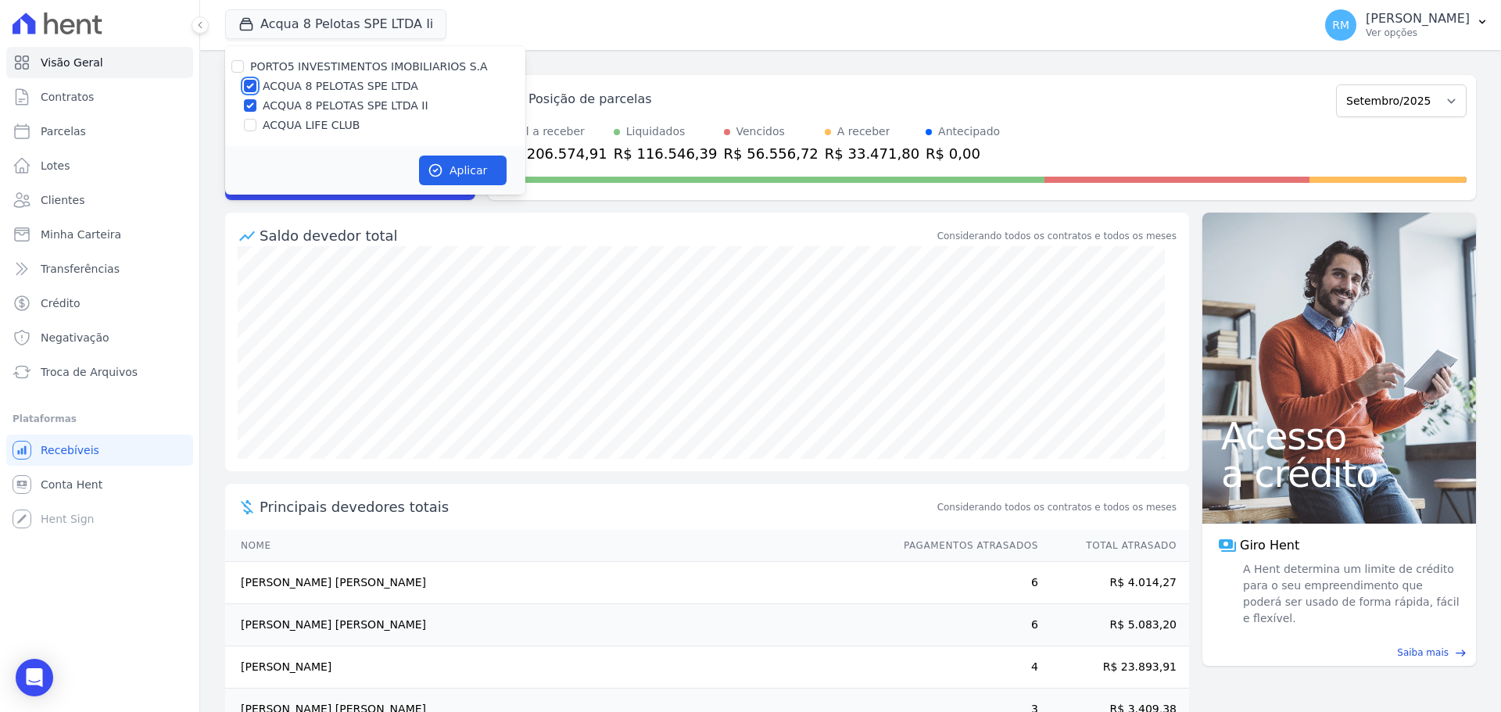
checkbox input "false"
drag, startPoint x: 245, startPoint y: 102, endPoint x: 253, endPoint y: 117, distance: 17.5
click at [247, 106] on input "ACQUA 8 PELOTAS SPE LTDA II" at bounding box center [250, 105] width 13 height 13
checkbox input "false"
drag, startPoint x: 253, startPoint y: 118, endPoint x: 260, endPoint y: 126, distance: 10.0
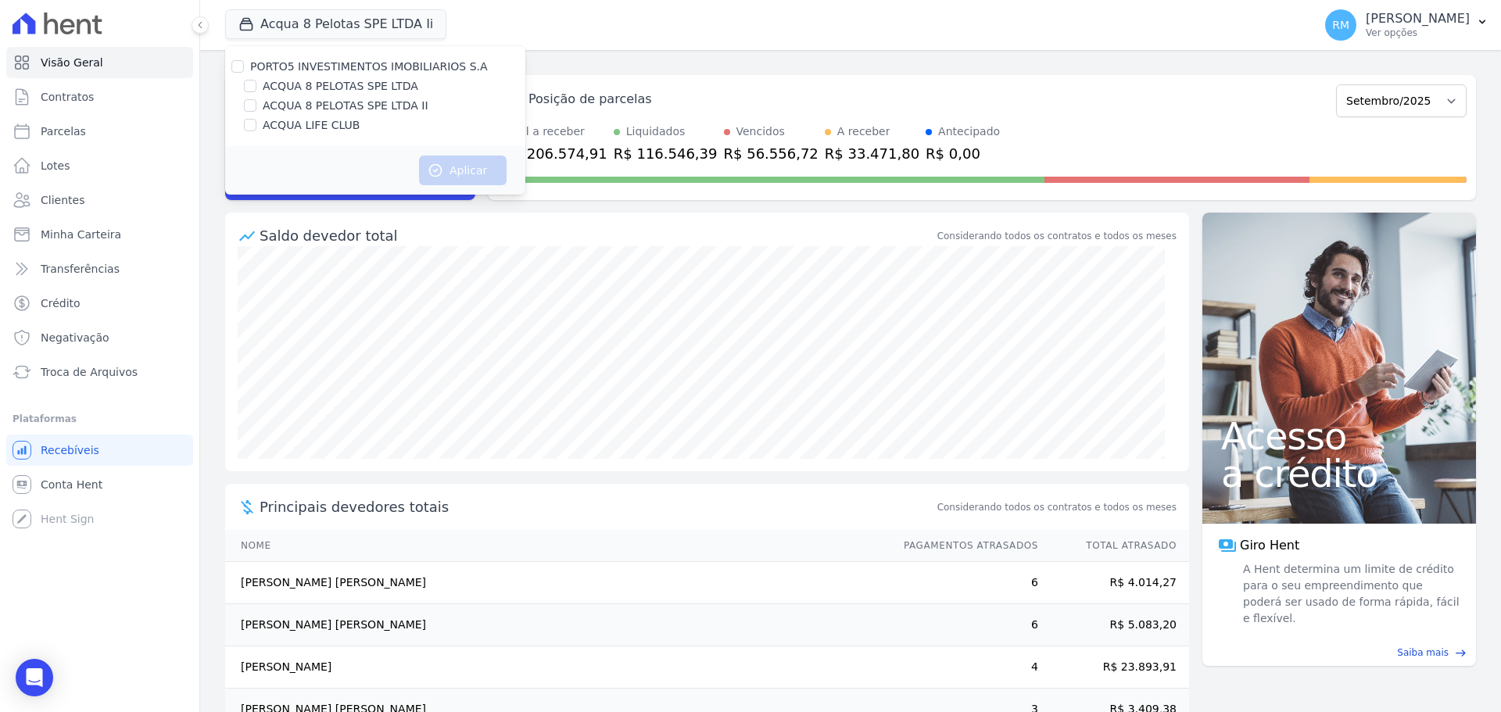
click at [253, 120] on div at bounding box center [250, 125] width 13 height 16
click at [253, 130] on input "ACQUA LIFE CLUB" at bounding box center [250, 125] width 13 height 13
checkbox input "true"
click at [447, 166] on button "Aplicar" at bounding box center [463, 171] width 88 height 30
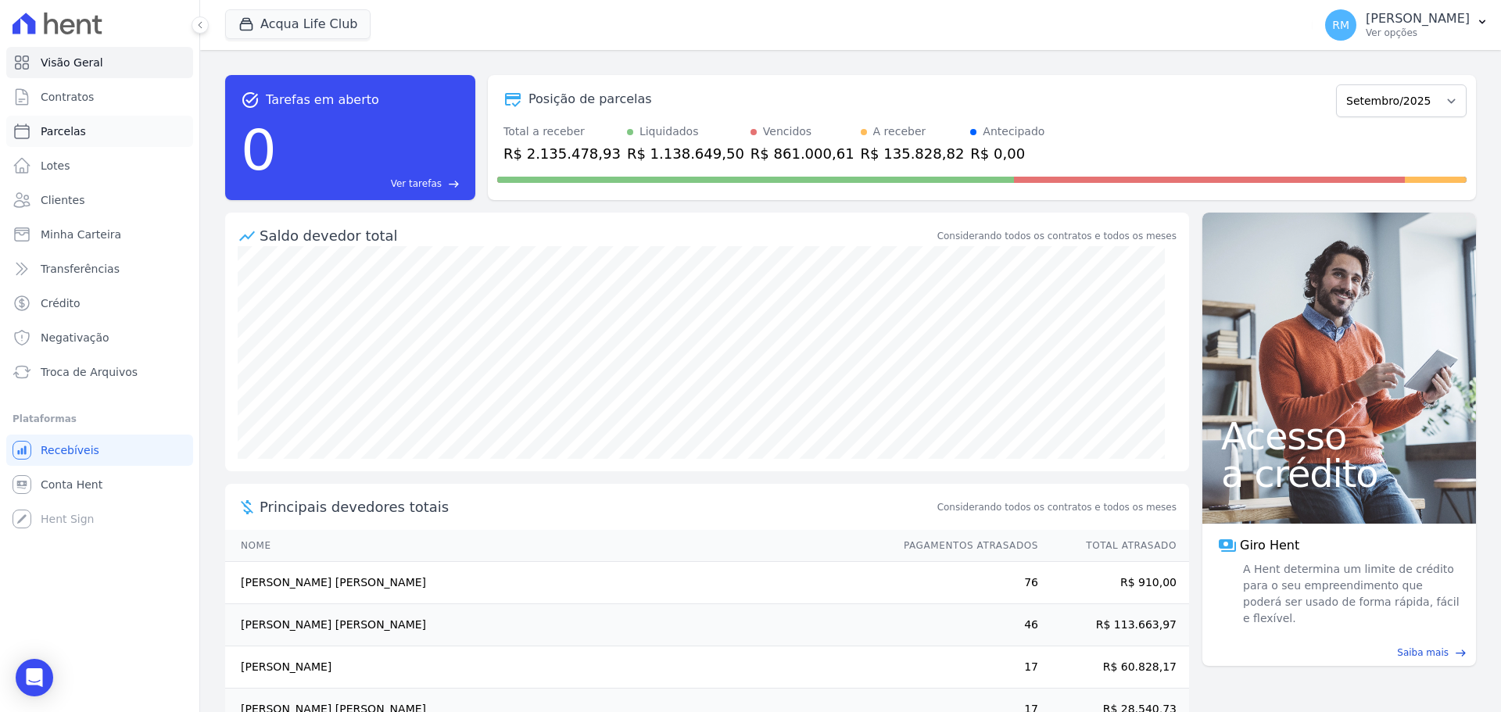
click at [55, 122] on link "Parcelas" at bounding box center [99, 131] width 187 height 31
select select
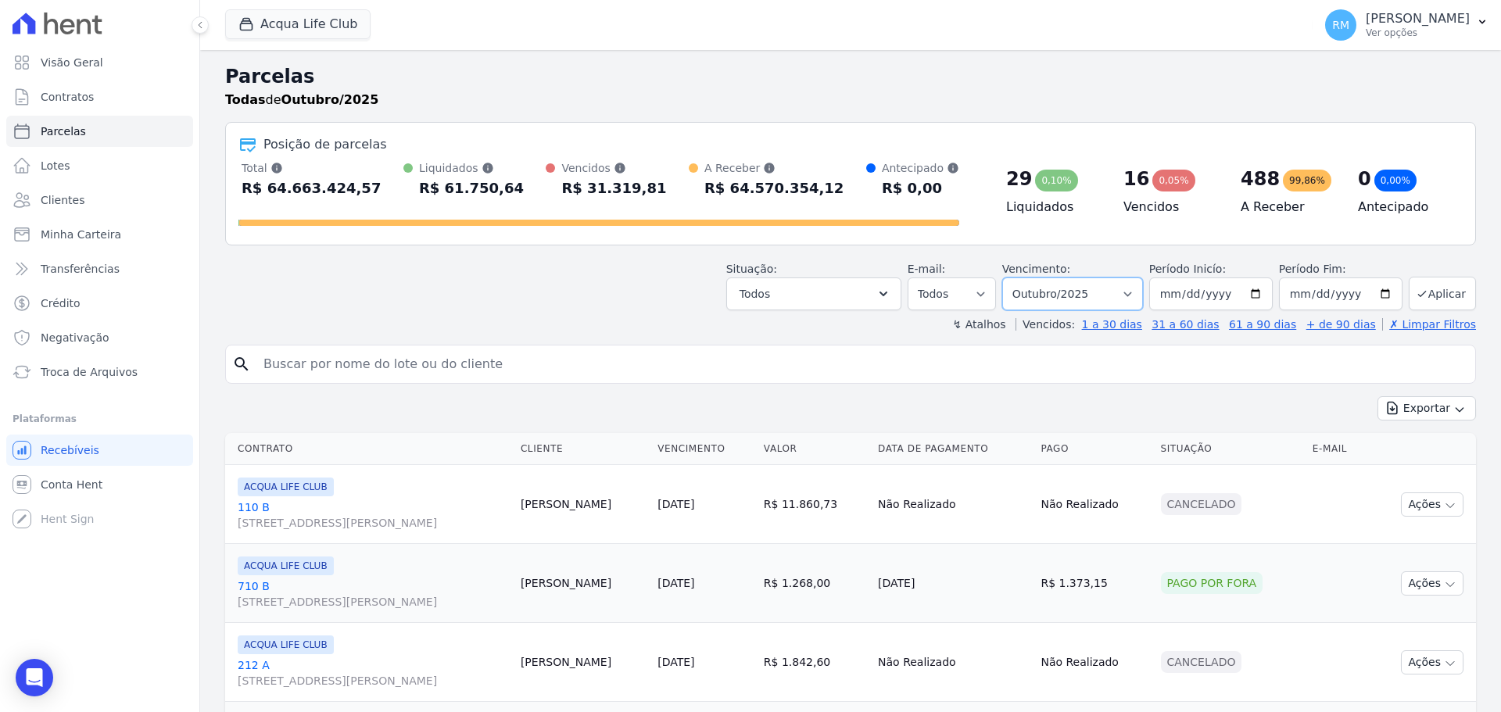
click at [1131, 296] on select "Filtrar por período ──────── Todos os meses Janeiro/2022 Fevereiro/2022 Março/2…" at bounding box center [1072, 294] width 141 height 33
click at [1347, 319] on link "+ de 90 dias" at bounding box center [1341, 324] width 70 height 13
select select
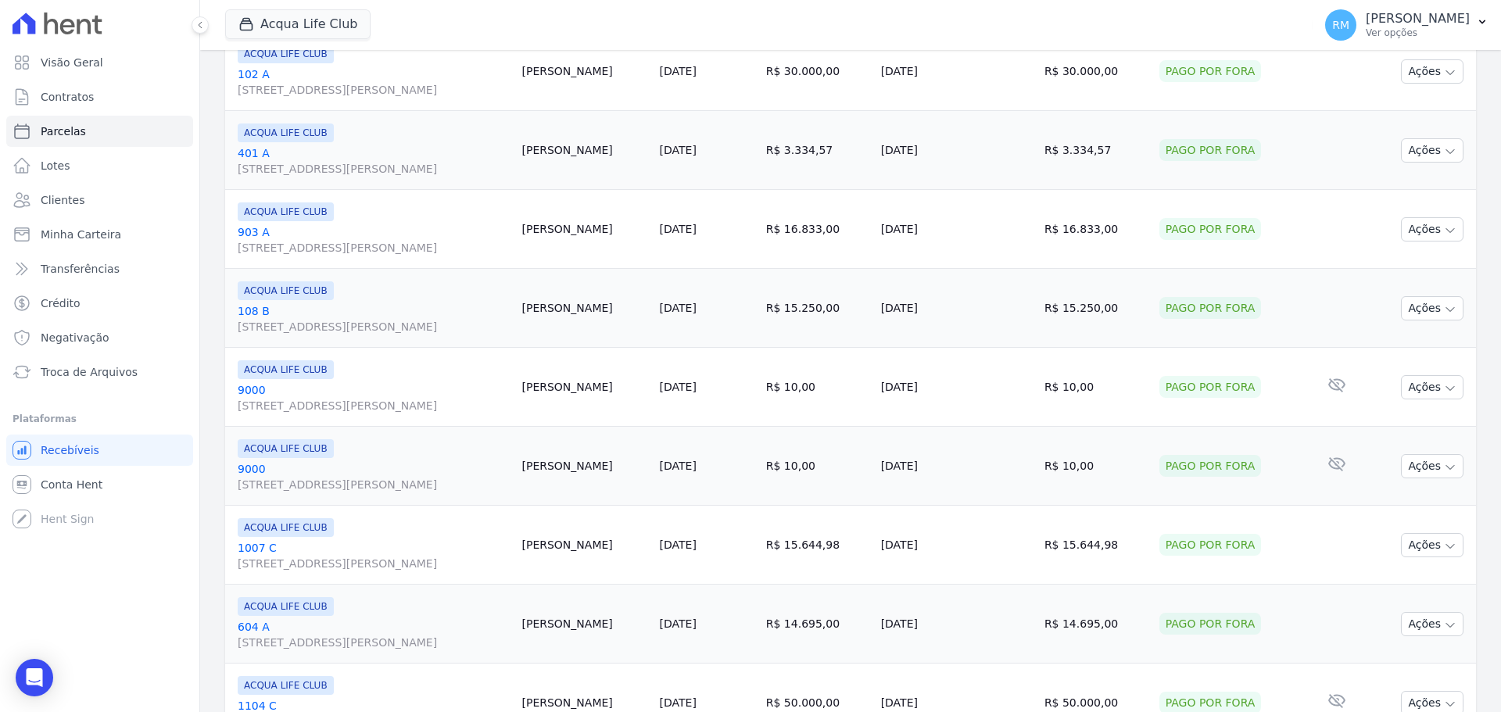
scroll to position [1662, 0]
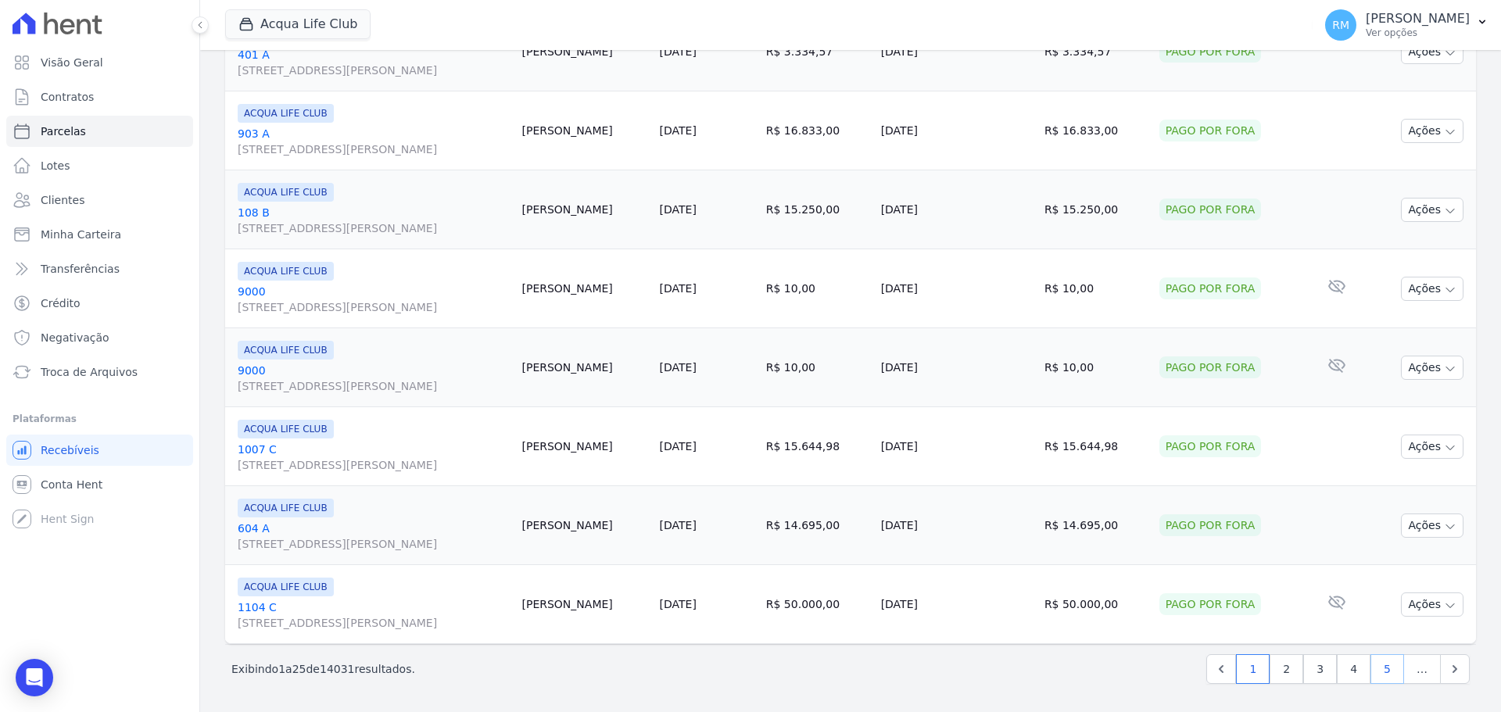
click at [1377, 675] on link "5" at bounding box center [1387, 669] width 34 height 30
select select
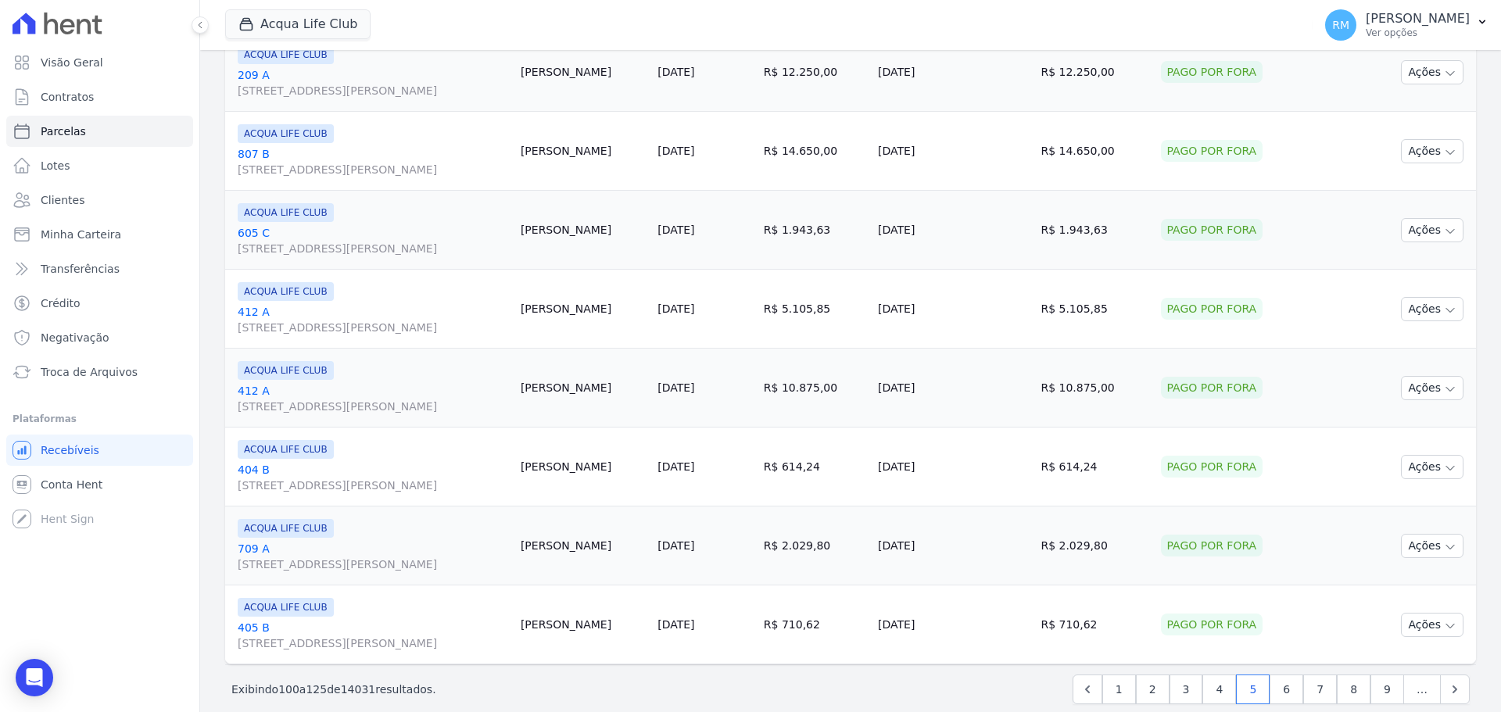
scroll to position [1662, 0]
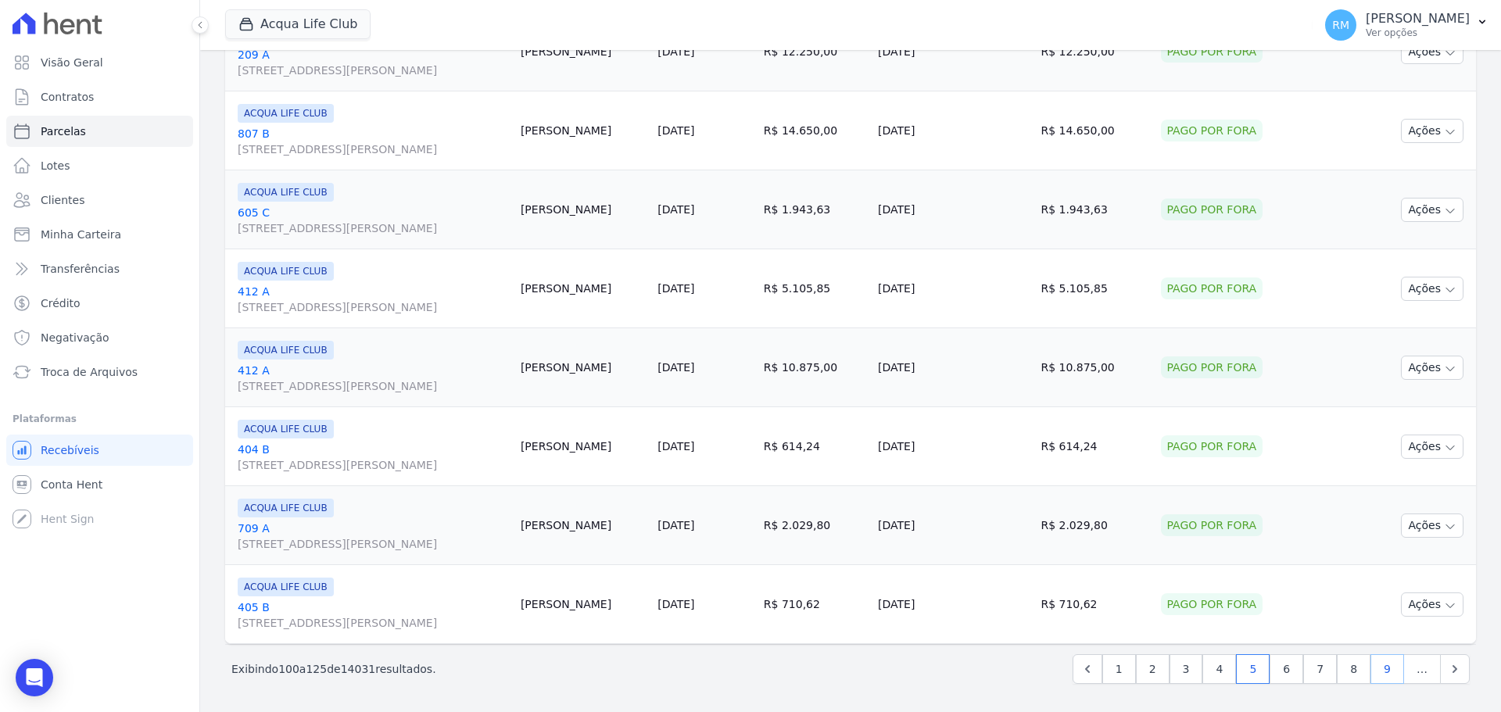
click at [1377, 664] on link "9" at bounding box center [1387, 669] width 34 height 30
select select
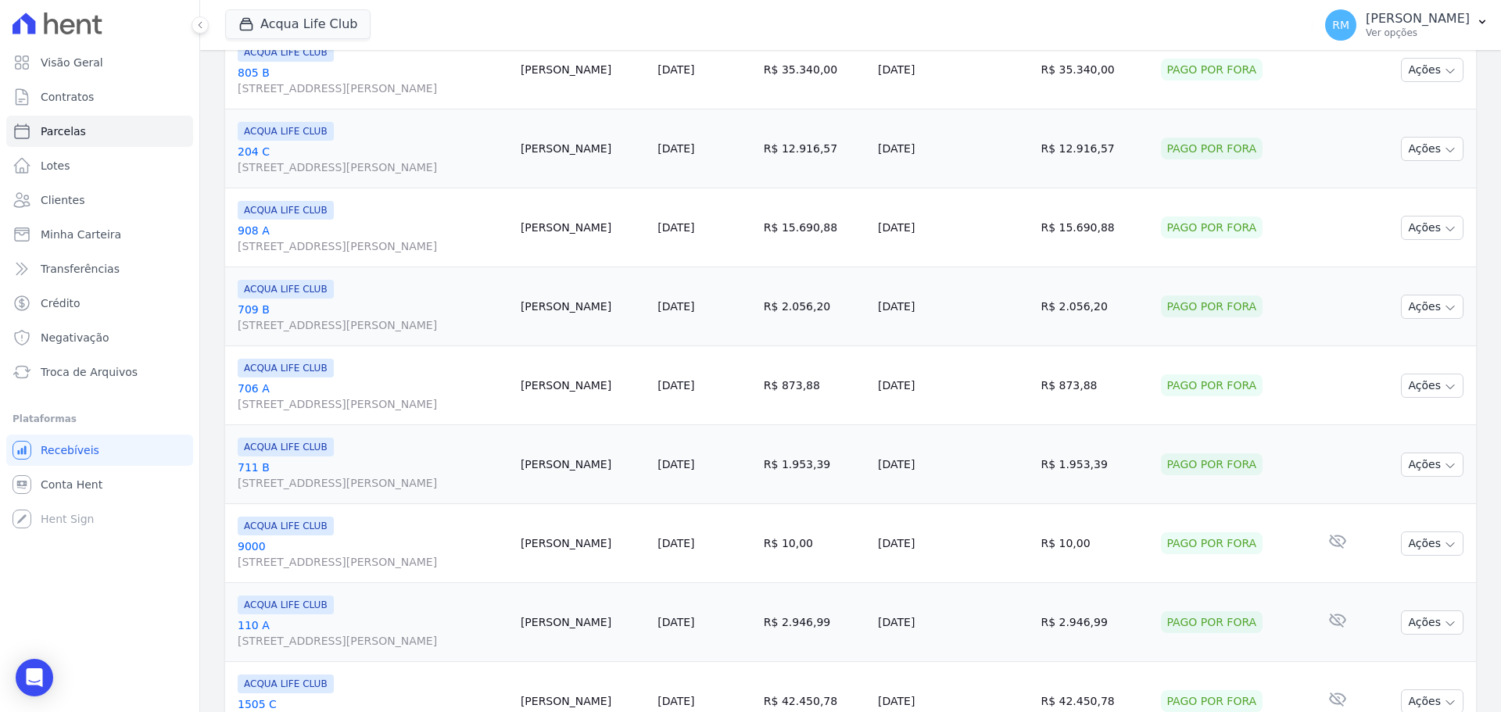
scroll to position [1662, 0]
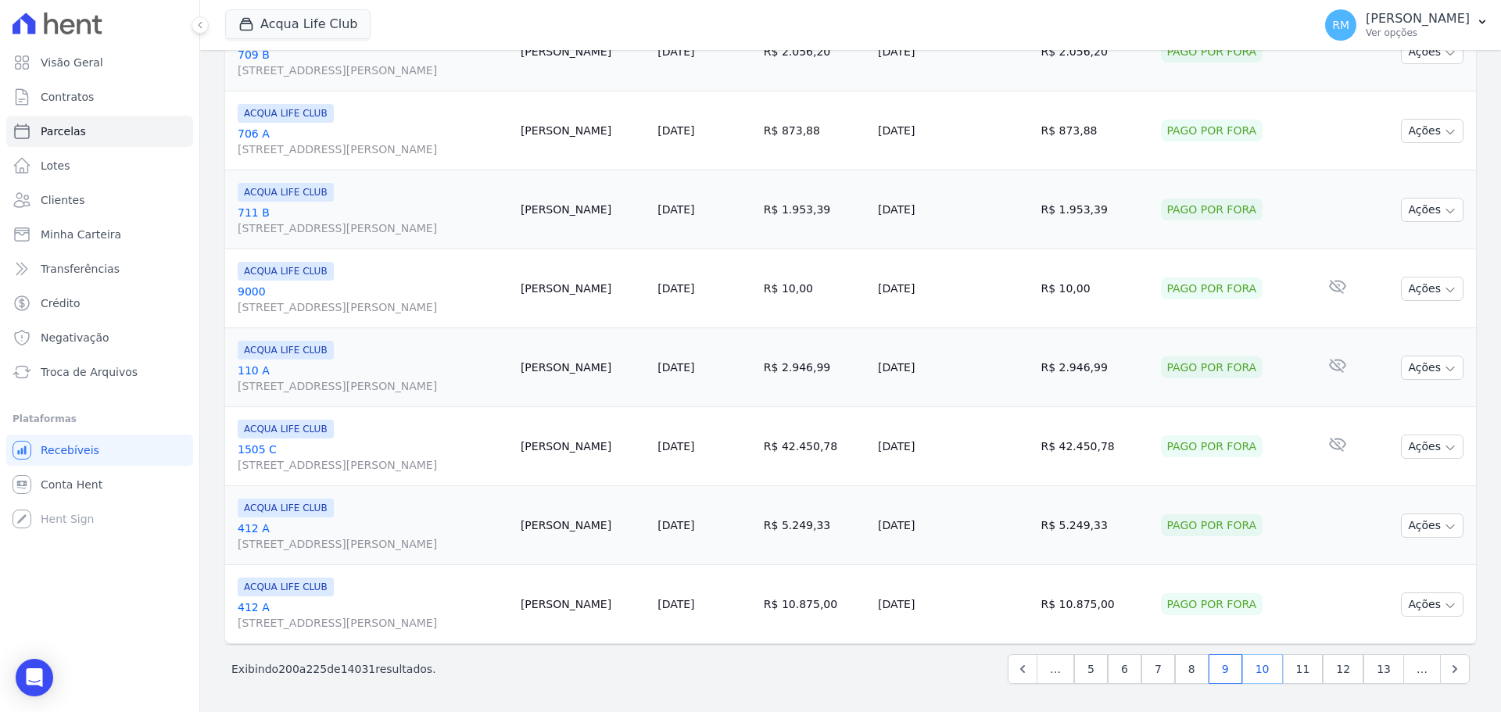
click at [1264, 670] on link "10" at bounding box center [1262, 669] width 41 height 30
select select
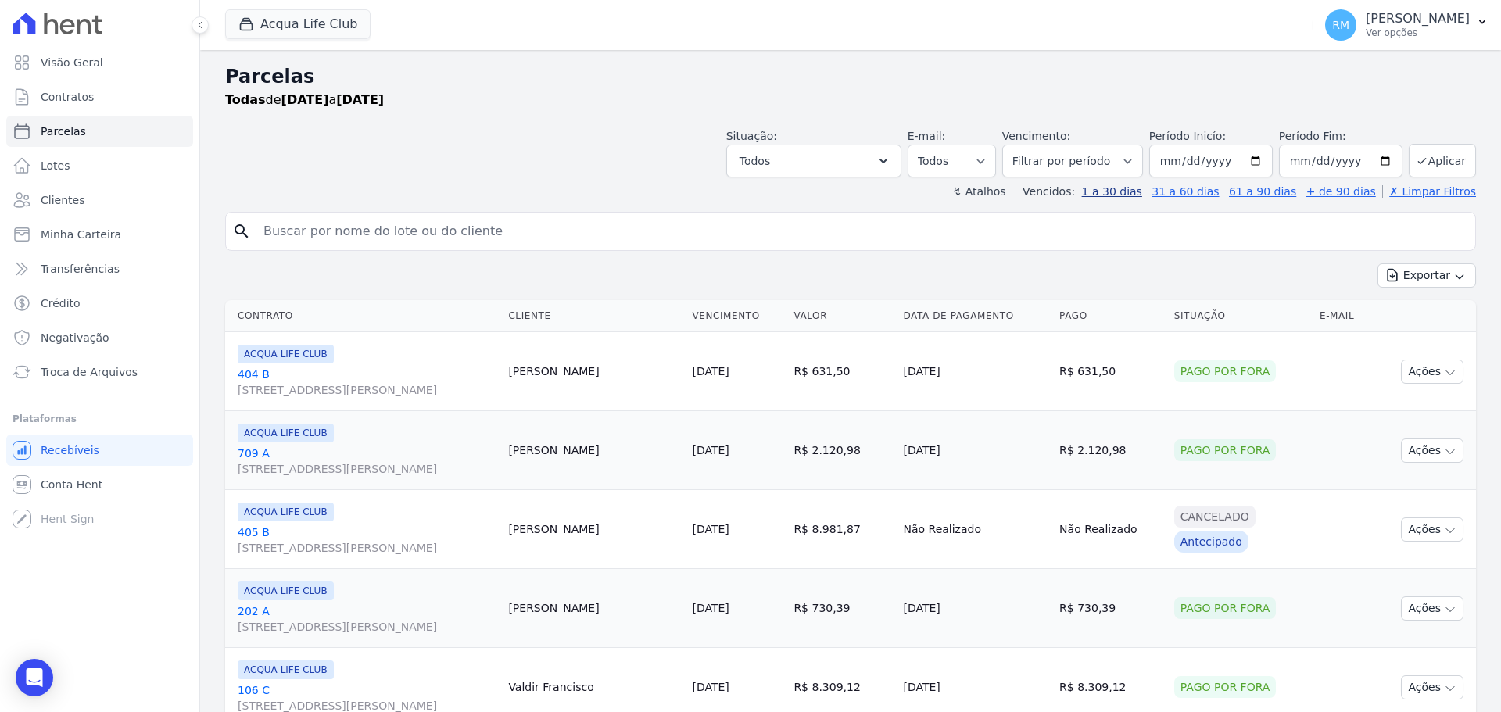
click at [1130, 186] on link "1 a 30 dias" at bounding box center [1112, 191] width 60 height 13
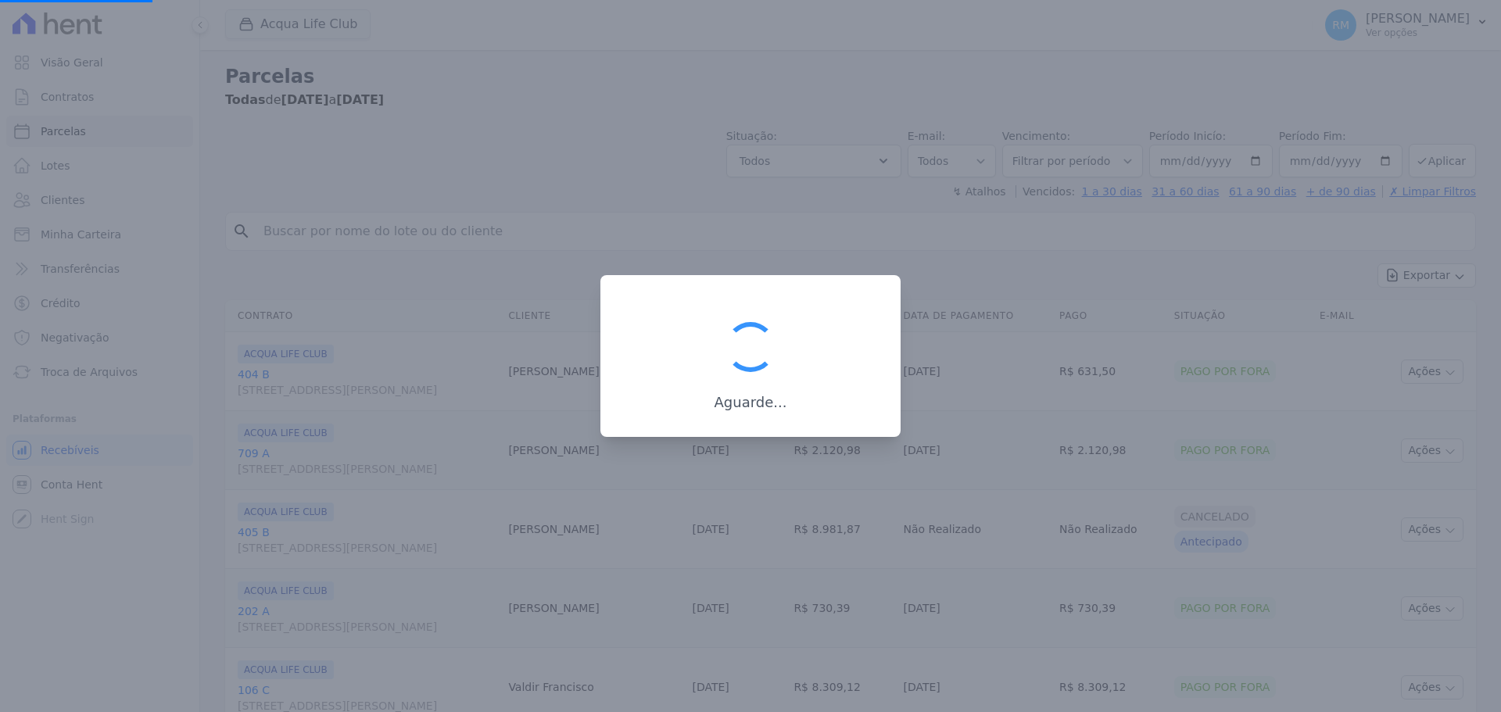
select select
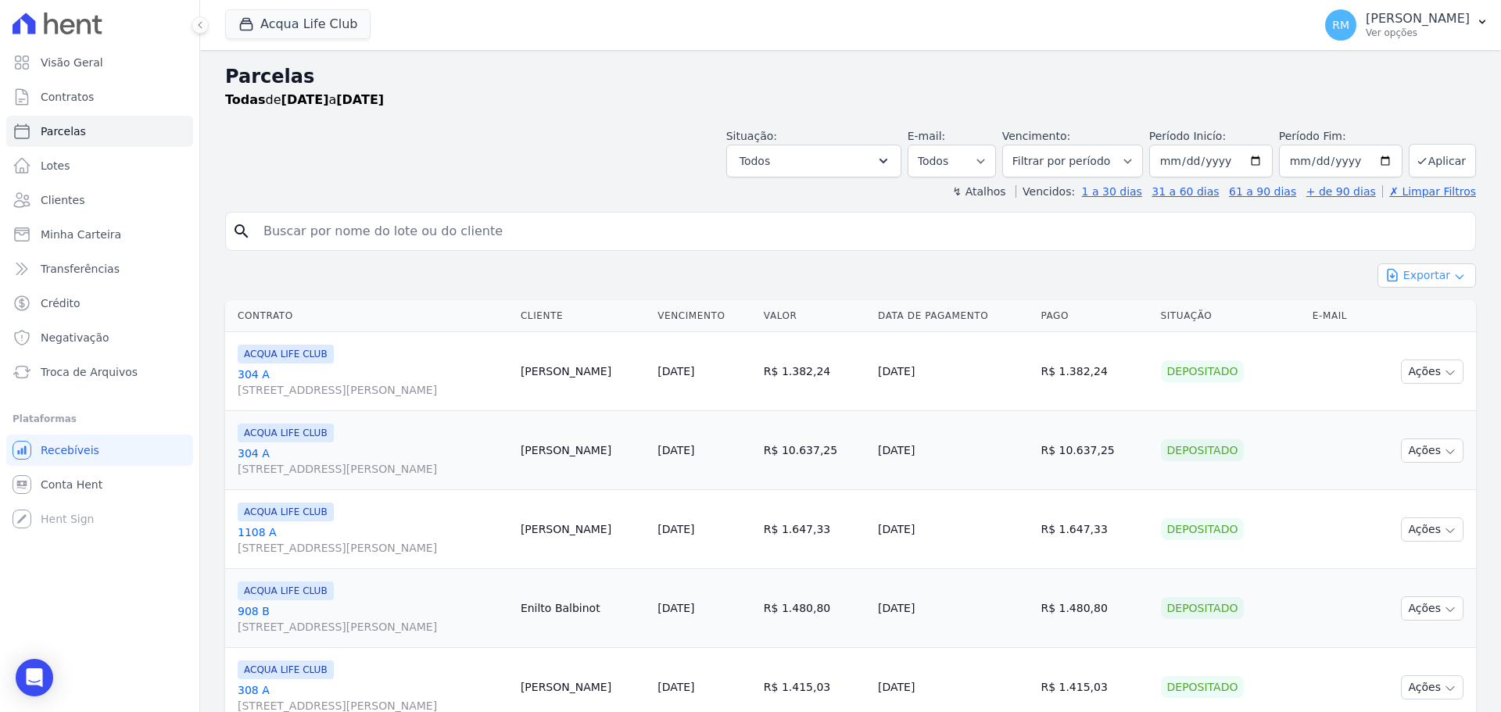
click at [1412, 274] on button "Exportar" at bounding box center [1426, 275] width 98 height 24
click at [1404, 338] on span "Exportar CSV" at bounding box center [1425, 339] width 83 height 16
click at [1184, 165] on input "2025-09-06" at bounding box center [1211, 161] width 124 height 33
click at [891, 159] on icon "button" at bounding box center [884, 161] width 16 height 16
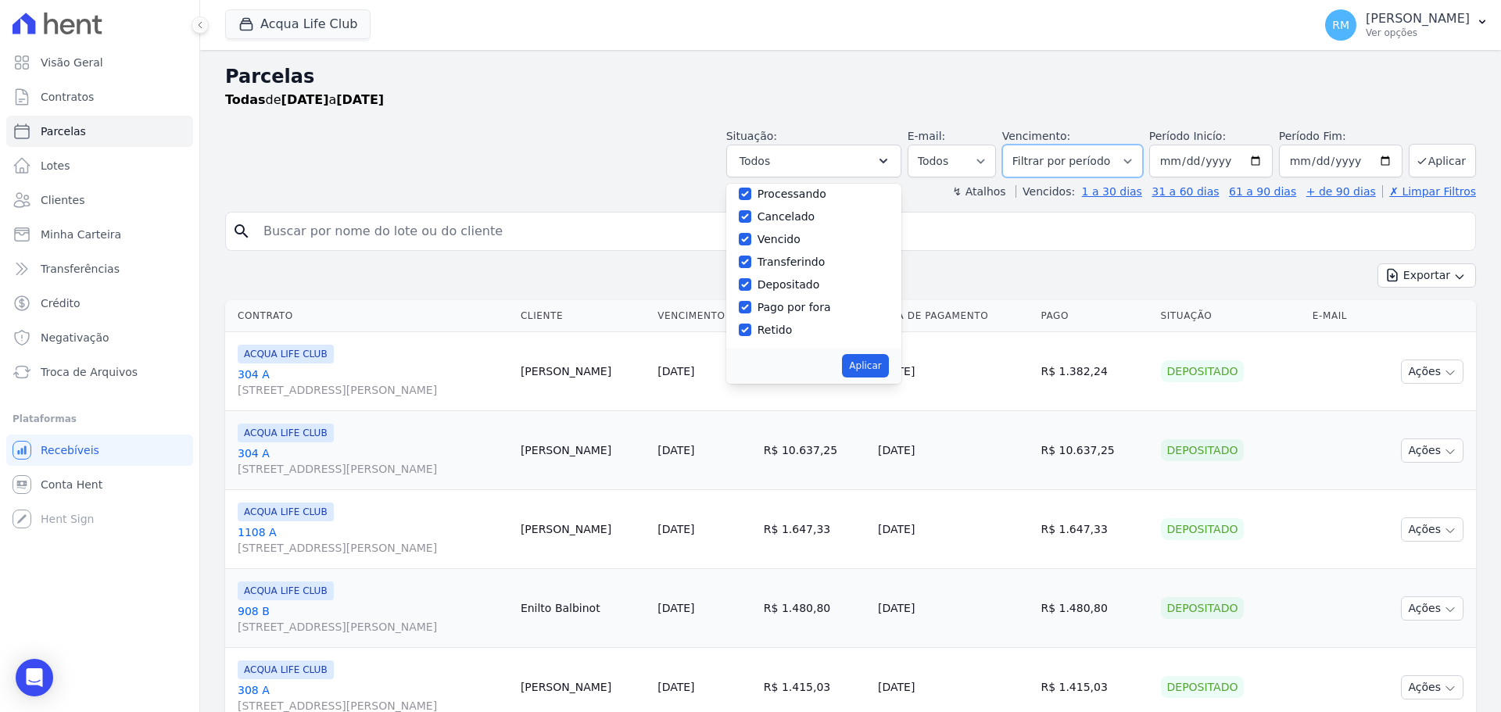
click at [1129, 161] on select "Filtrar por período ──────── Todos os meses Janeiro/2022 Fevereiro/2022 Março/2…" at bounding box center [1072, 161] width 141 height 33
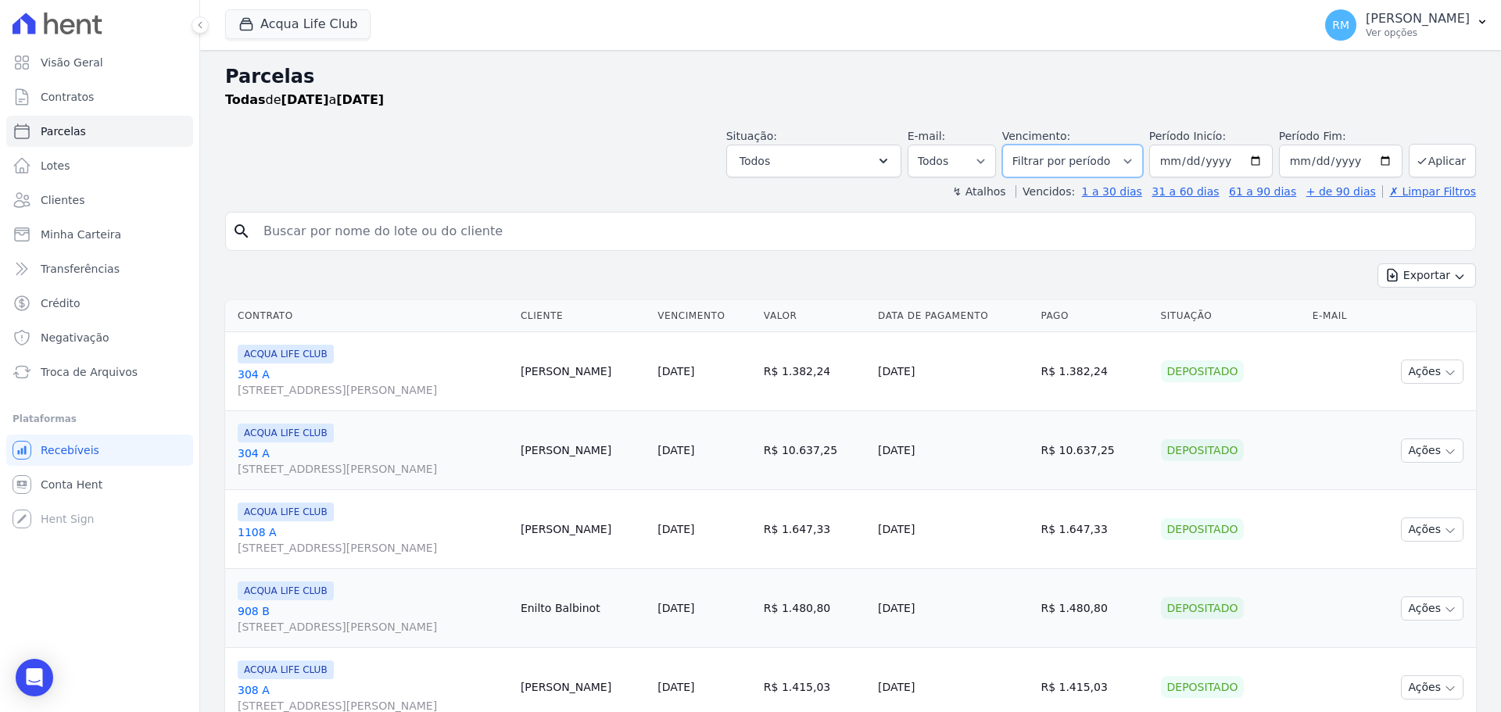
select select "09/2022"
click at [1012, 145] on select "[GEOGRAPHIC_DATA] por período ──────── Todos os meses Janeiro/2022 Fevereiro/20…" at bounding box center [1072, 161] width 141 height 33
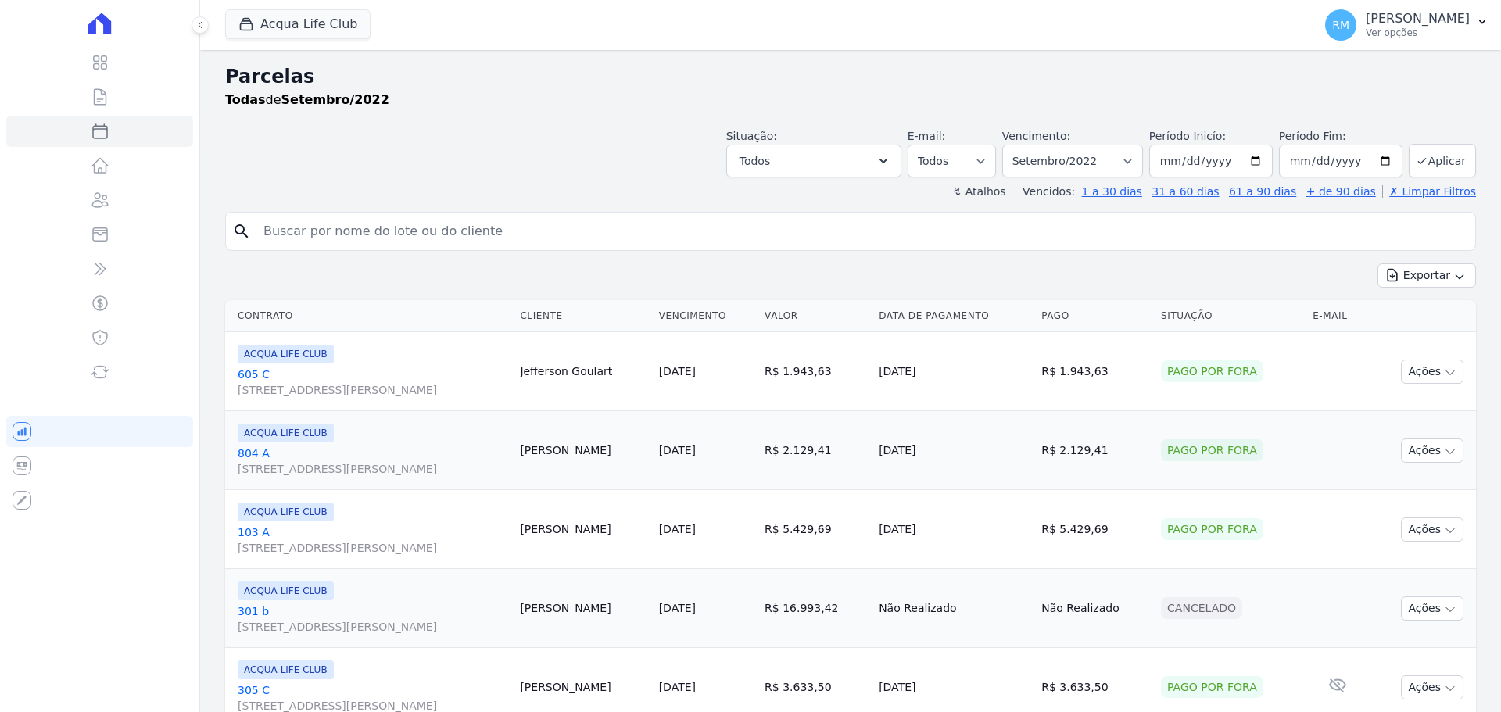
select select
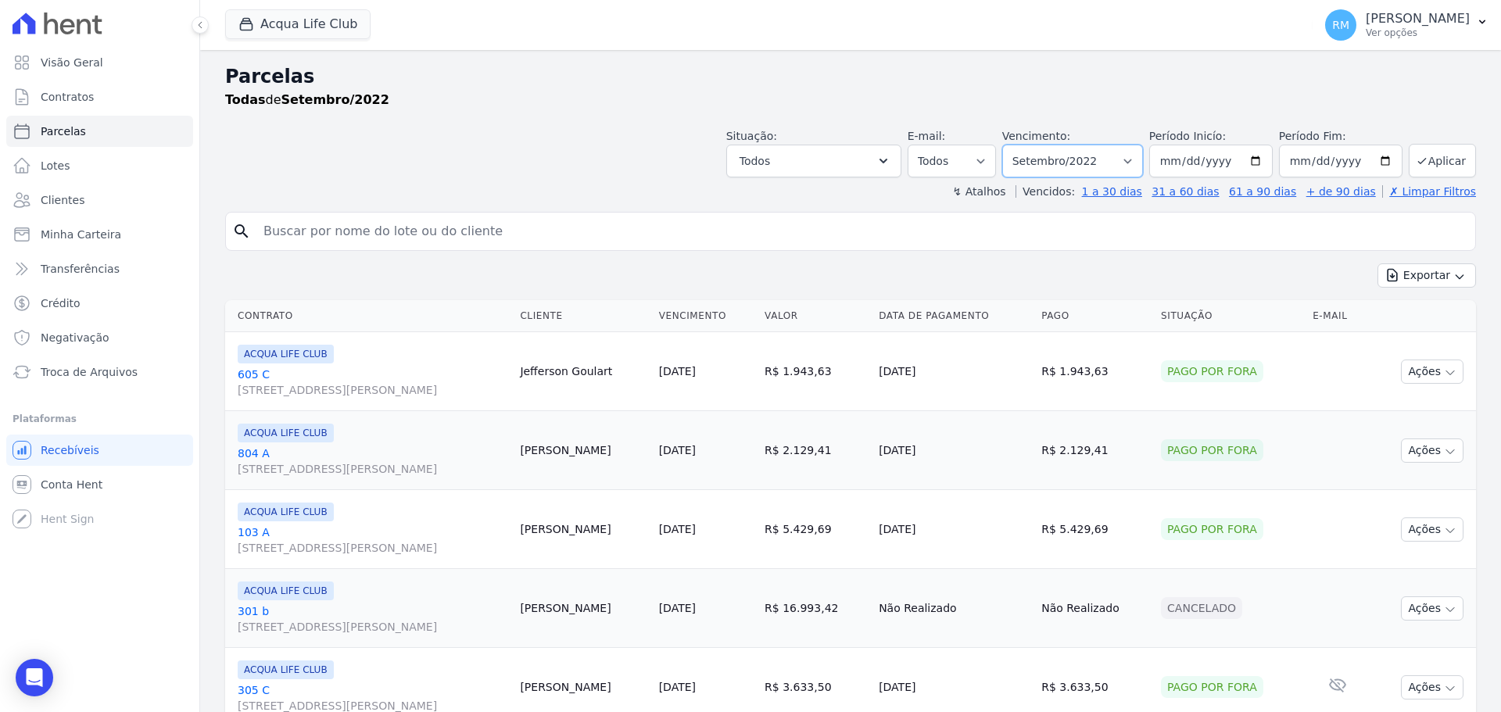
click at [1137, 163] on select "[GEOGRAPHIC_DATA] por período ──────── Todos os meses Janeiro/2022 Fevereiro/20…" at bounding box center [1072, 161] width 141 height 33
select select "09/2025"
click at [1012, 145] on select "Filtrar por período ──────── Todos os meses Janeiro/2022 Fevereiro/2022 Março/2…" at bounding box center [1072, 161] width 141 height 33
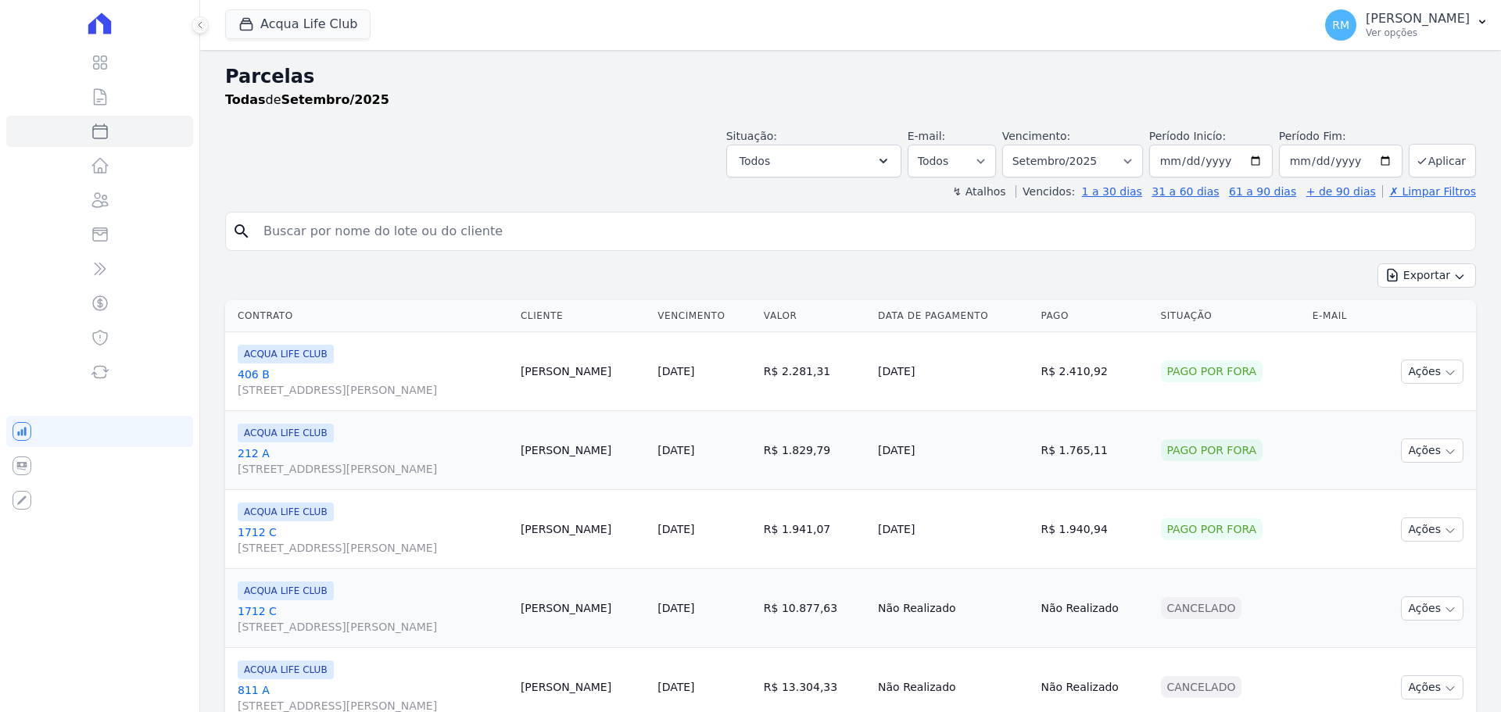
select select
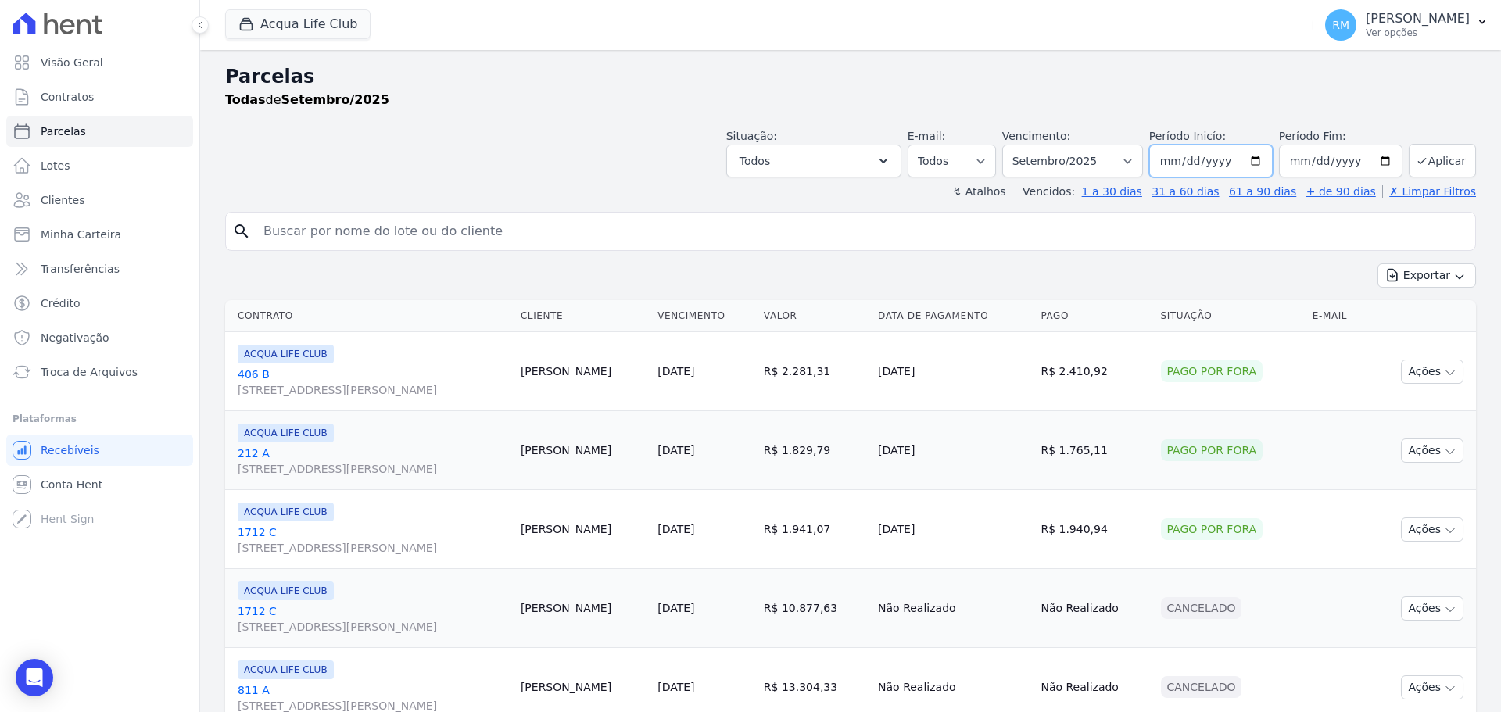
click at [1252, 158] on input "2025-09-01" at bounding box center [1211, 161] width 124 height 33
click at [993, 228] on input "search" at bounding box center [861, 231] width 1215 height 31
click at [994, 163] on select "Todos Lido Não-lido" at bounding box center [952, 161] width 88 height 33
click at [891, 165] on icon "button" at bounding box center [884, 161] width 16 height 16
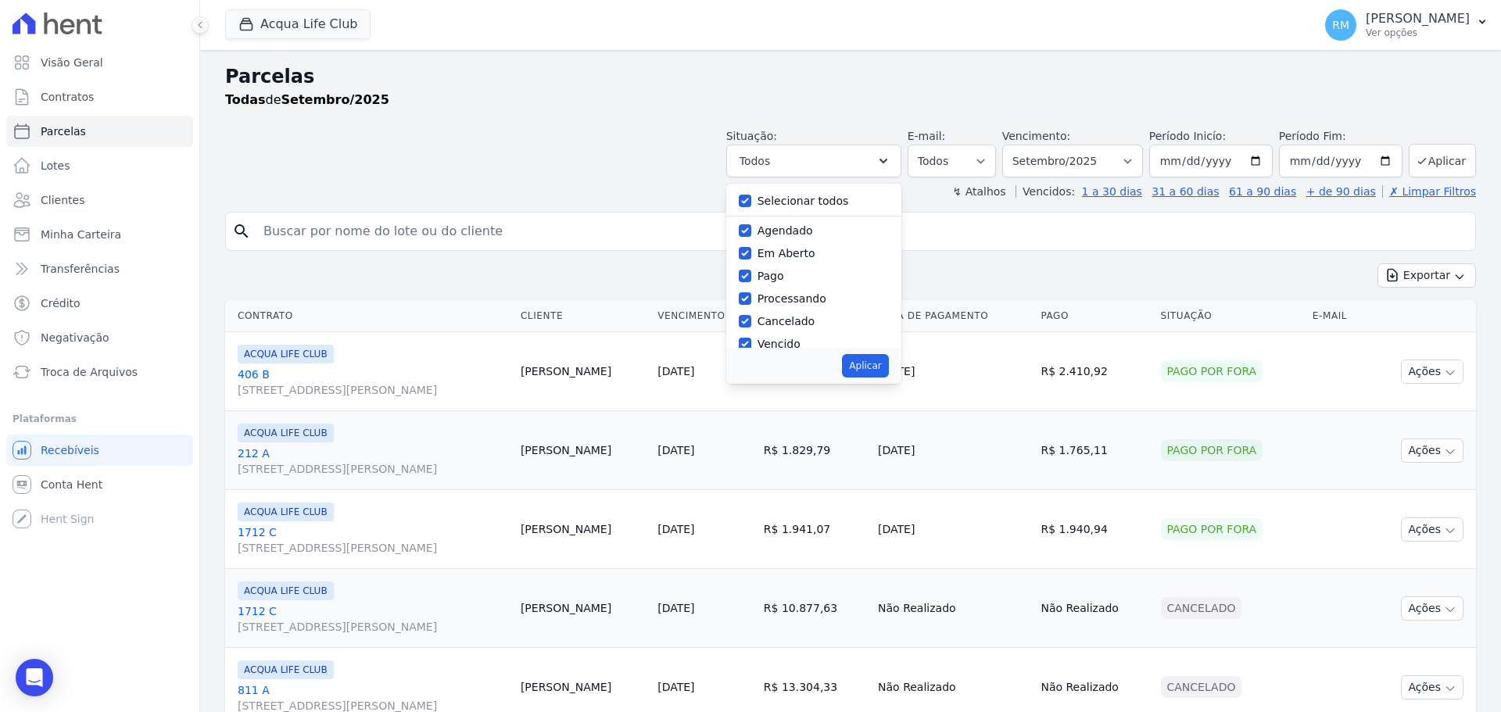
click at [824, 202] on label "Selecionar todos" at bounding box center [803, 201] width 91 height 13
click at [751, 202] on input "Selecionar todos" at bounding box center [745, 201] width 13 height 13
checkbox input "false"
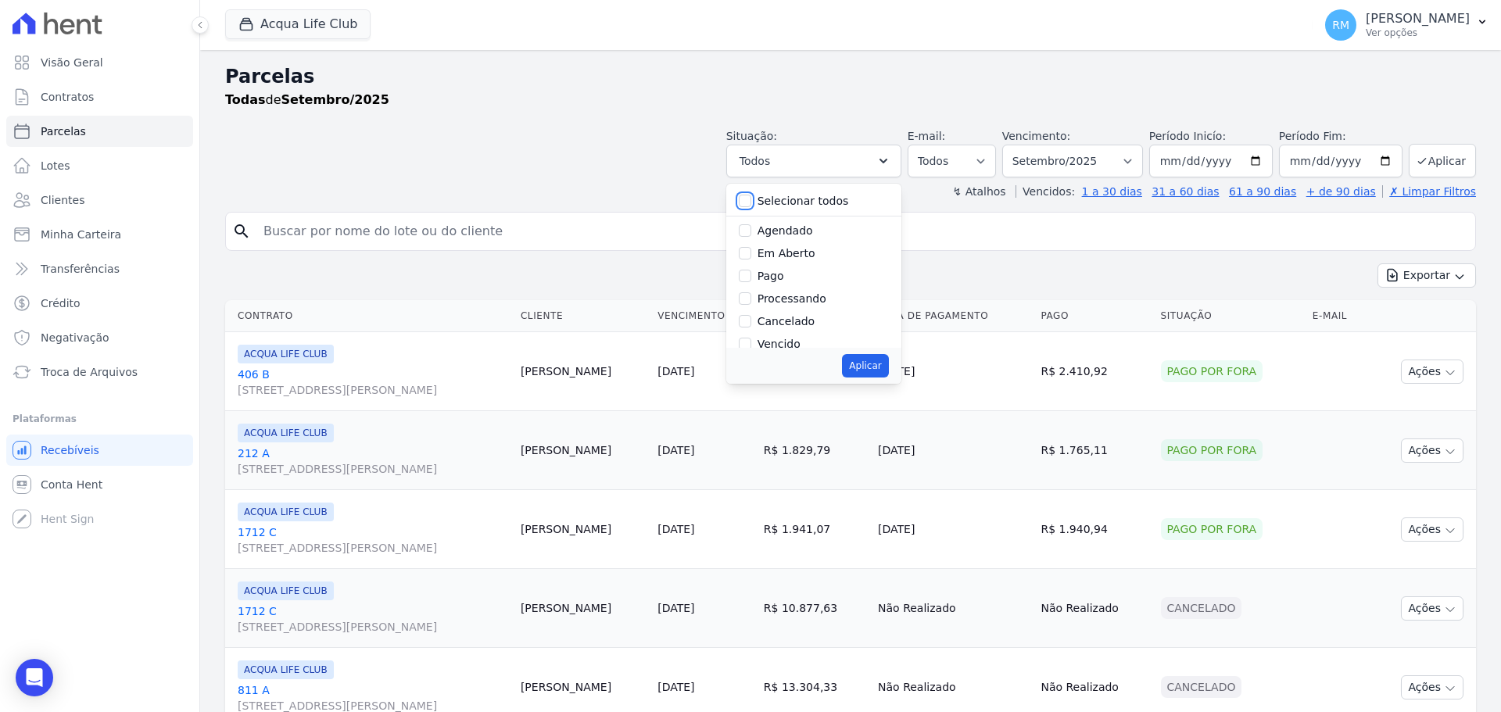
checkbox input "false"
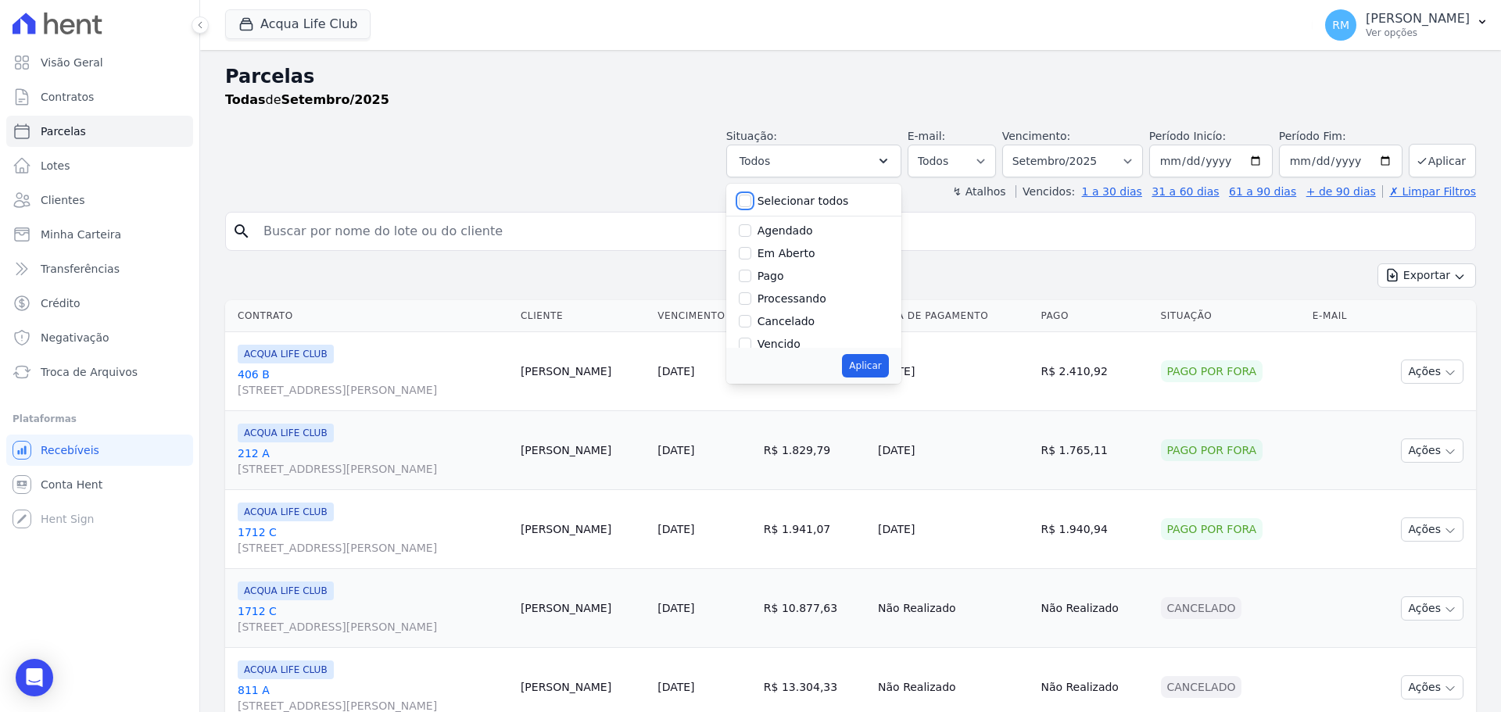
checkbox input "false"
click at [813, 264] on div "Vencido" at bounding box center [814, 266] width 150 height 23
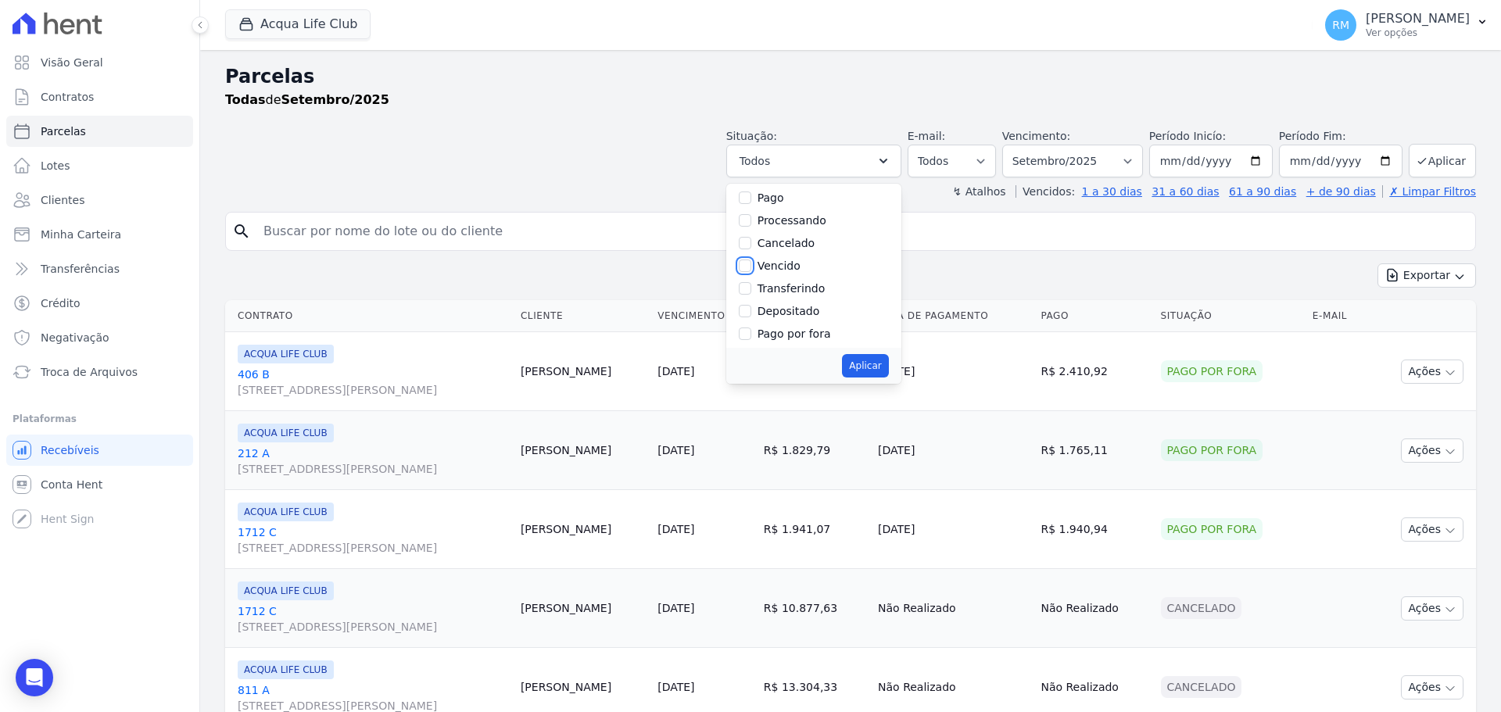
drag, startPoint x: 759, startPoint y: 267, endPoint x: 829, endPoint y: 318, distance: 86.8
click at [751, 267] on input "Vencido" at bounding box center [745, 266] width 13 height 13
checkbox input "true"
click at [873, 360] on button "Aplicar" at bounding box center [865, 365] width 46 height 23
select select "overdue"
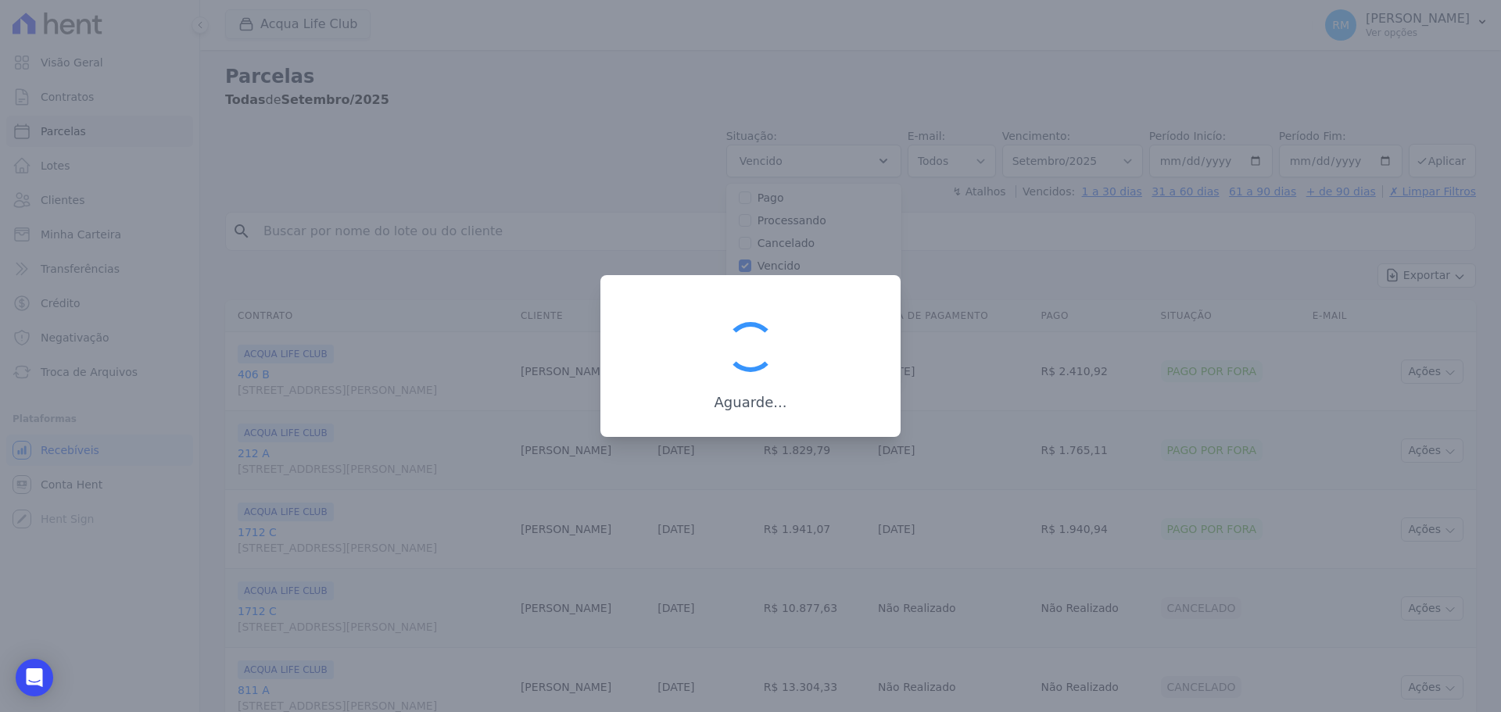
scroll to position [28, 0]
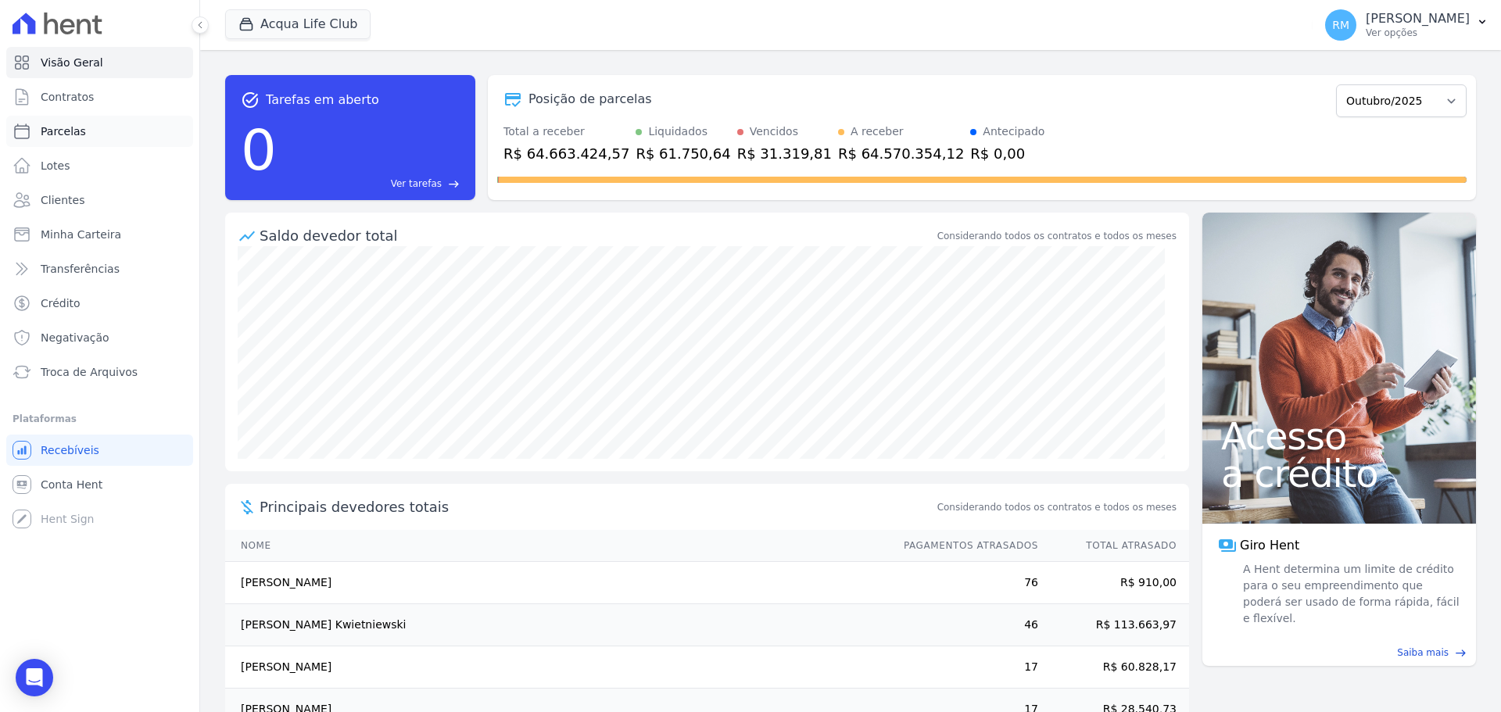
click at [119, 140] on link "Parcelas" at bounding box center [99, 131] width 187 height 31
select select
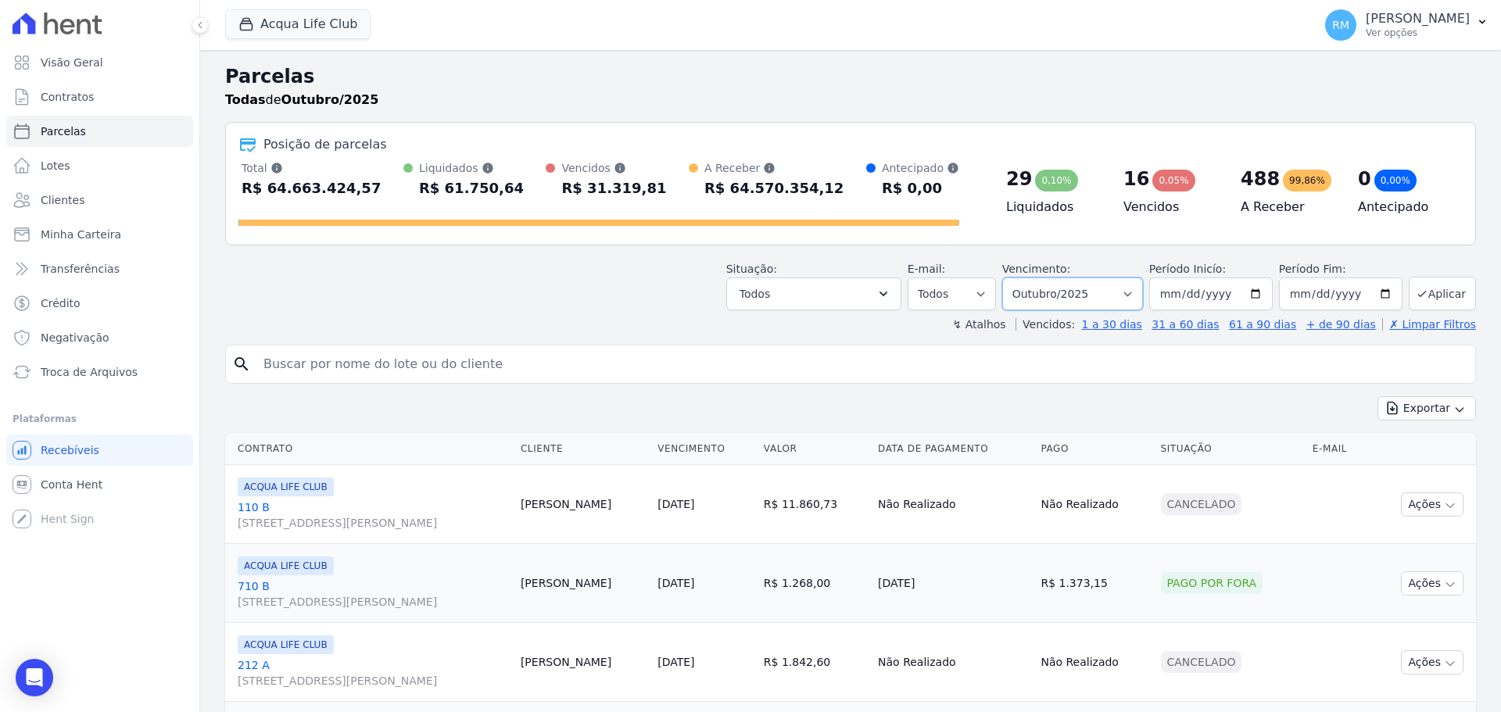
click at [1109, 293] on select "[GEOGRAPHIC_DATA] por período ──────── Todos os meses Janeiro/2022 Fevereiro/20…" at bounding box center [1072, 294] width 141 height 33
select select "09/2025"
click at [1012, 278] on select "[GEOGRAPHIC_DATA] por período ──────── Todos os meses Janeiro/2022 Fevereiro/20…" at bounding box center [1072, 294] width 141 height 33
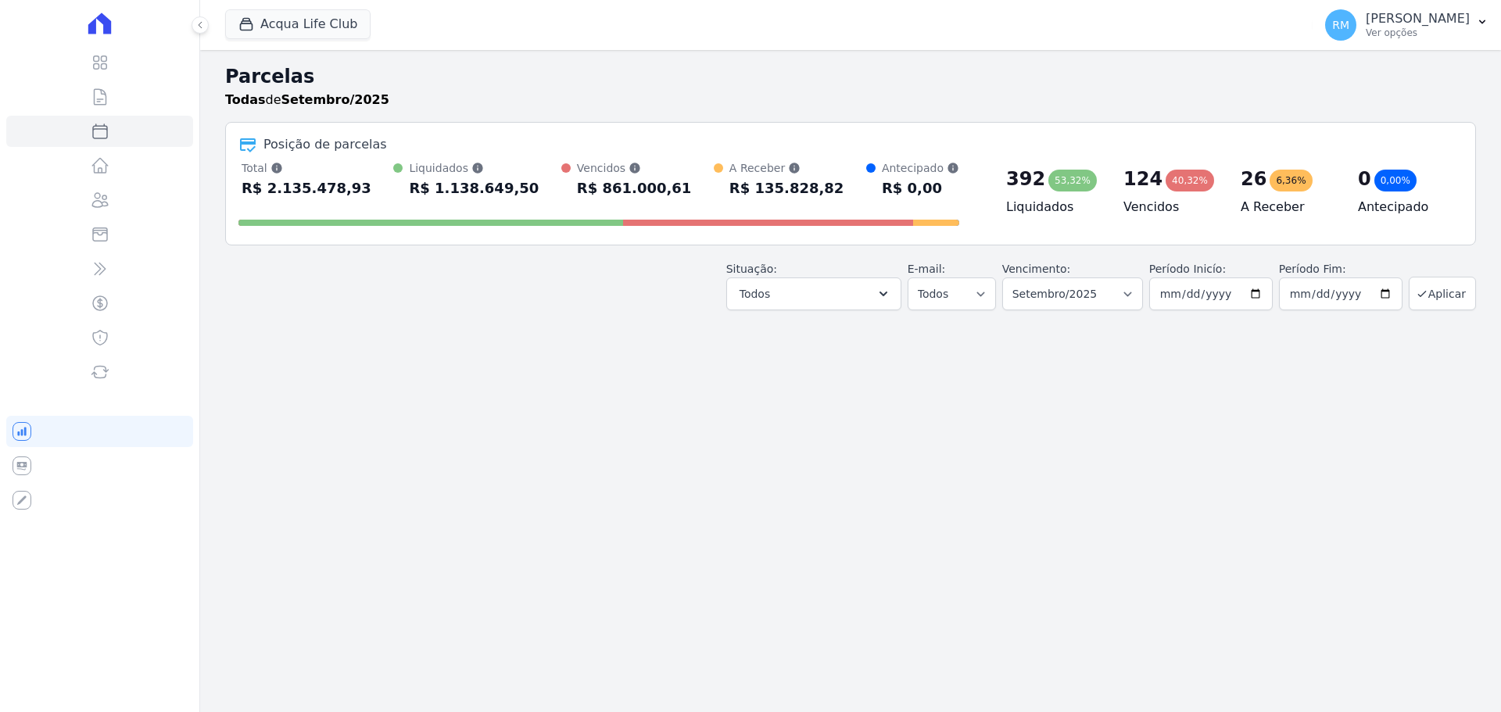
select select
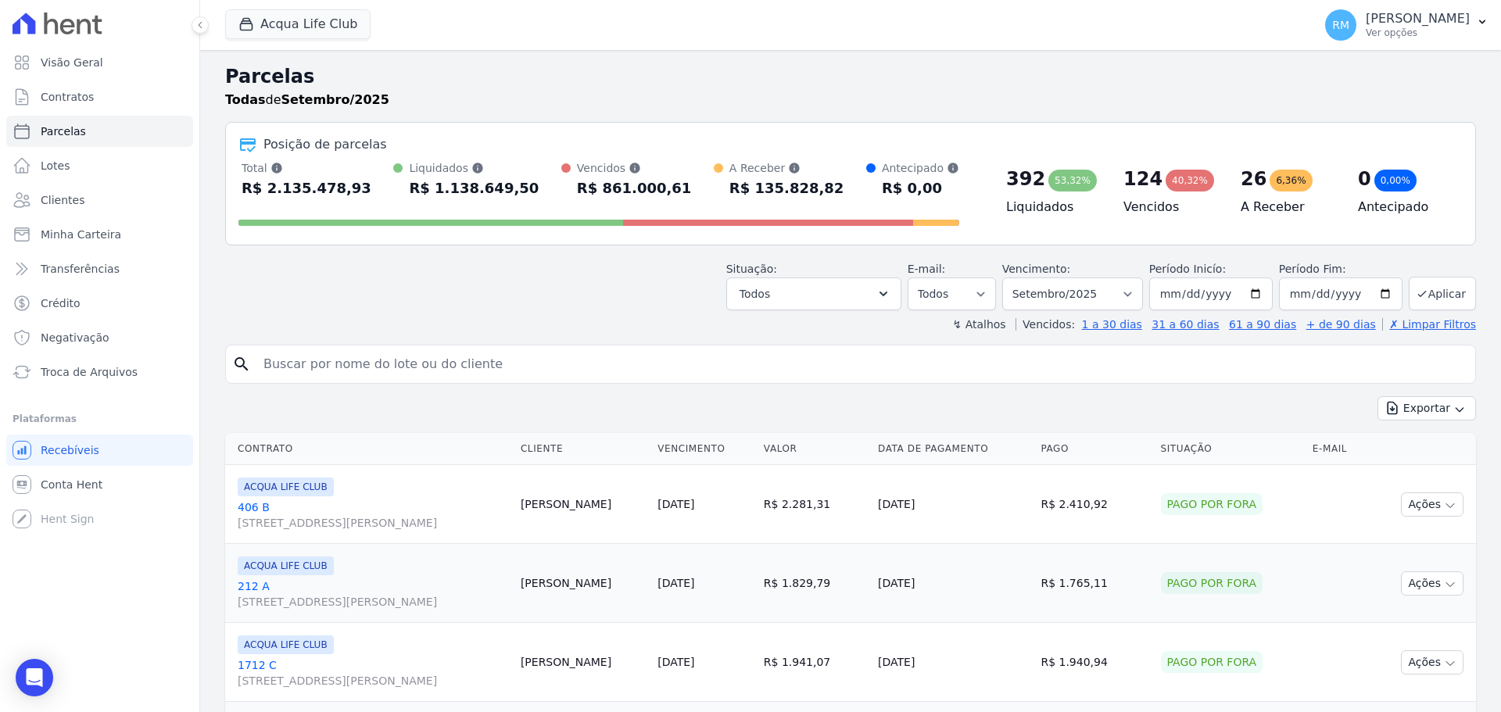
click at [903, 313] on header "Parcelas Todas de Setembro/2025 Posição de parcelas Total Soma das parcelas pag…" at bounding box center [850, 198] width 1251 height 270
click at [891, 287] on icon "button" at bounding box center [884, 294] width 16 height 16
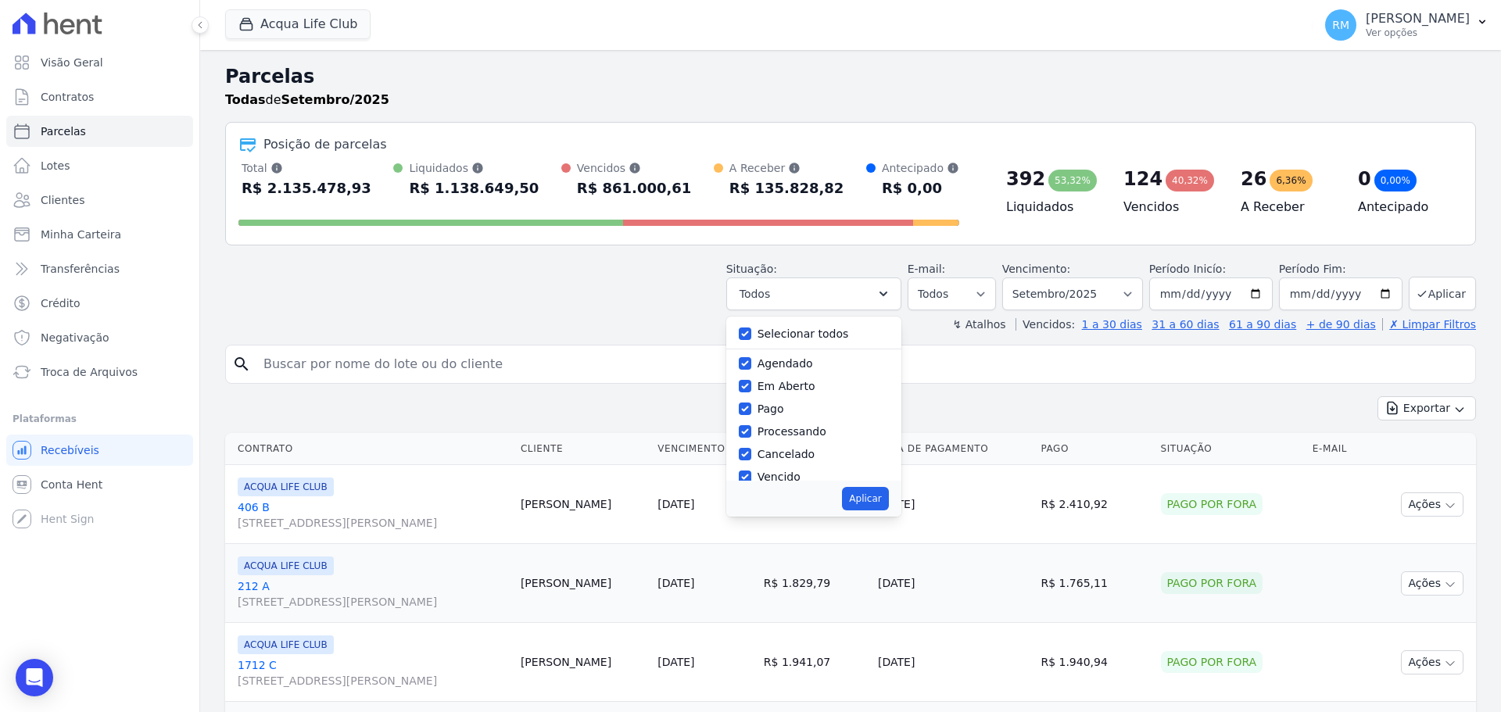
click at [778, 331] on label "Selecionar todos" at bounding box center [803, 334] width 91 height 13
click at [751, 331] on input "Selecionar todos" at bounding box center [745, 334] width 13 height 13
checkbox input "false"
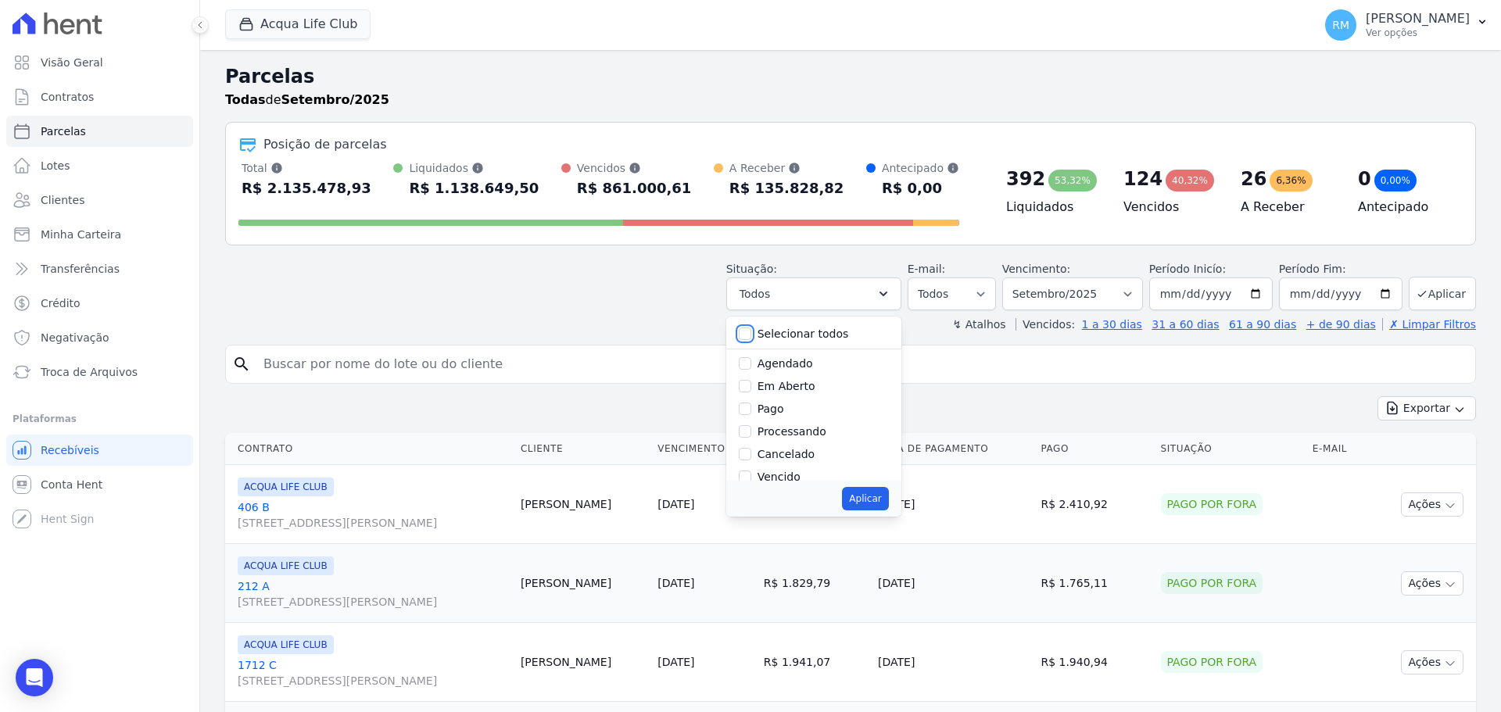
checkbox input "false"
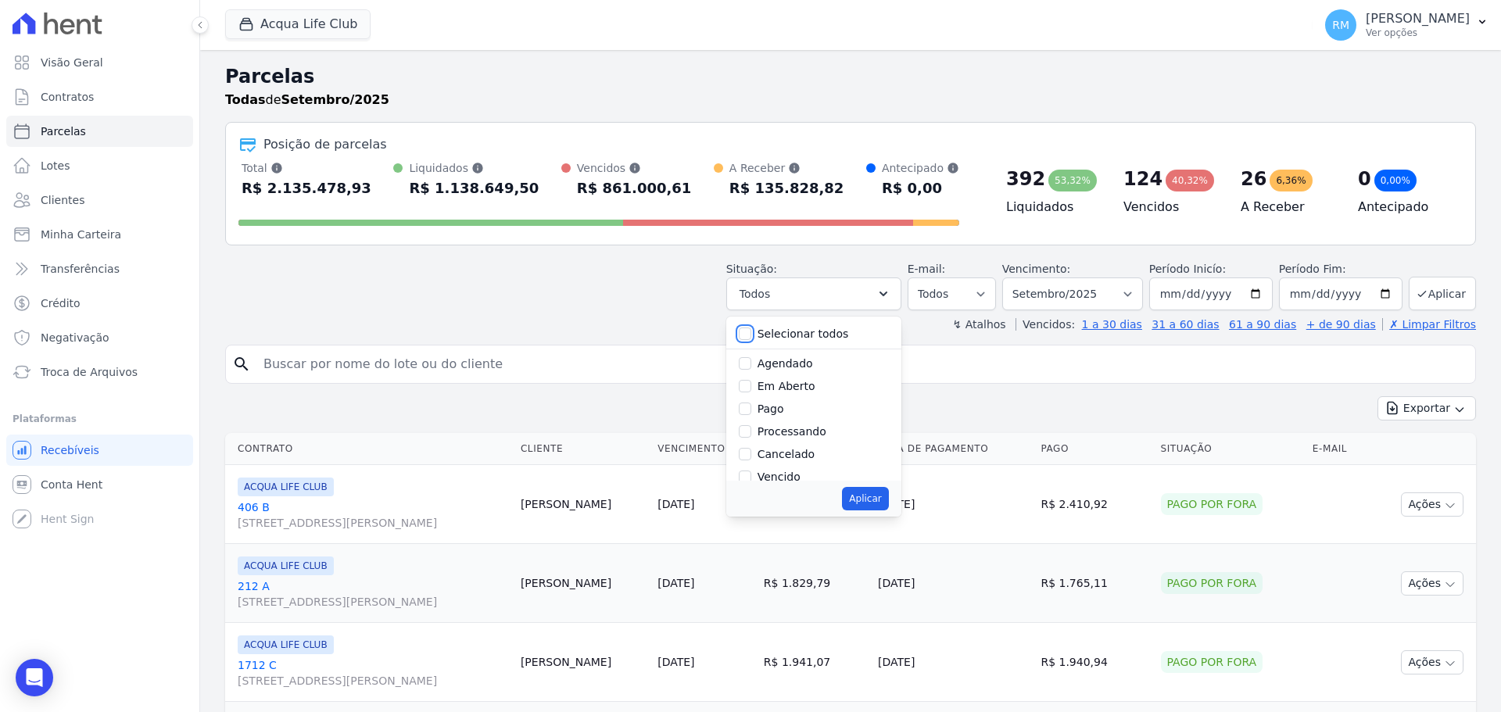
checkbox input "false"
click at [790, 377] on label "Vencido" at bounding box center [779, 372] width 43 height 13
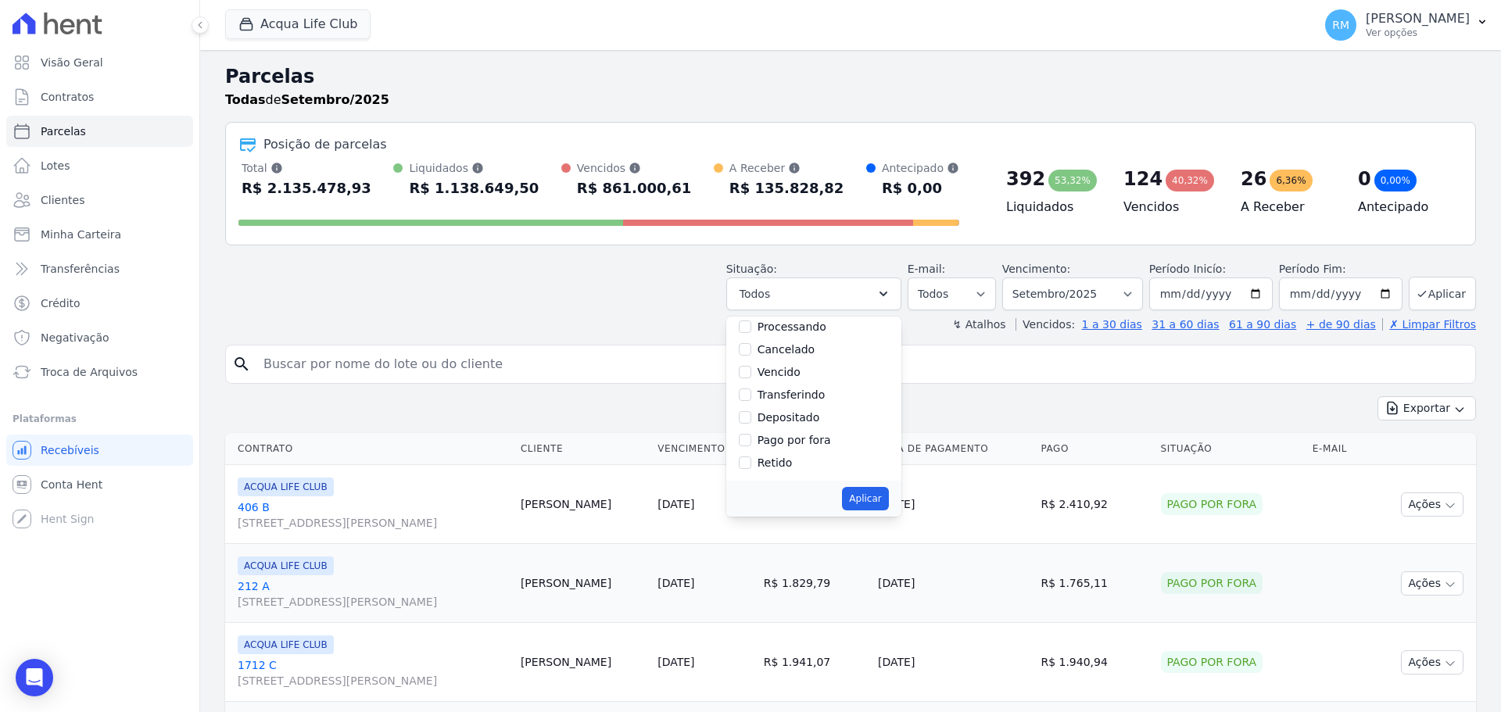
click at [751, 377] on input "Vencido" at bounding box center [745, 372] width 13 height 13
checkbox input "true"
click at [882, 496] on button "Aplicar" at bounding box center [865, 498] width 46 height 23
select select "overdue"
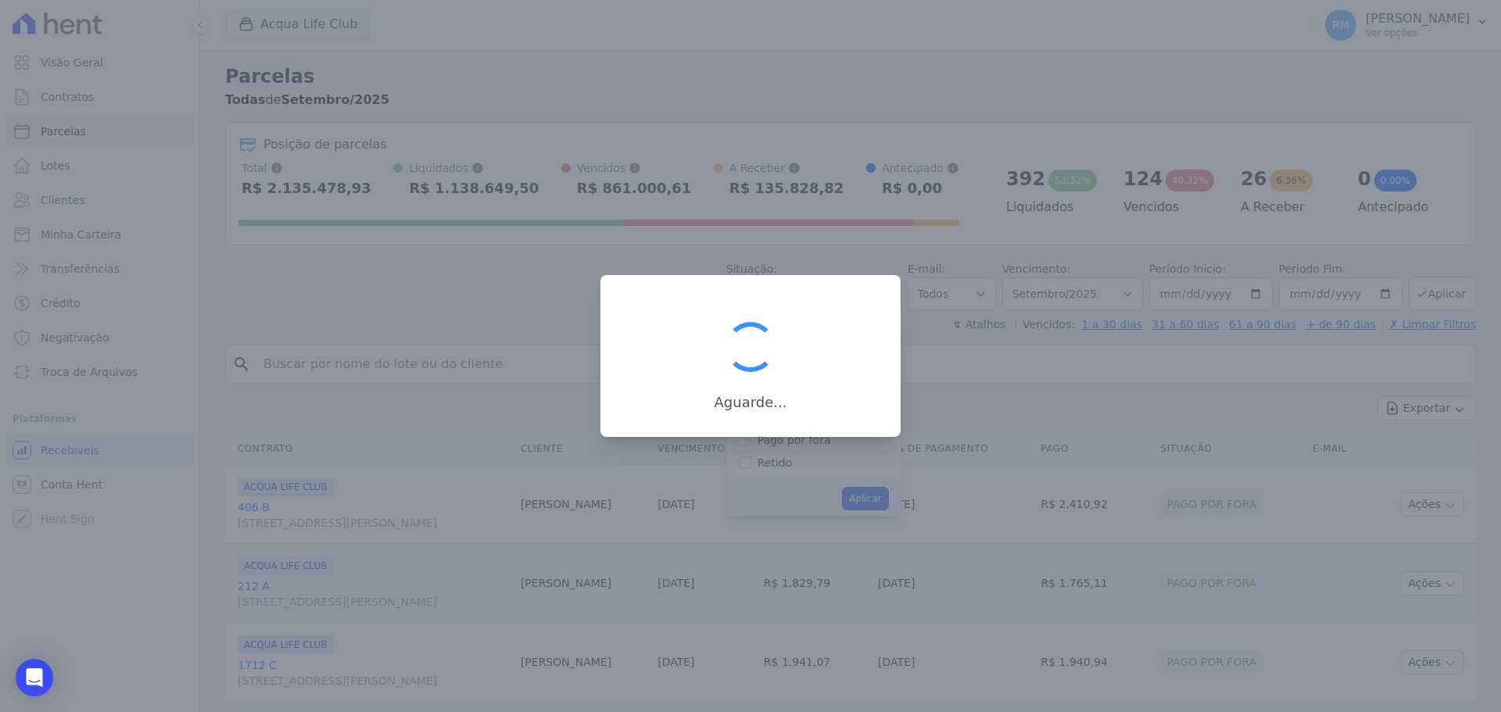
scroll to position [28, 0]
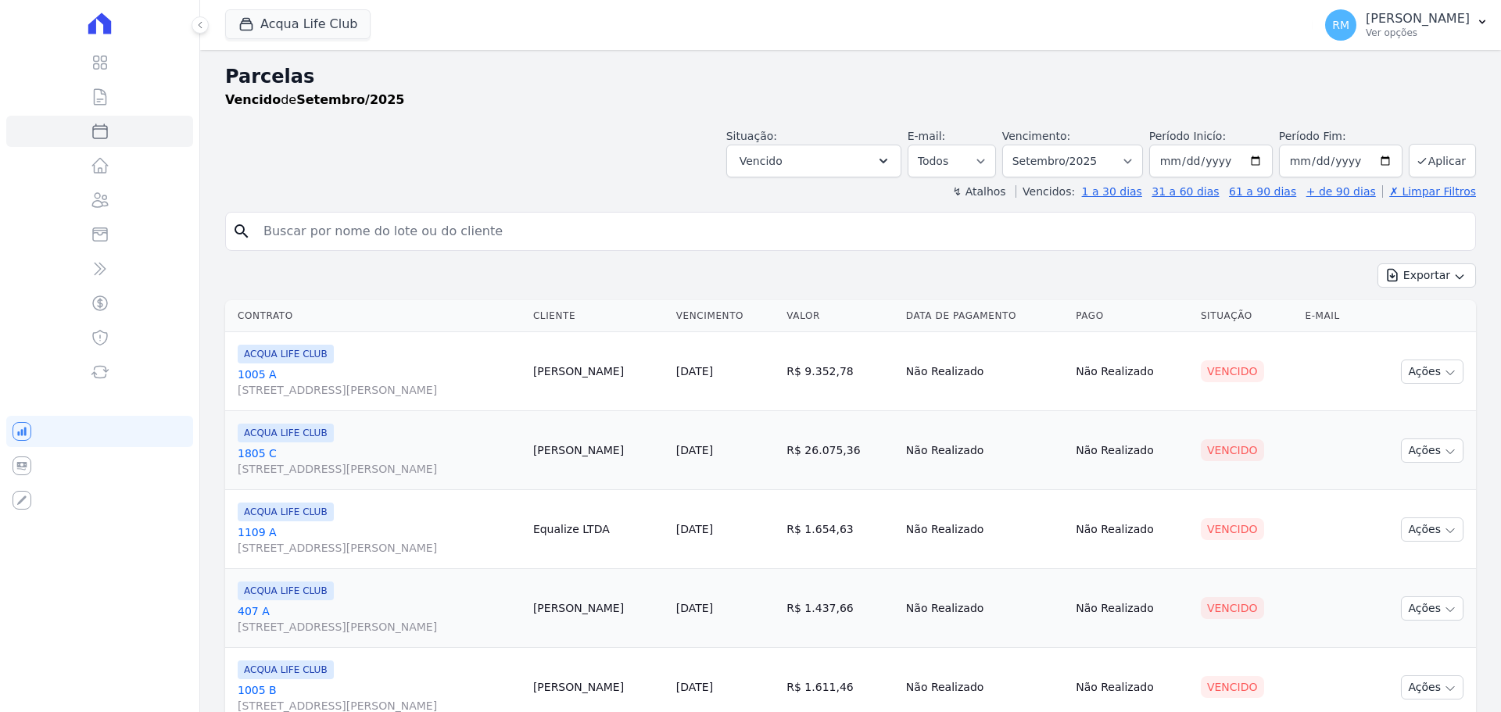
select select
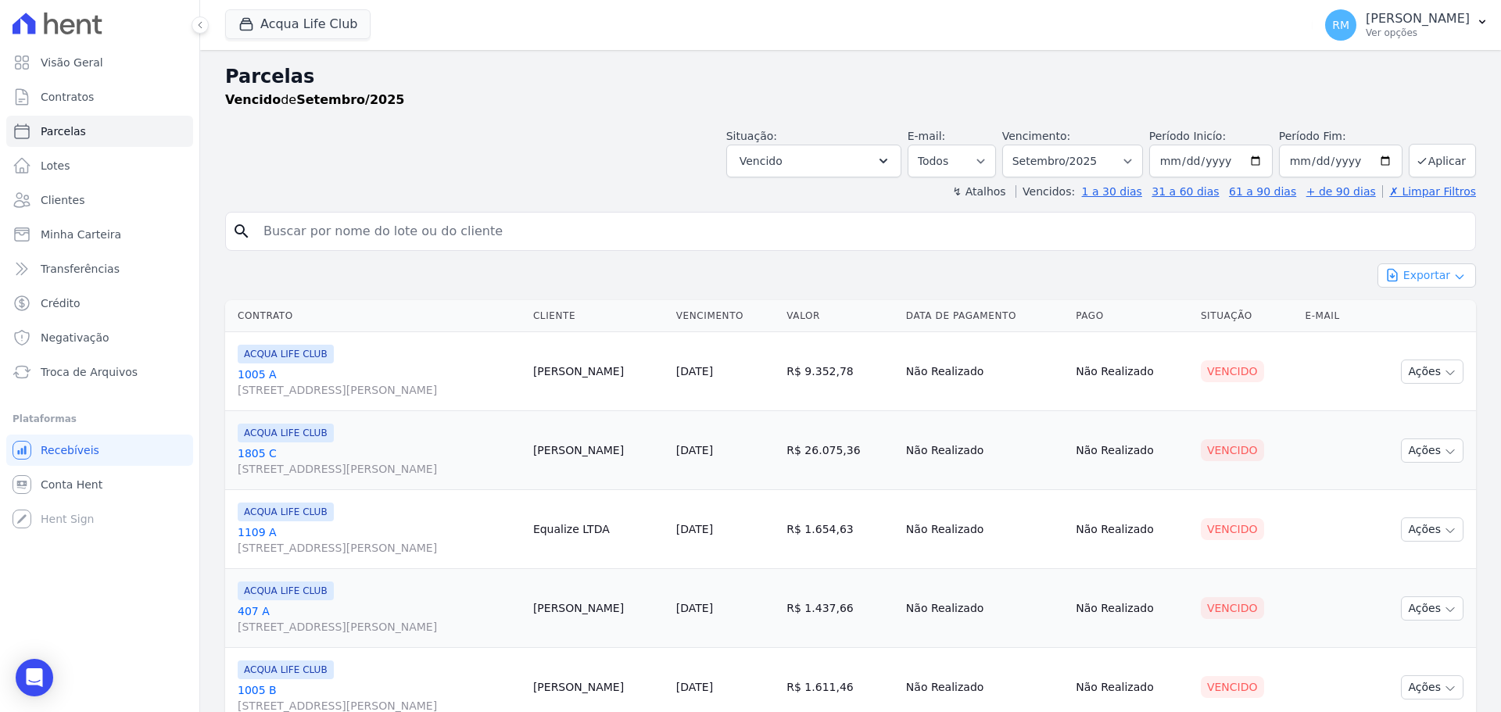
click at [1399, 272] on button "Exportar" at bounding box center [1426, 275] width 98 height 24
click at [1415, 342] on span "Exportar CSV" at bounding box center [1425, 339] width 83 height 16
click at [893, 31] on div "Acqua Life Club PORTO5 INVESTIMENTOS IMOBILIARIOS S.A ACQUA 8 PELOTAS SPE LTDA …" at bounding box center [765, 25] width 1081 height 52
